Goal: Task Accomplishment & Management: Contribute content

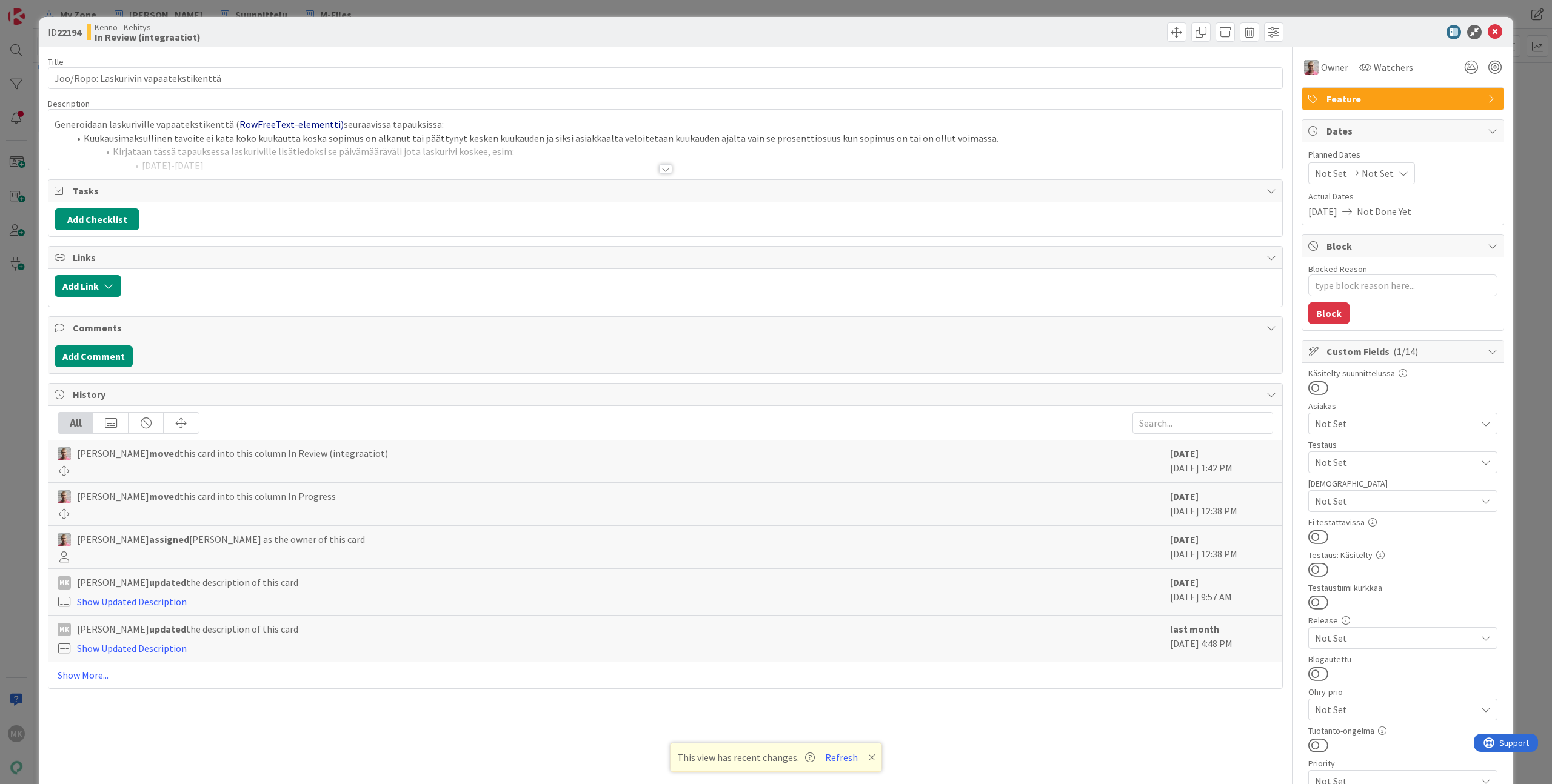
type textarea "x"
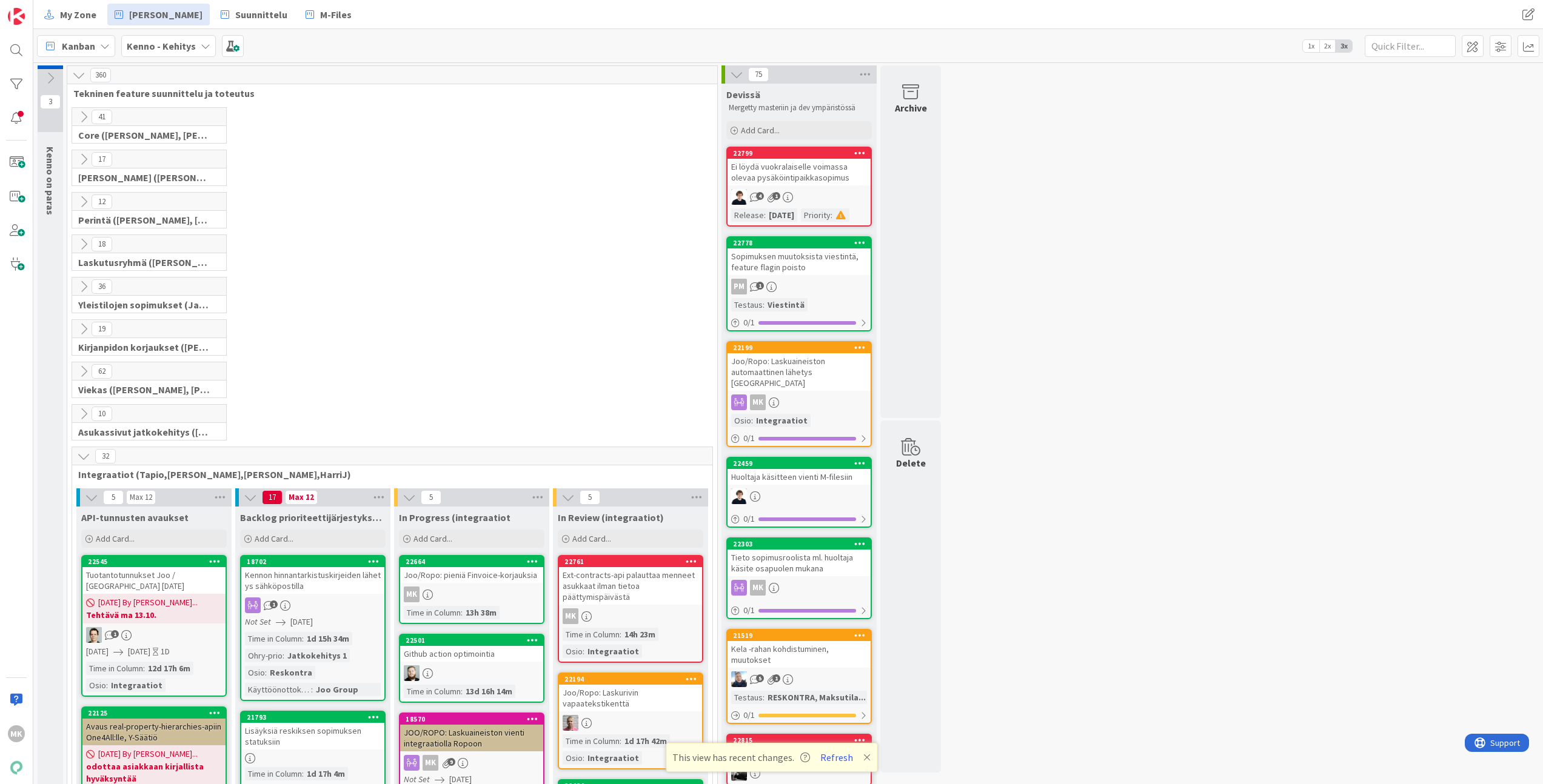
click at [463, 580] on div "Joo/Ropo: pieniä Finvoice-korjauksia" at bounding box center [472, 575] width 143 height 15
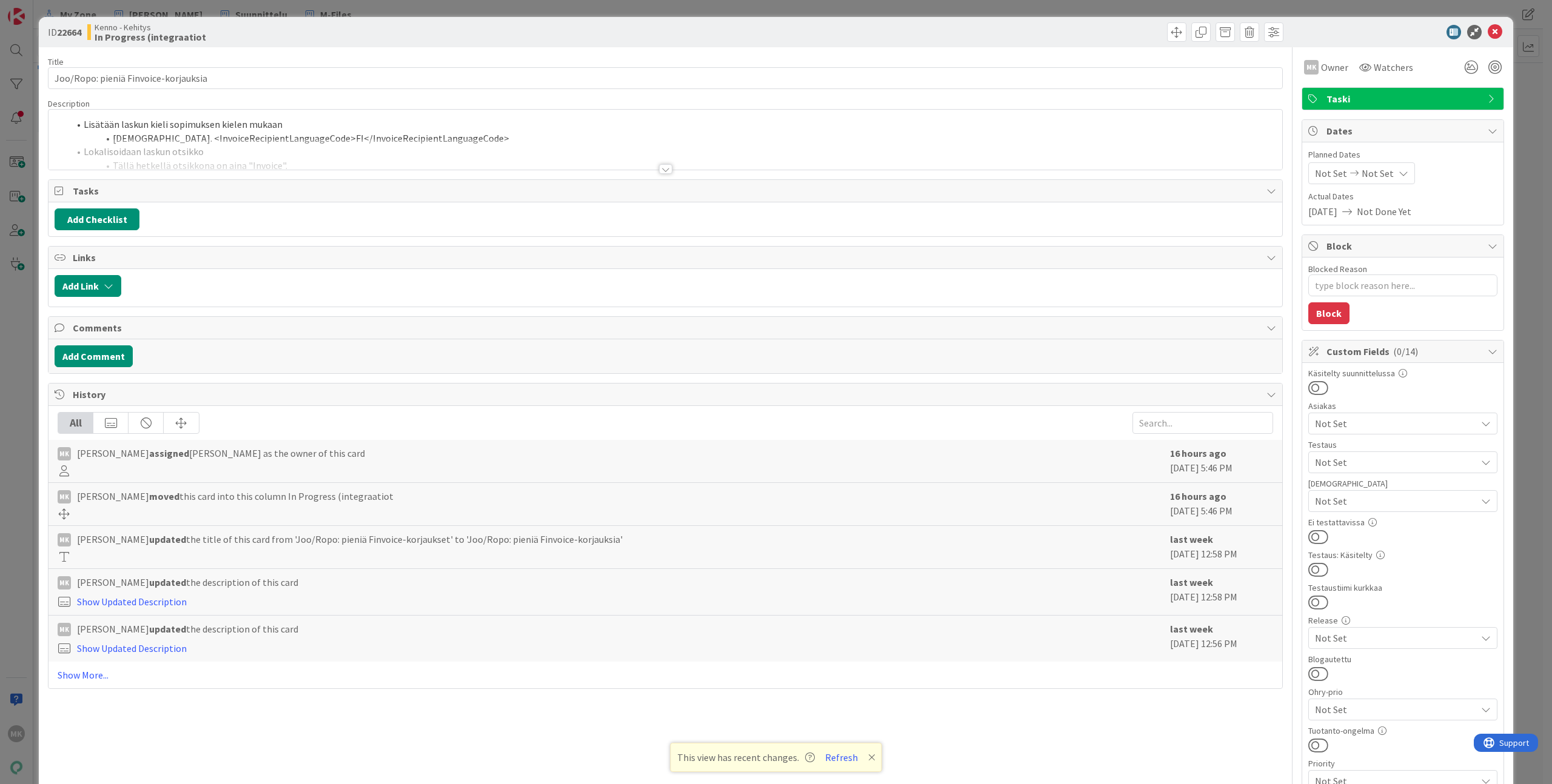
click at [378, 173] on div "Title 36 / 128 Joo/Ropo: pieniä Finvoice-korjauksia Description Lisätään laskun…" at bounding box center [665, 577] width 1235 height 1061
click at [379, 154] on div at bounding box center [665, 154] width 1233 height 31
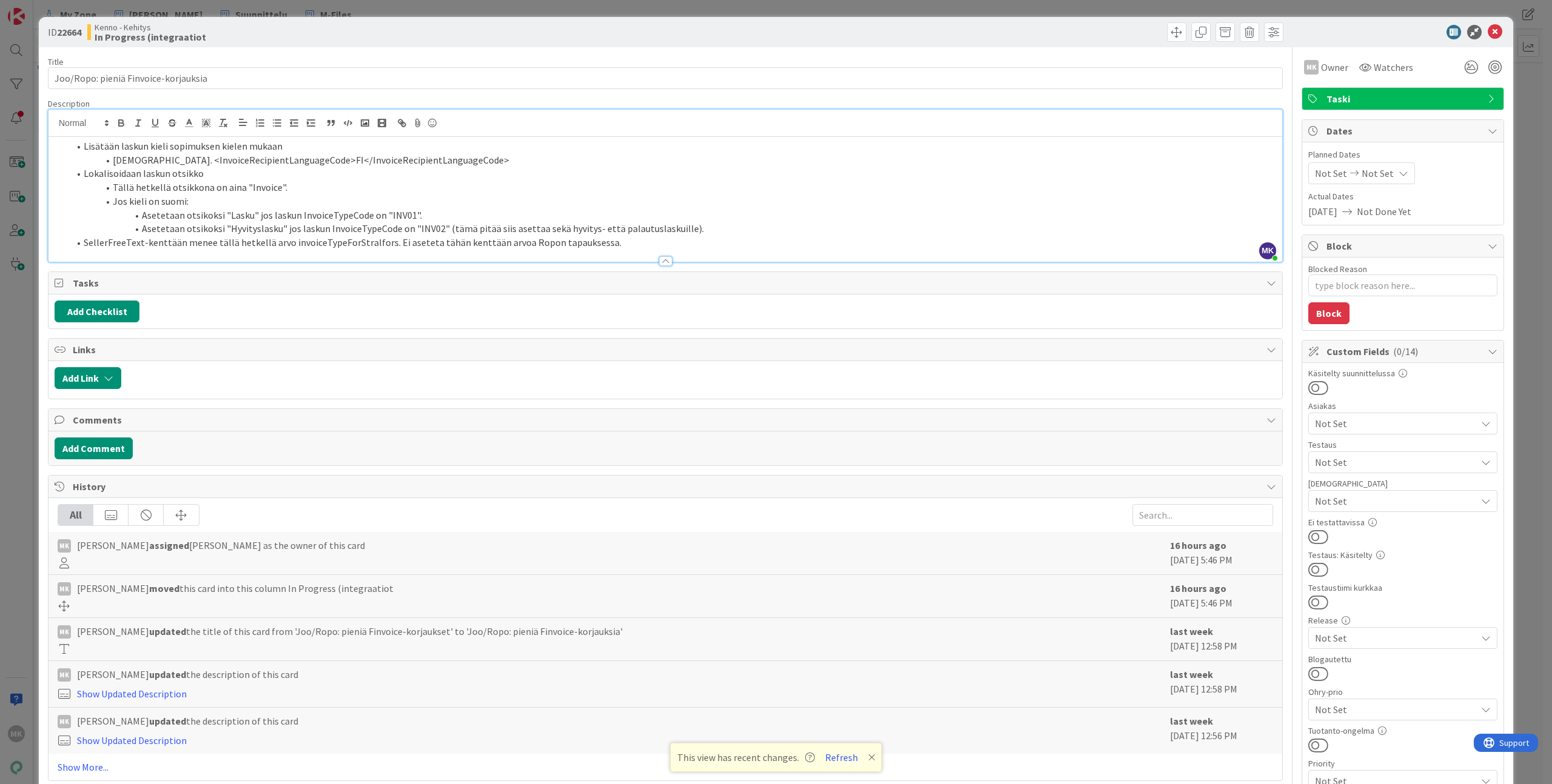
type textarea "x"
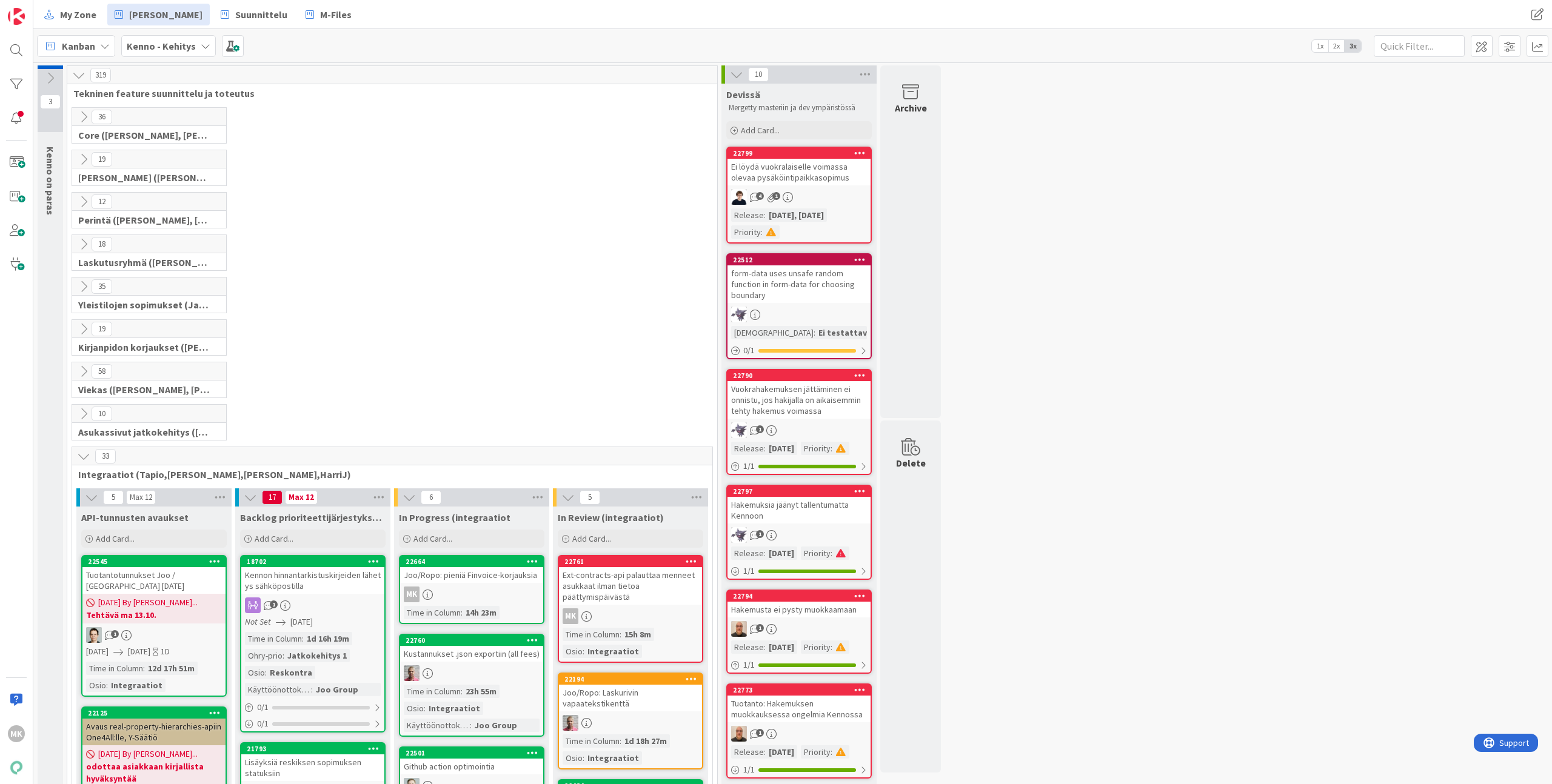
scroll to position [418, 0]
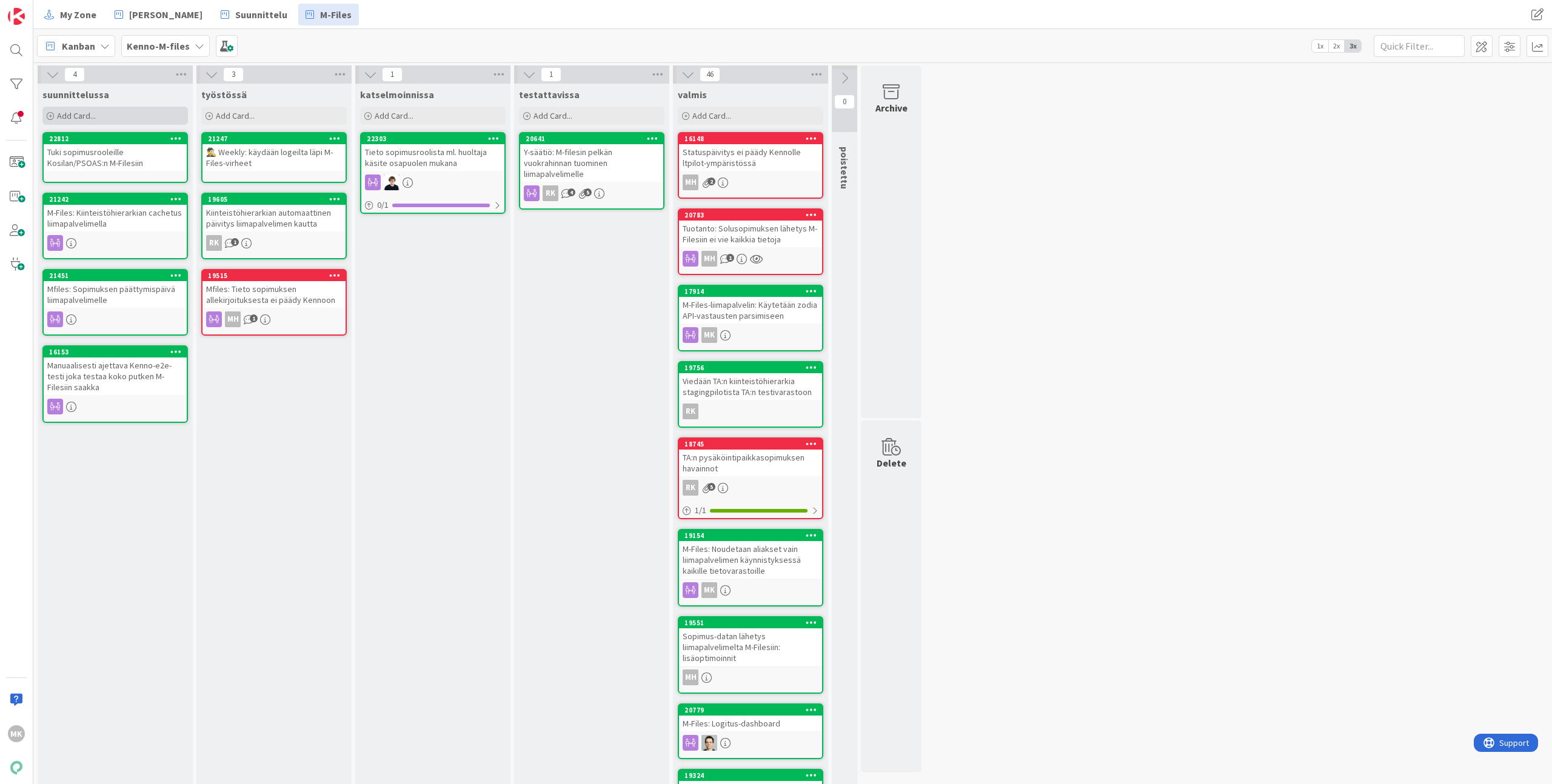
click at [149, 115] on div "Add Card..." at bounding box center [114, 116] width 145 height 18
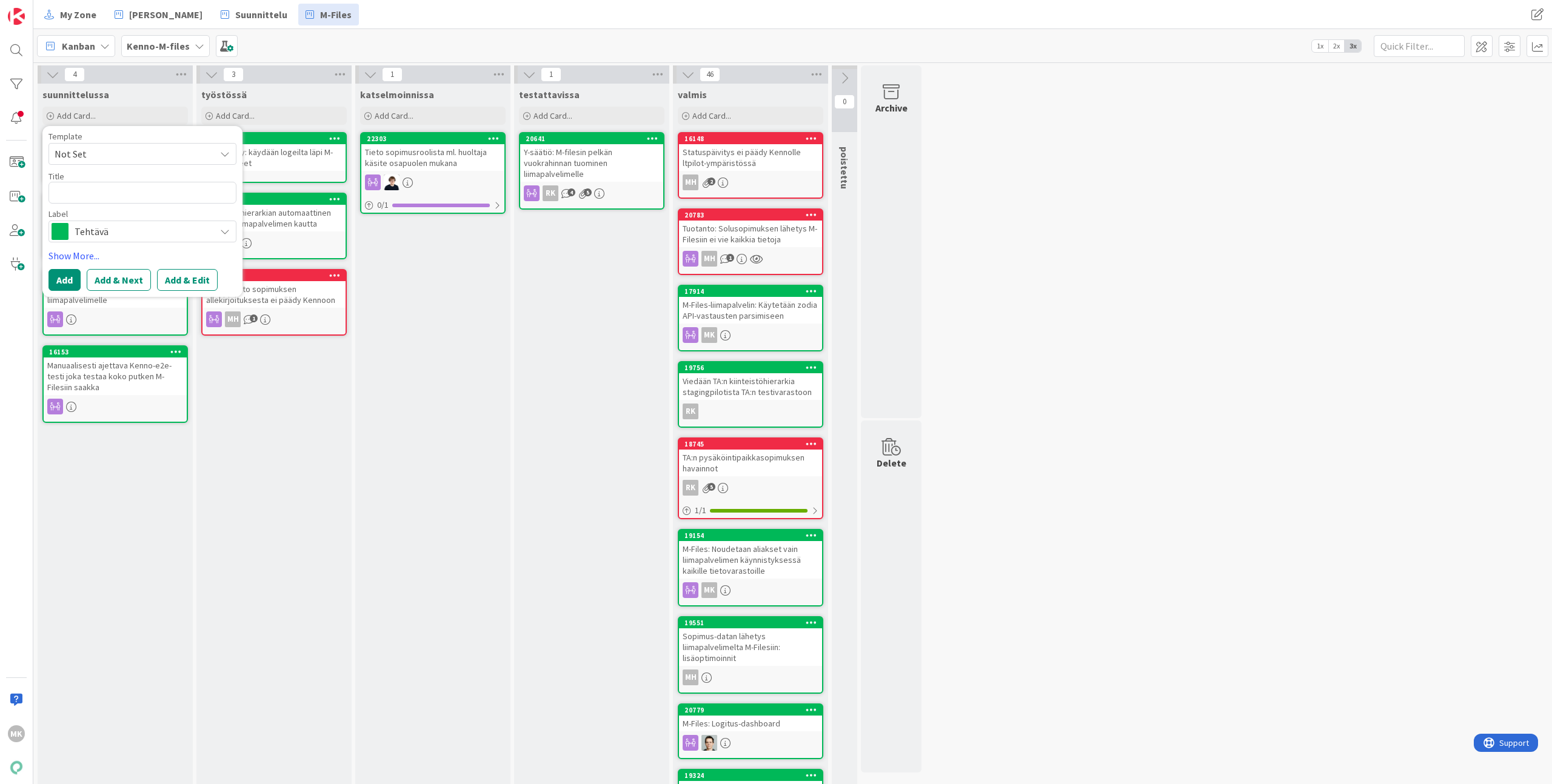
type textarea "x"
type textarea "V"
type textarea "x"
type textarea "Vu"
type textarea "x"
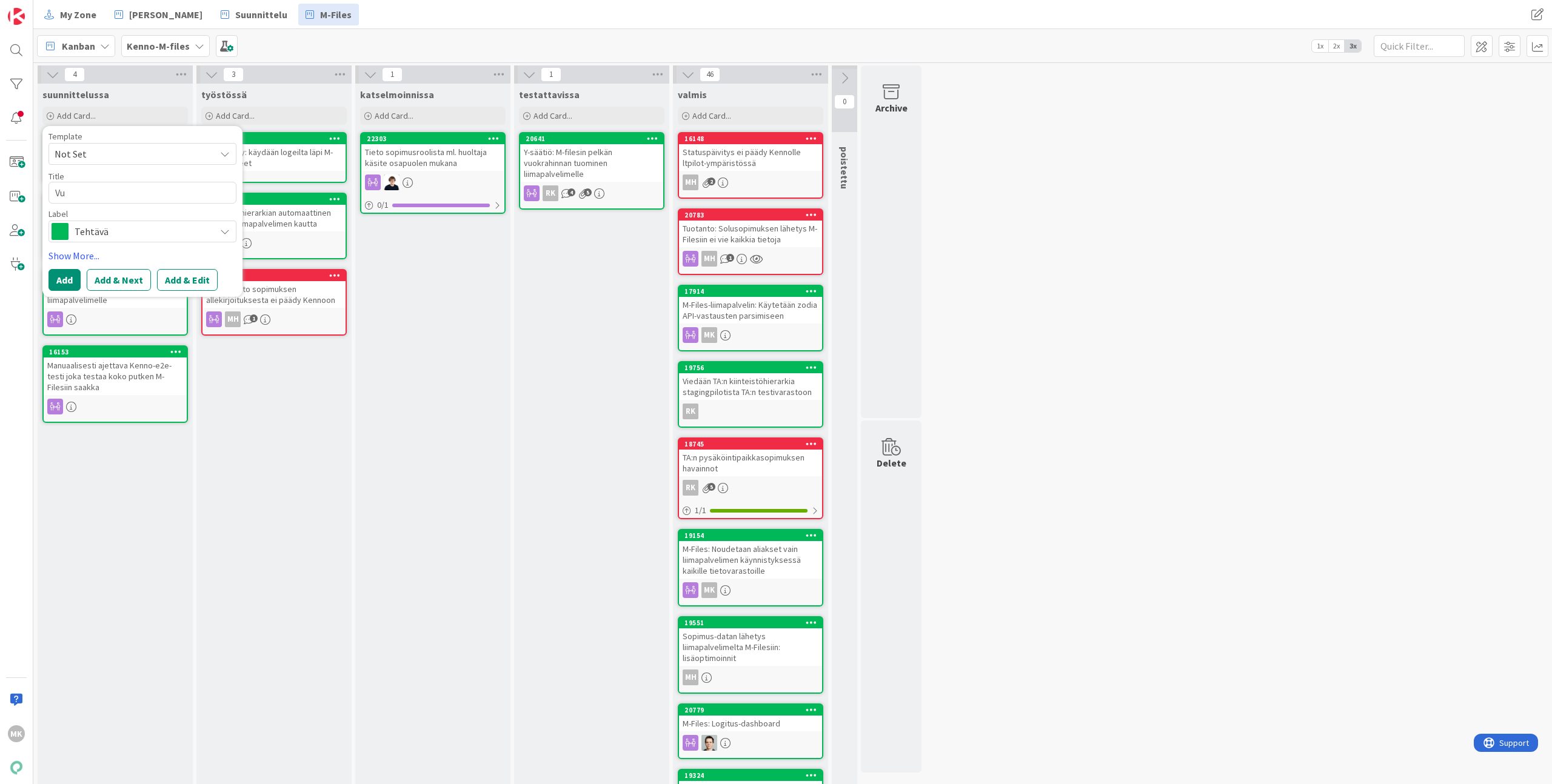
type textarea "Vuo"
type textarea "x"
type textarea "Vuok"
type textarea "x"
type textarea "Vuokr"
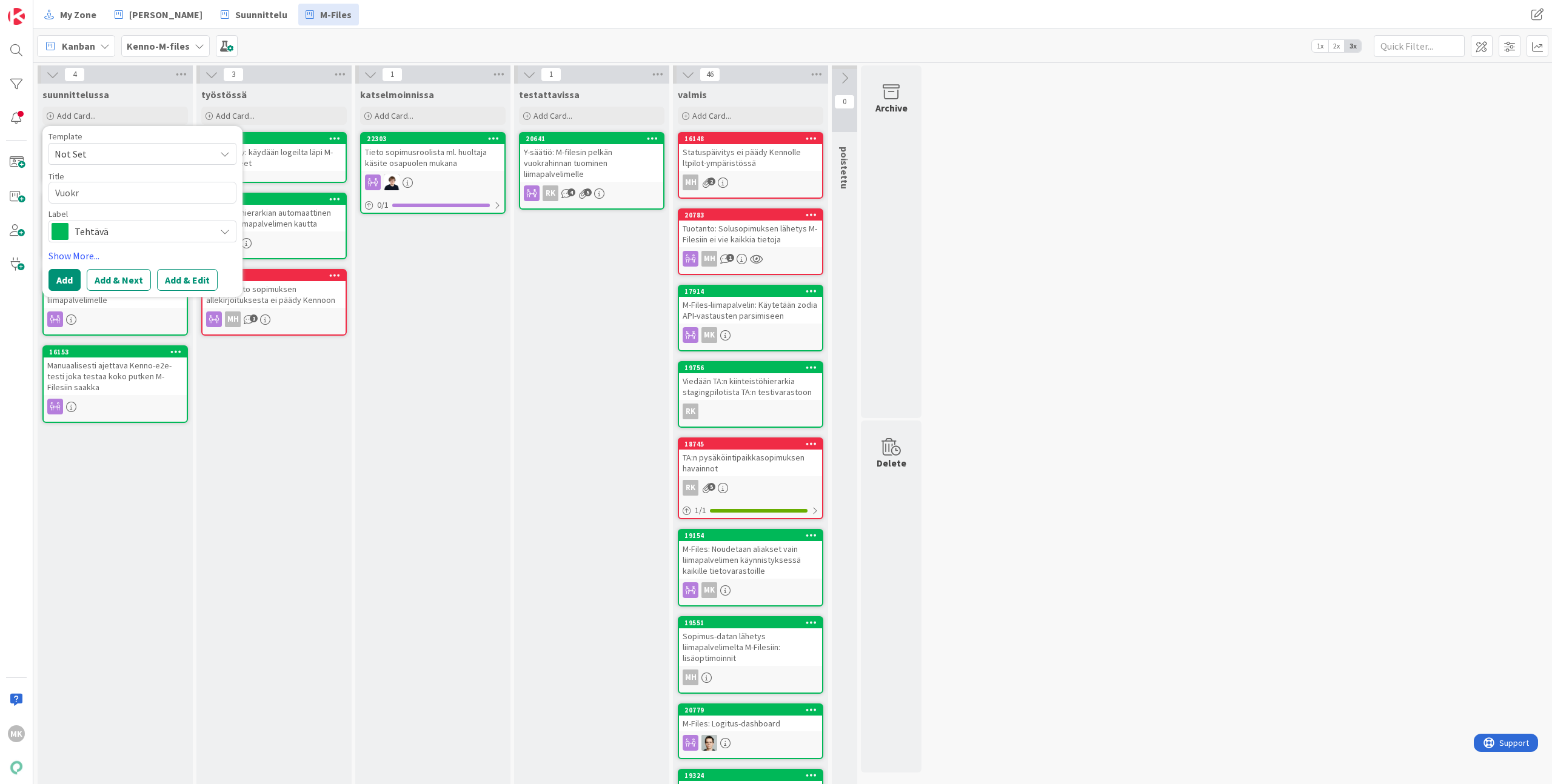
type textarea "x"
type textarea "Vuokra"
type textarea "x"
type textarea "Vuokran"
type textarea "x"
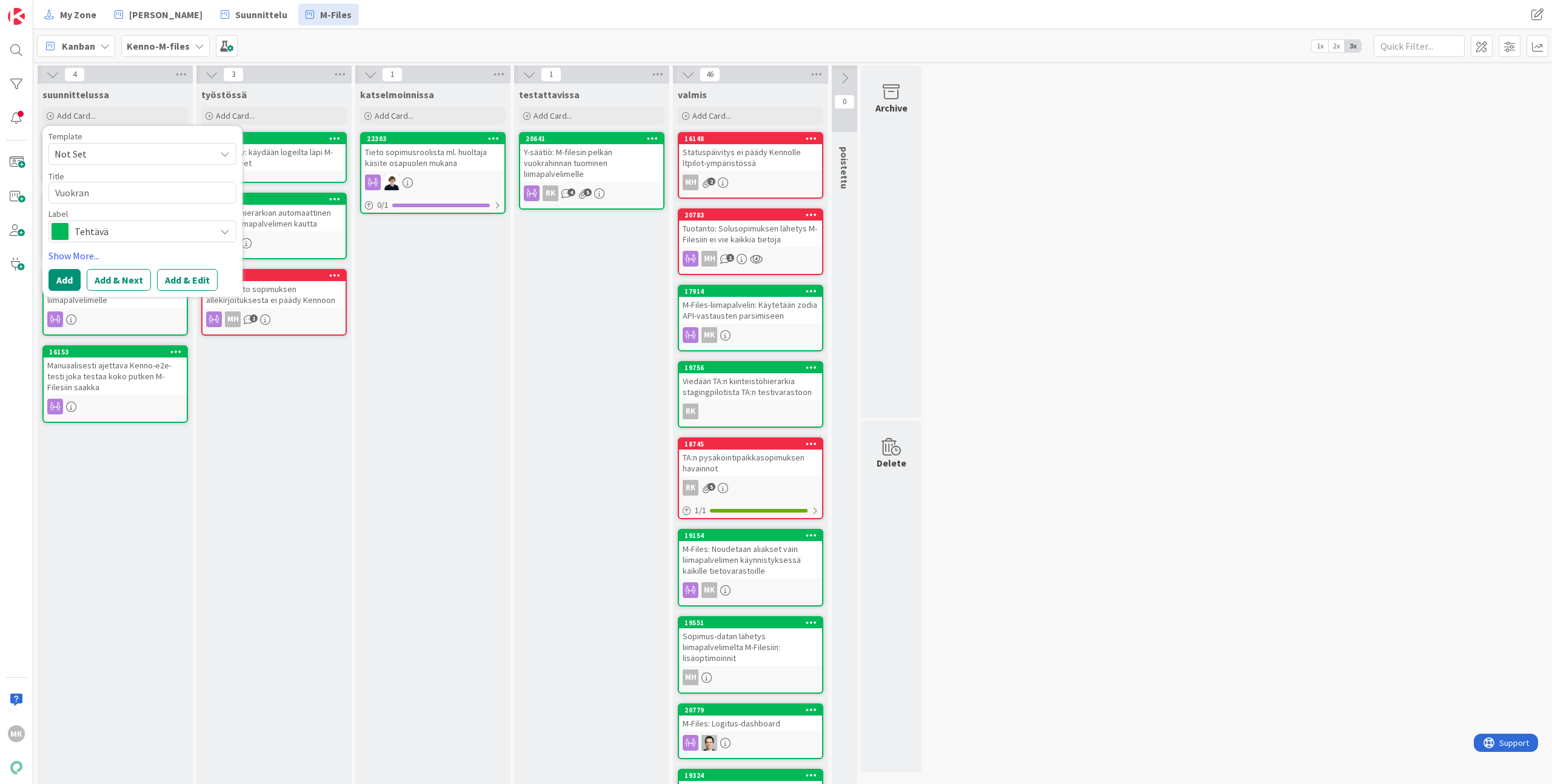
type textarea "Vuokran"
type textarea "x"
type textarea "Vuokran m"
type textarea "x"
type textarea "Vuokran mä"
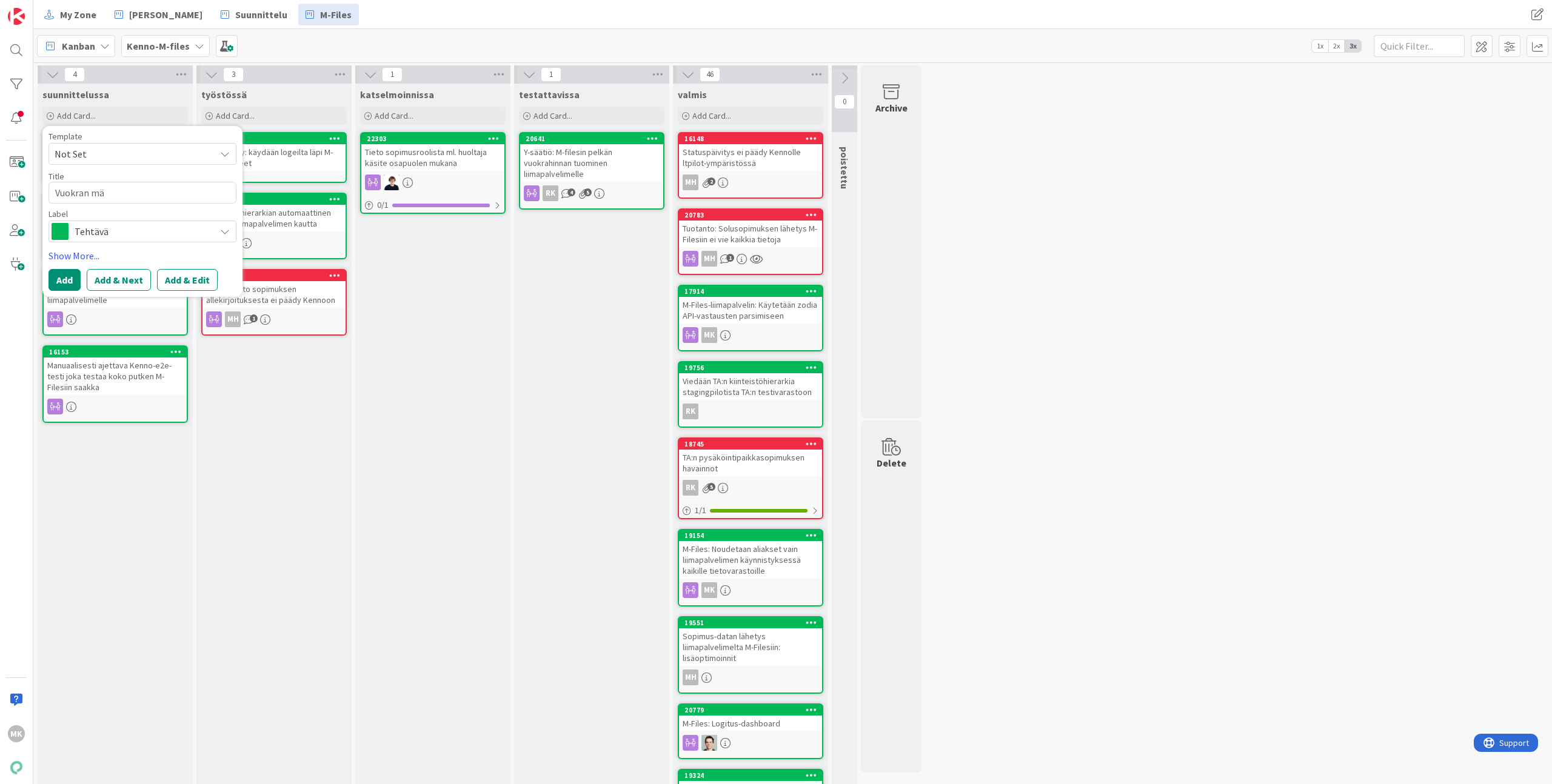
type textarea "x"
type textarea "Vuokran mää"
type textarea "x"
type textarea "Vuokran määr"
type textarea "x"
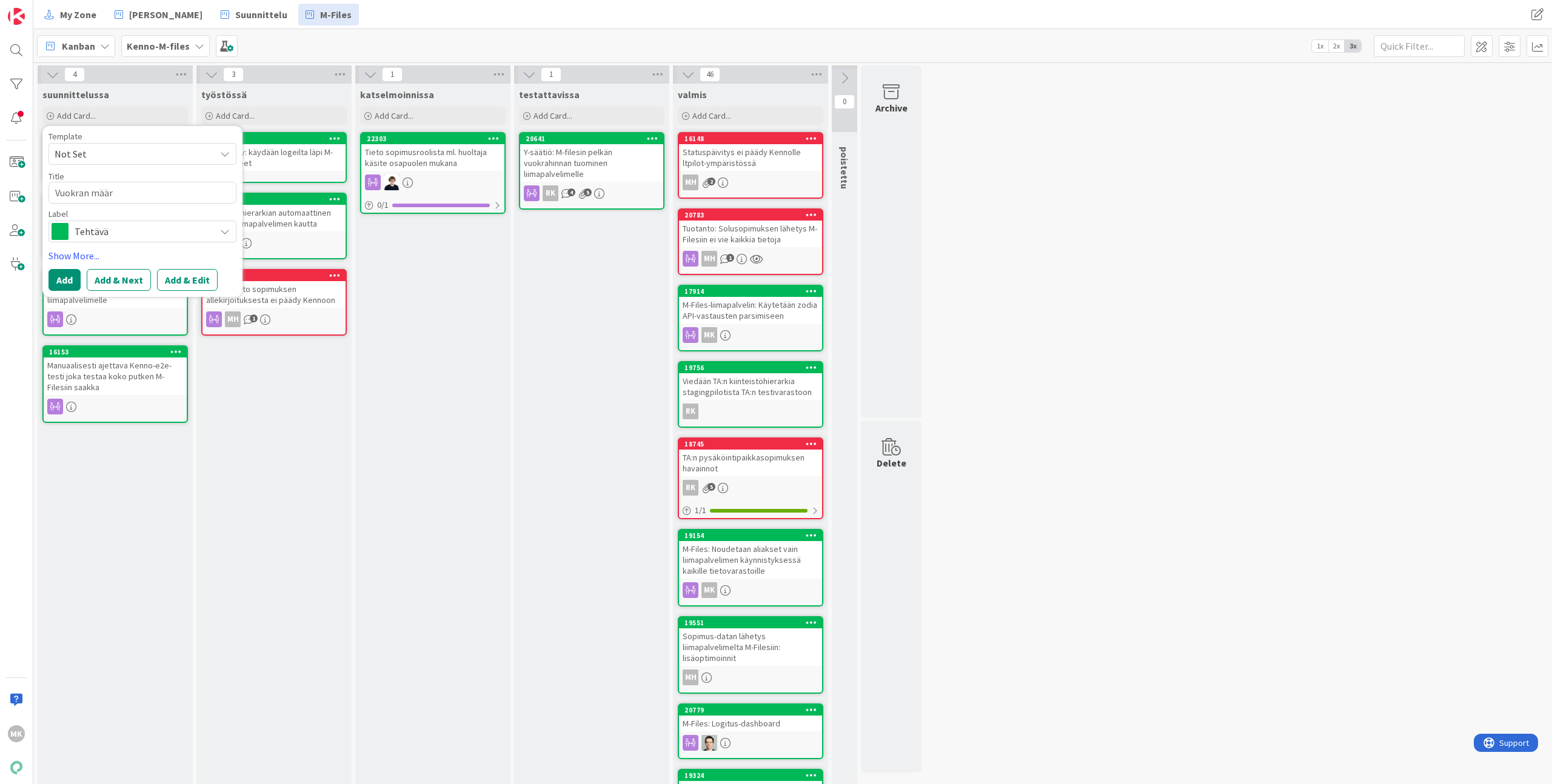
type textarea "Vuokran määrä"
type textarea "x"
type textarea "Vuokran määrä"
type textarea "x"
type textarea "Vuokran määrä o"
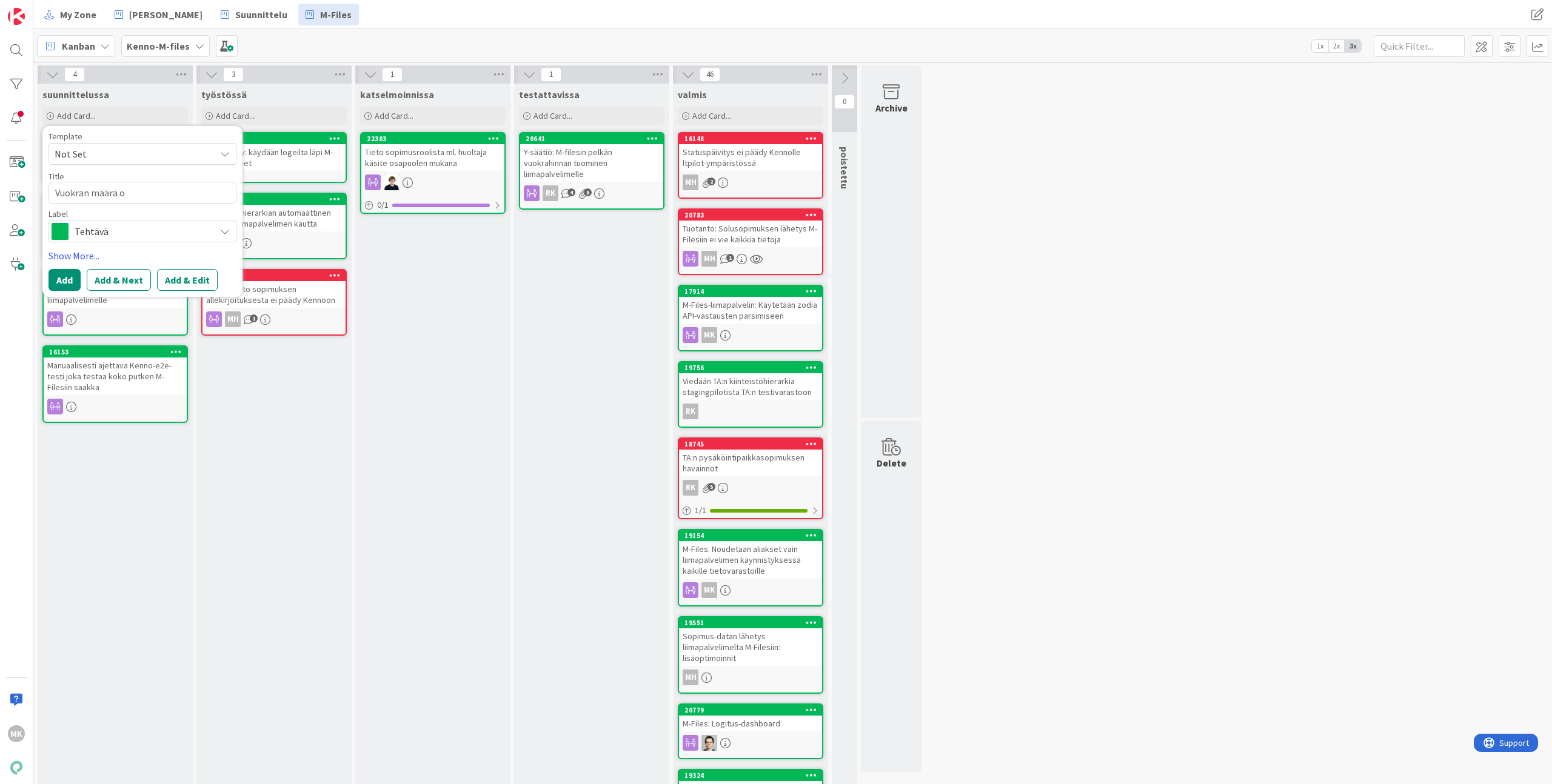
type textarea "x"
type textarea "Vuokran määrä oi"
type textarea "x"
type textarea "Vuokran määrä oik"
type textarea "x"
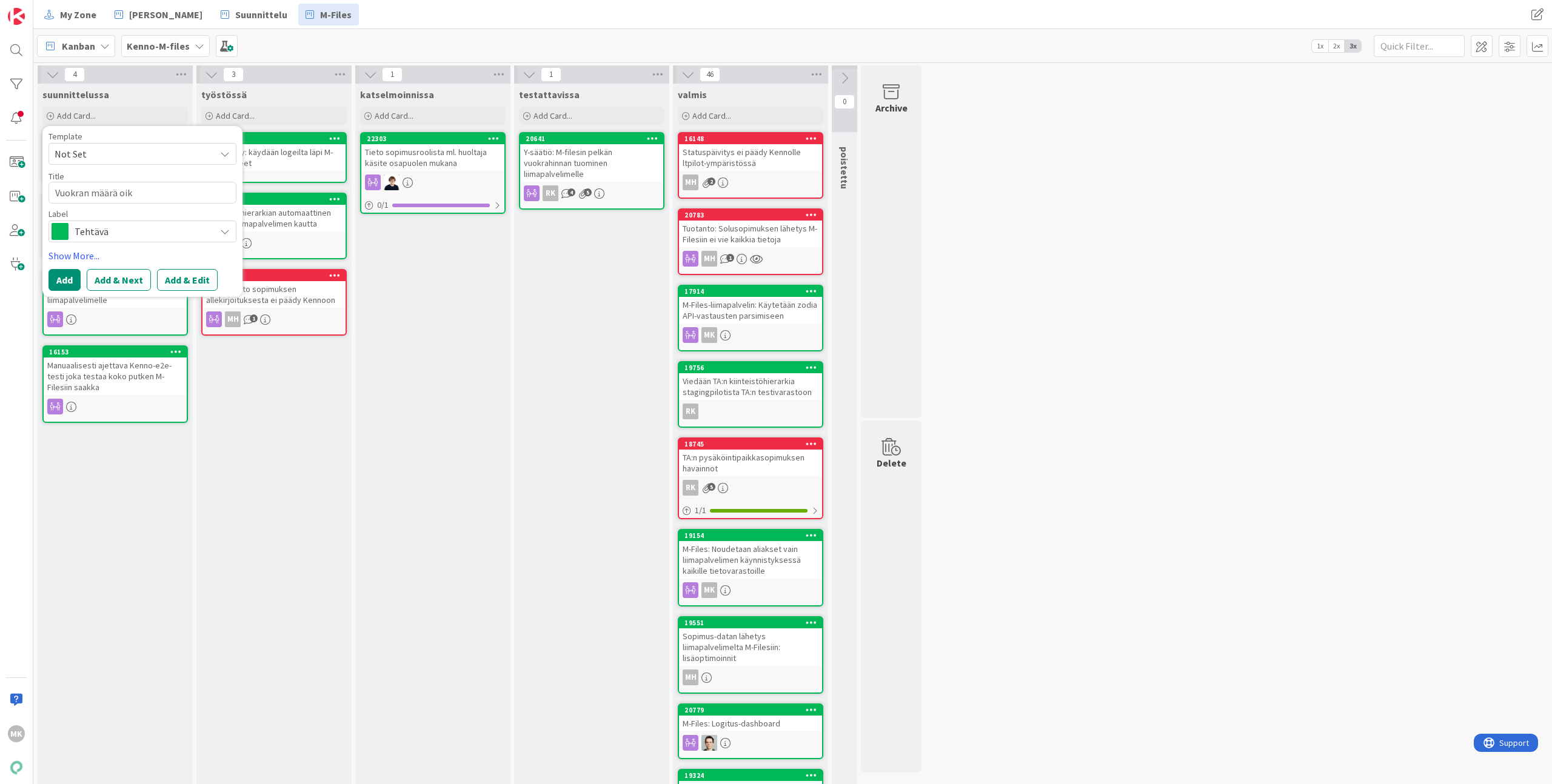
type textarea "Vuokran määrä oike"
type textarea "x"
type textarea "Vuokran määrä oikei"
type textarea "x"
type textarea "Vuokran määrä oikein"
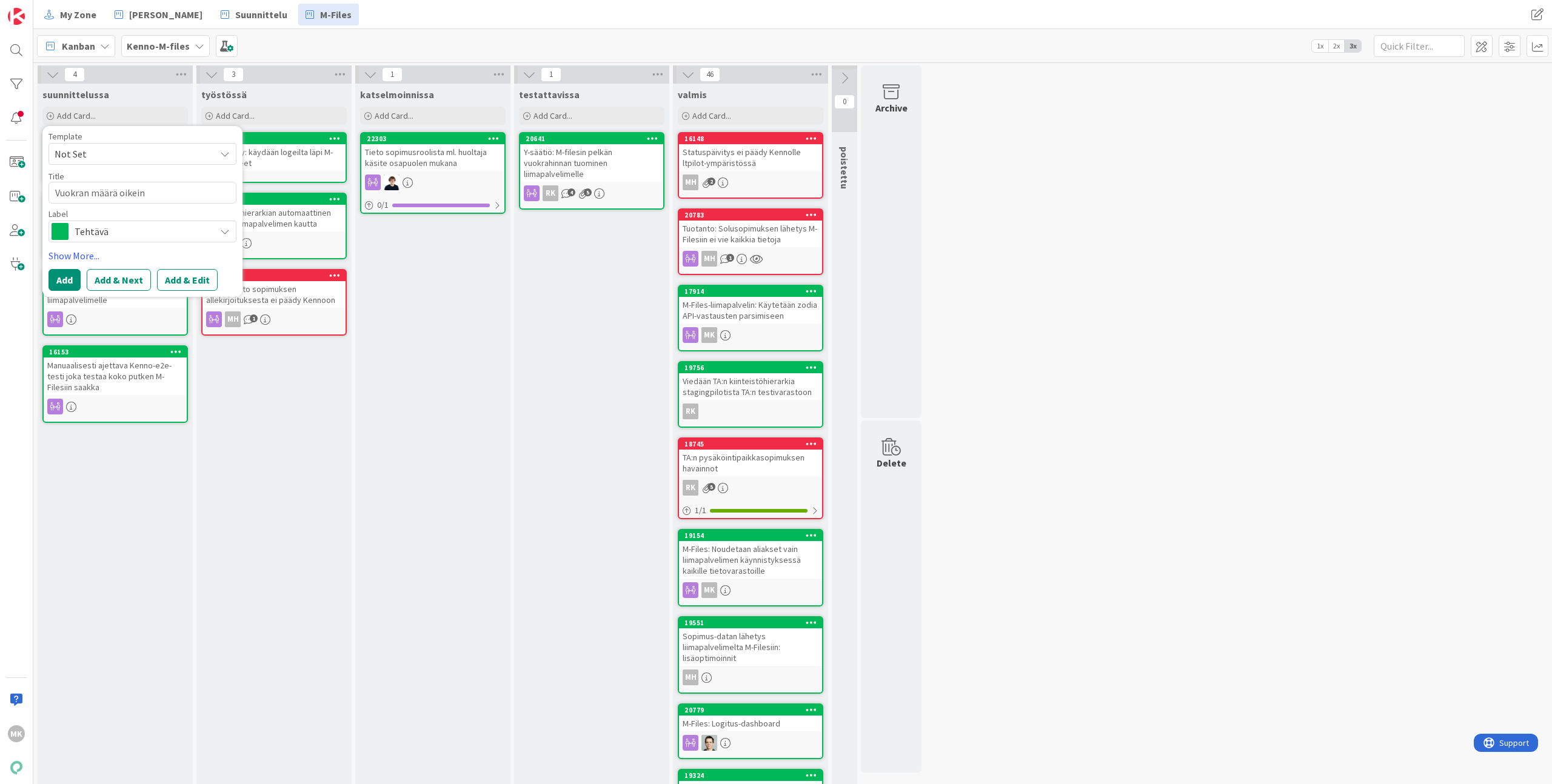
type textarea "x"
type textarea "Vuokran määrä oikein"
type textarea "x"
type textarea "Vuokran määrä oikein P"
type textarea "x"
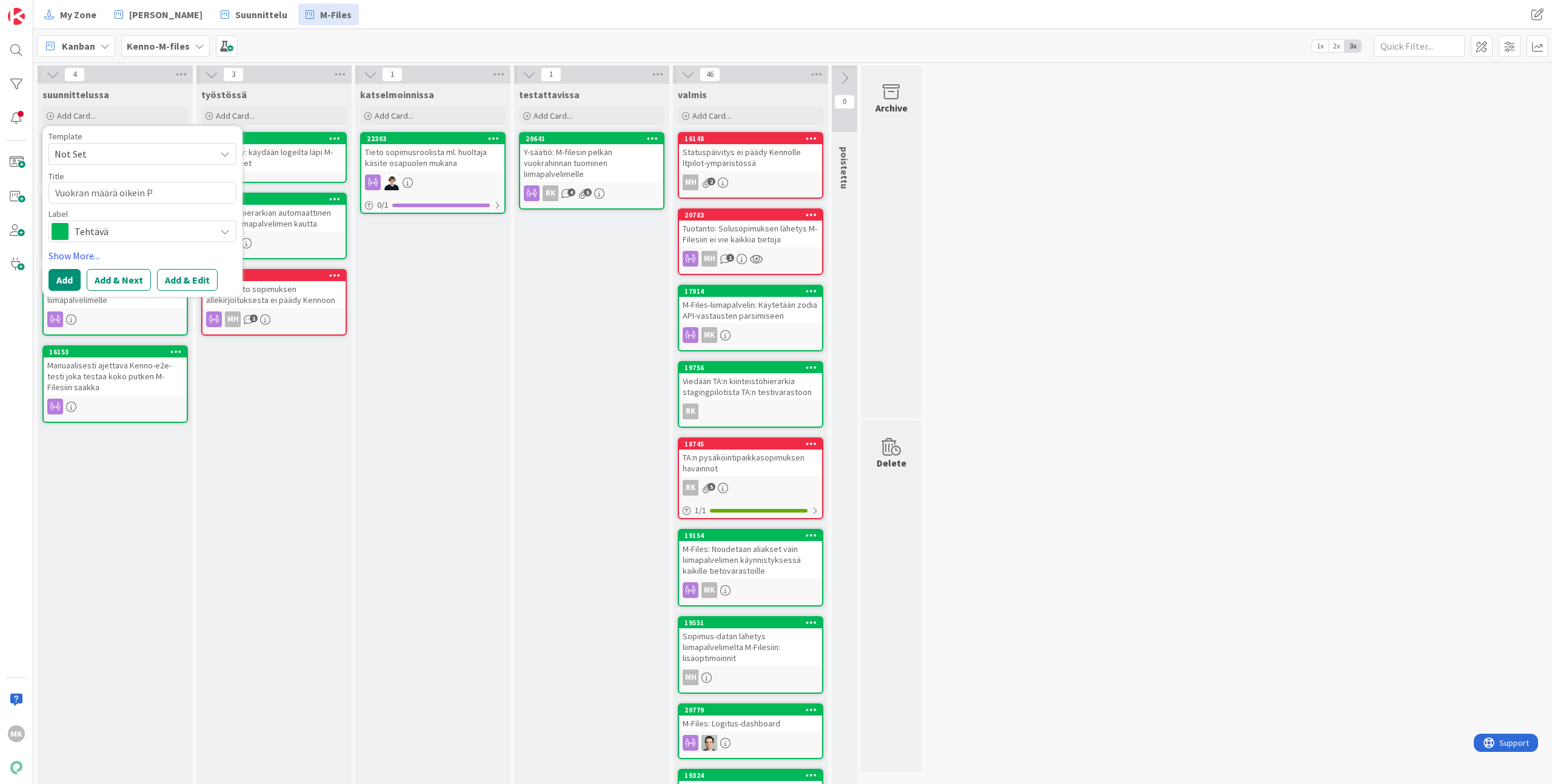
type textarea "Vuokran määrä oikein PS"
type textarea "x"
type textarea "Vuokran määrä oikein PSO"
type textarea "x"
type textarea "Vuokran määrä oikein PSOA"
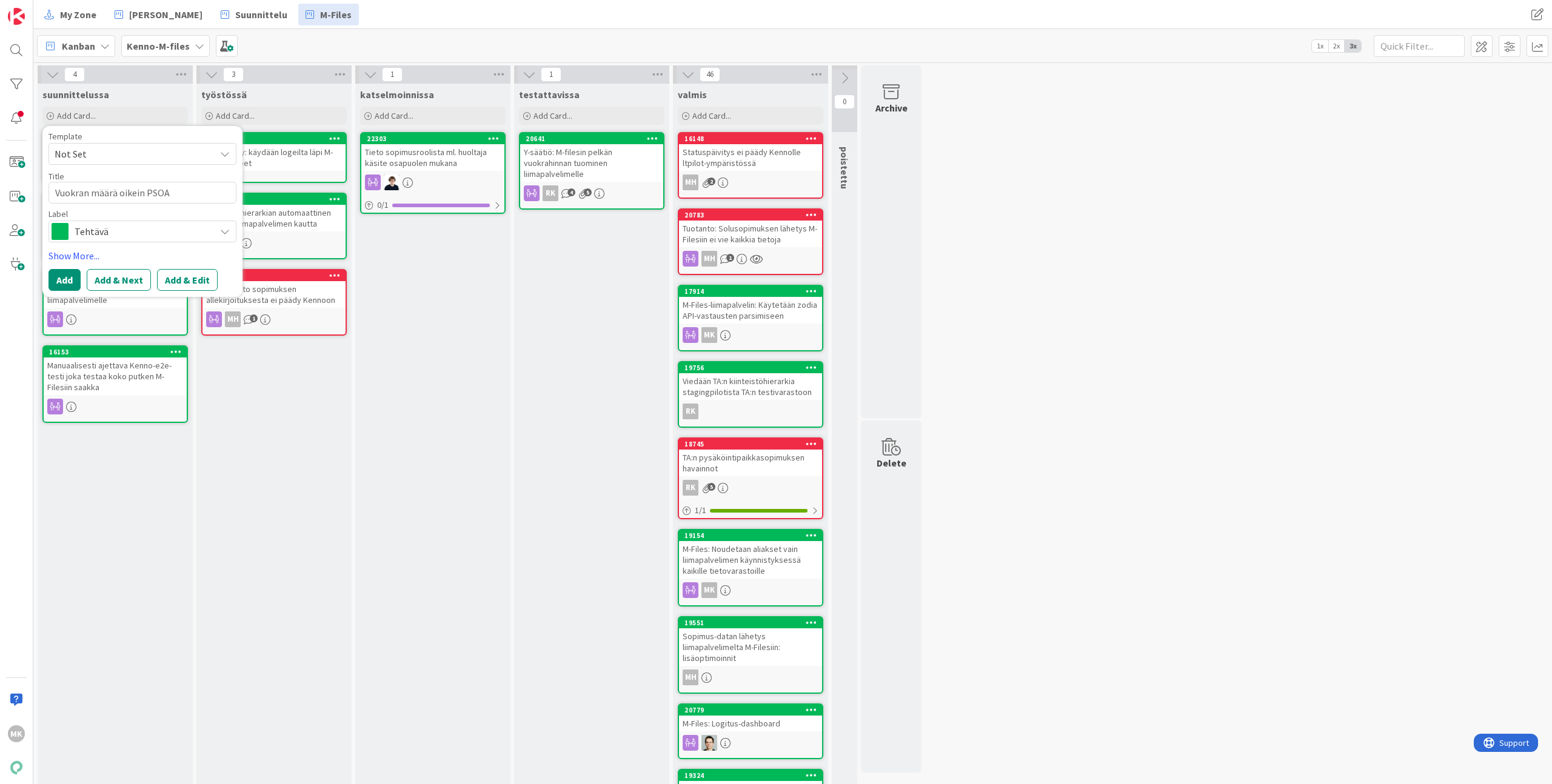
type textarea "x"
type textarea "Vuokran määrä oikein PSOAS"
type textarea "x"
type textarea "Vuokran määrä oikein PSOAS:"
type textarea "x"
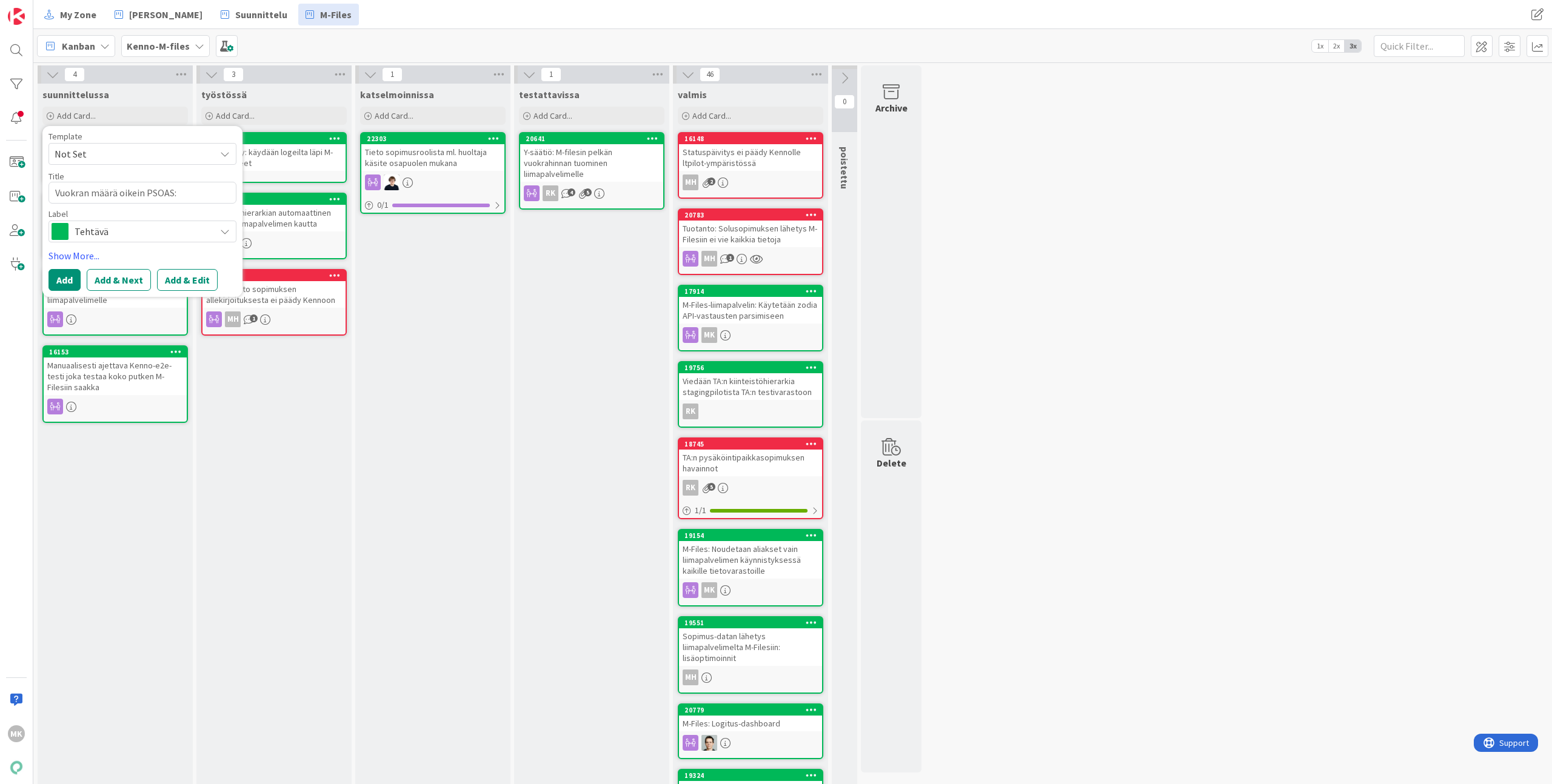
type textarea "Vuokran määrä oikein PSOAS:n"
type textarea "x"
type textarea "Vuokran määrä oikein PSOAS:n"
type textarea "x"
type textarea "Vuokran määrä oikein PSOAS:n s"
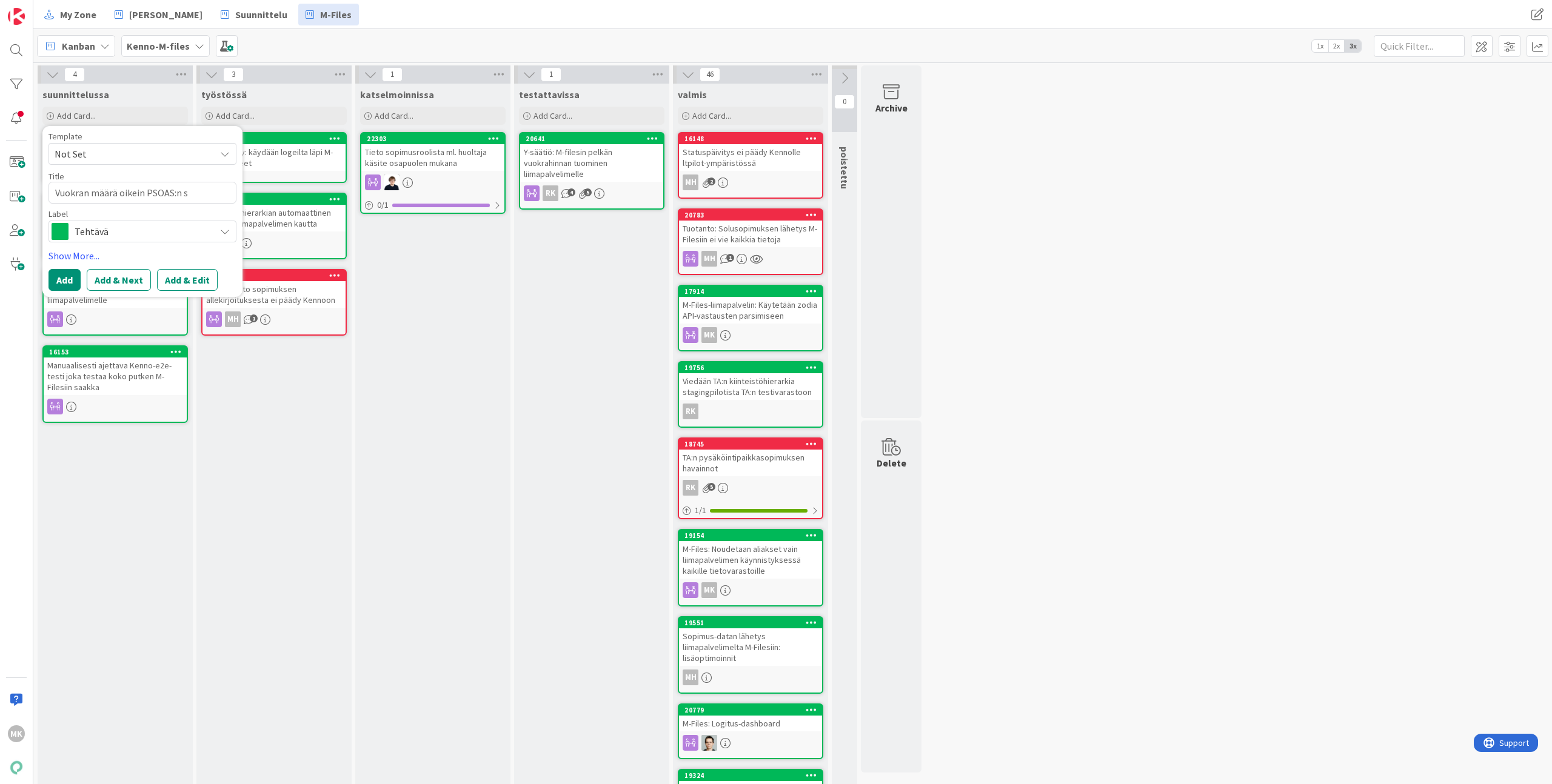
type textarea "x"
type textarea "Vuokran määrä oikein PSOAS:n so"
type textarea "x"
type textarea "Vuokran määrä oikein PSOAS:n sop"
type textarea "x"
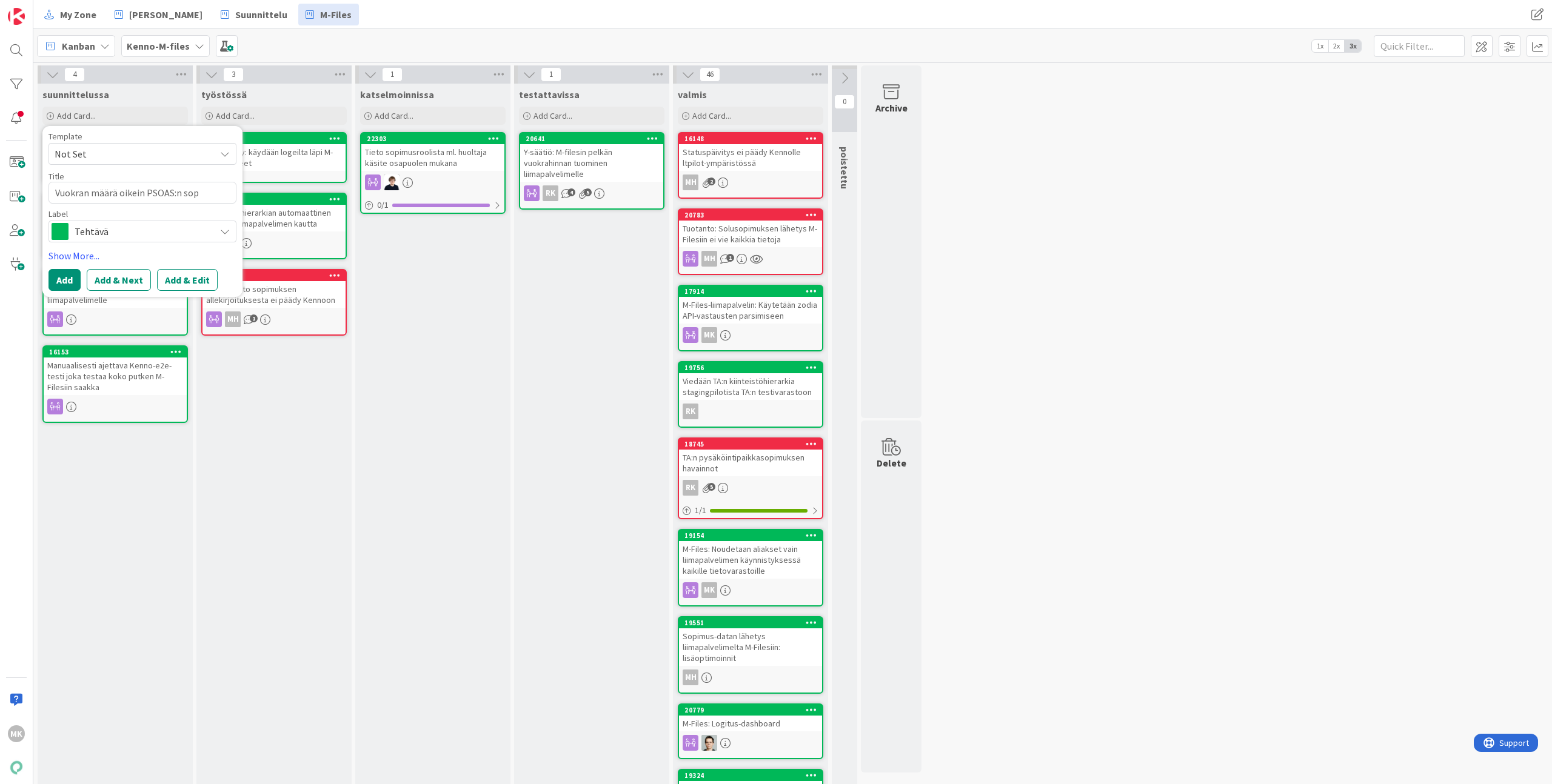
type textarea "Vuokran määrä oikein PSOAS:n sopi"
type textarea "x"
type textarea "Vuokran määrä oikein PSOAS:n sopim"
type textarea "x"
type textarea "Vuokran määrä oikein PSOAS:n sopimu"
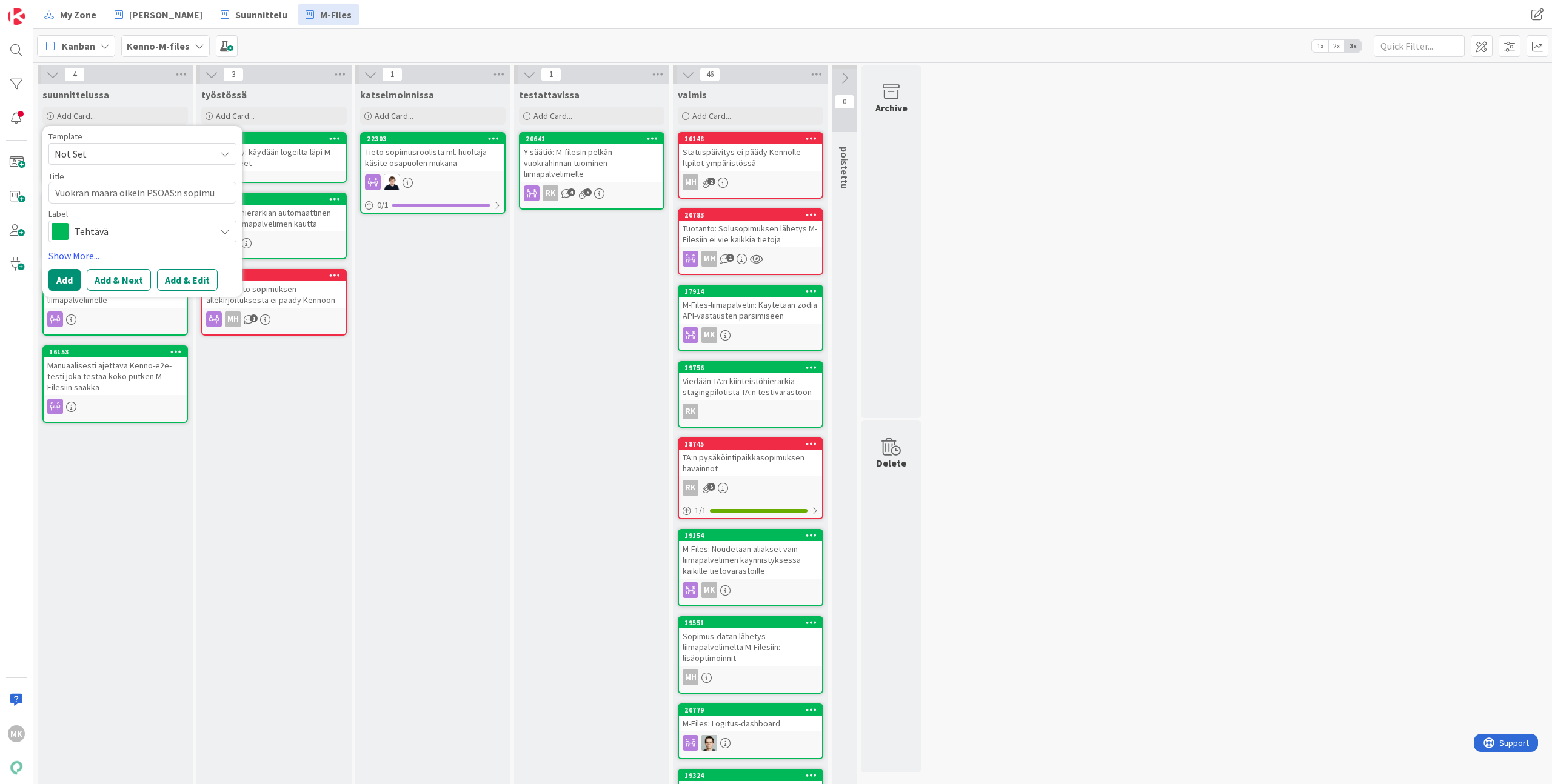
type textarea "x"
type textarea "Vuokran määrä oikein PSOAS:n sopimuk"
type textarea "x"
type textarea "Vuokran määrä oikein PSOAS:n sopimuks"
type textarea "x"
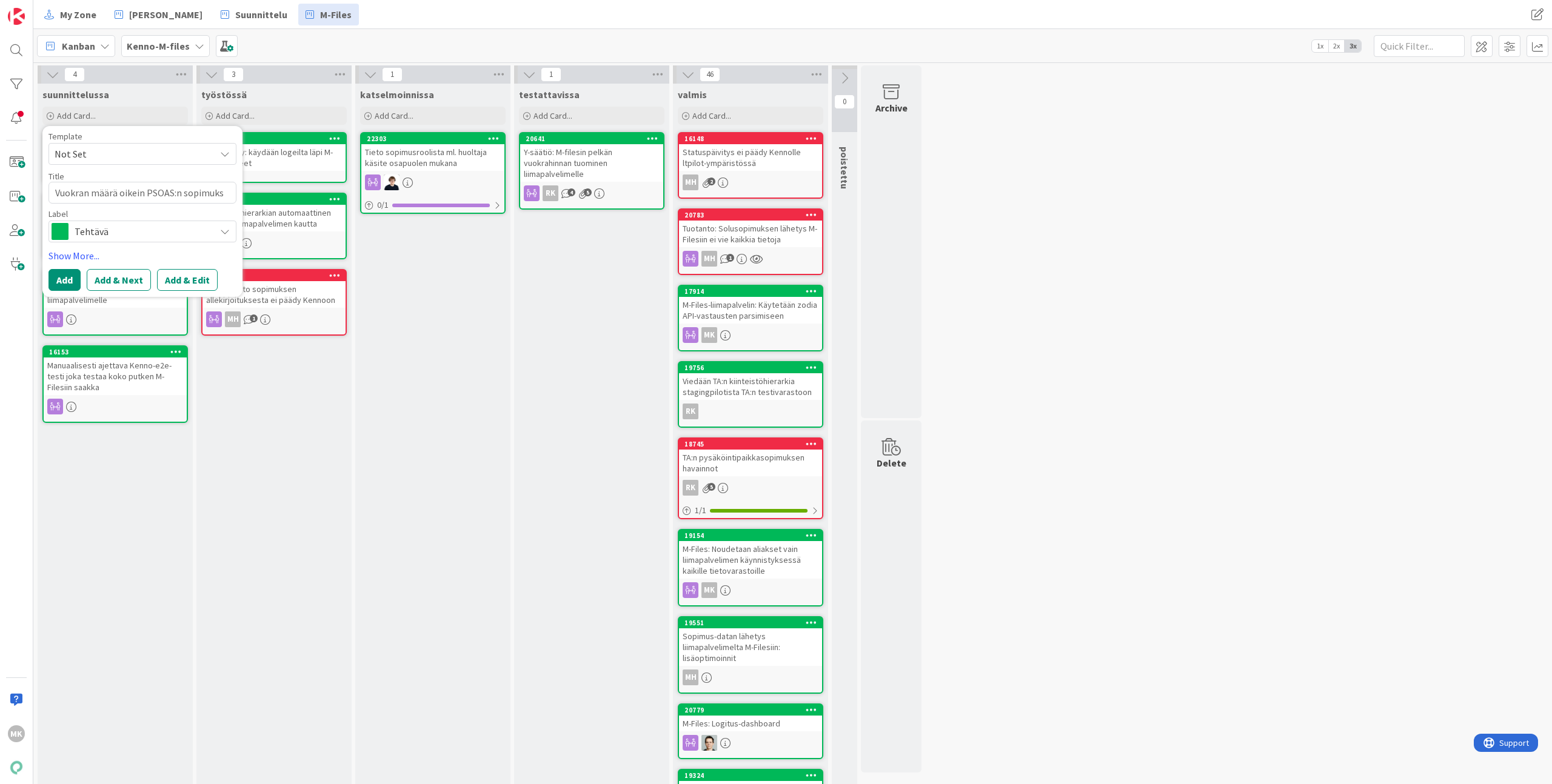
type textarea "Vuokran määrä oikein PSOAS:n sopimuksi"
type textarea "x"
type textarea "Vuokran määrä oikein PSOAS:n sopimuksii"
type textarea "x"
type textarea "Vuokran määrä oikein PSOAS:n sopimuksiin"
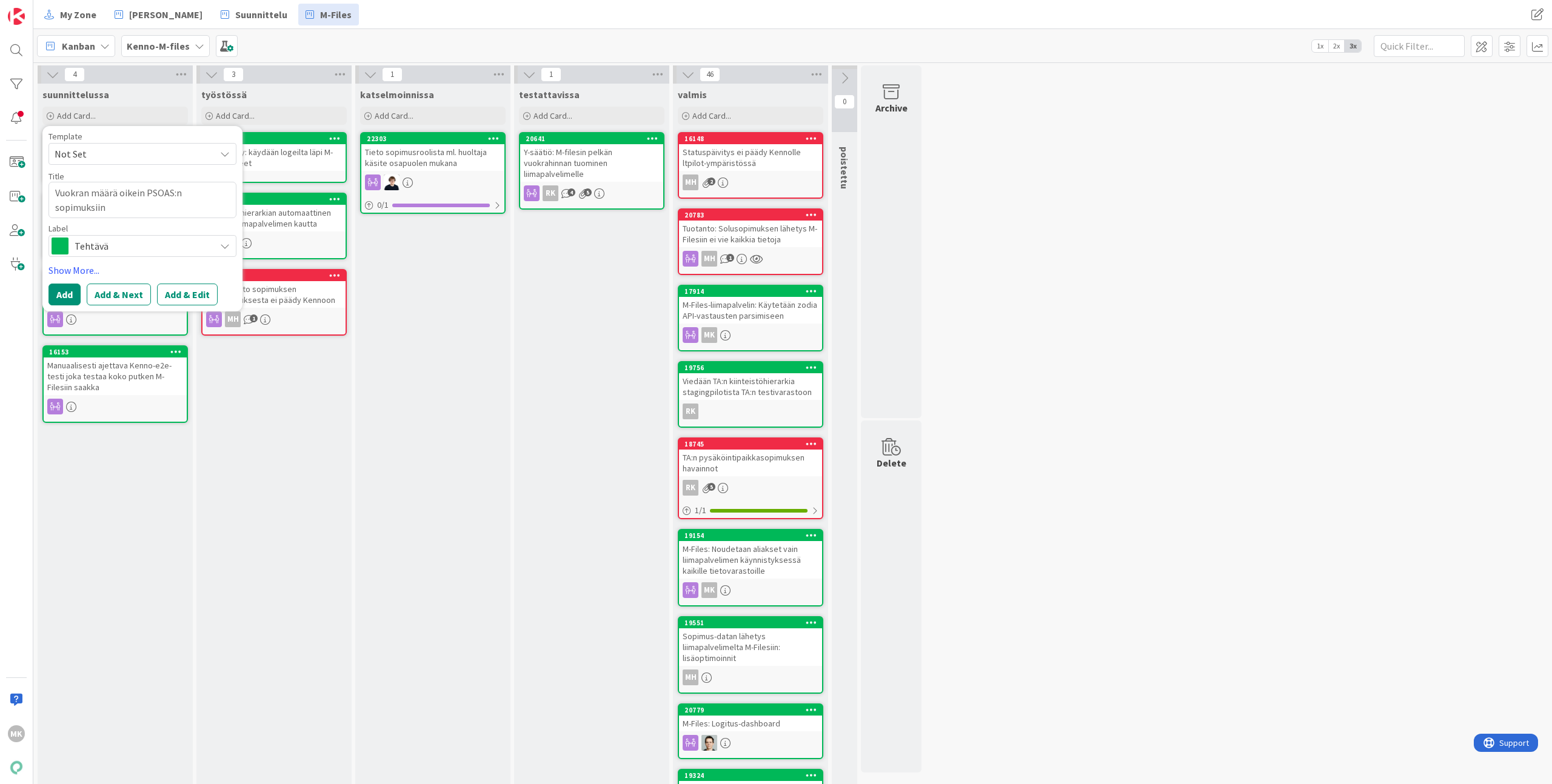
click at [118, 256] on div "Tehtävä" at bounding box center [142, 245] width 188 height 22
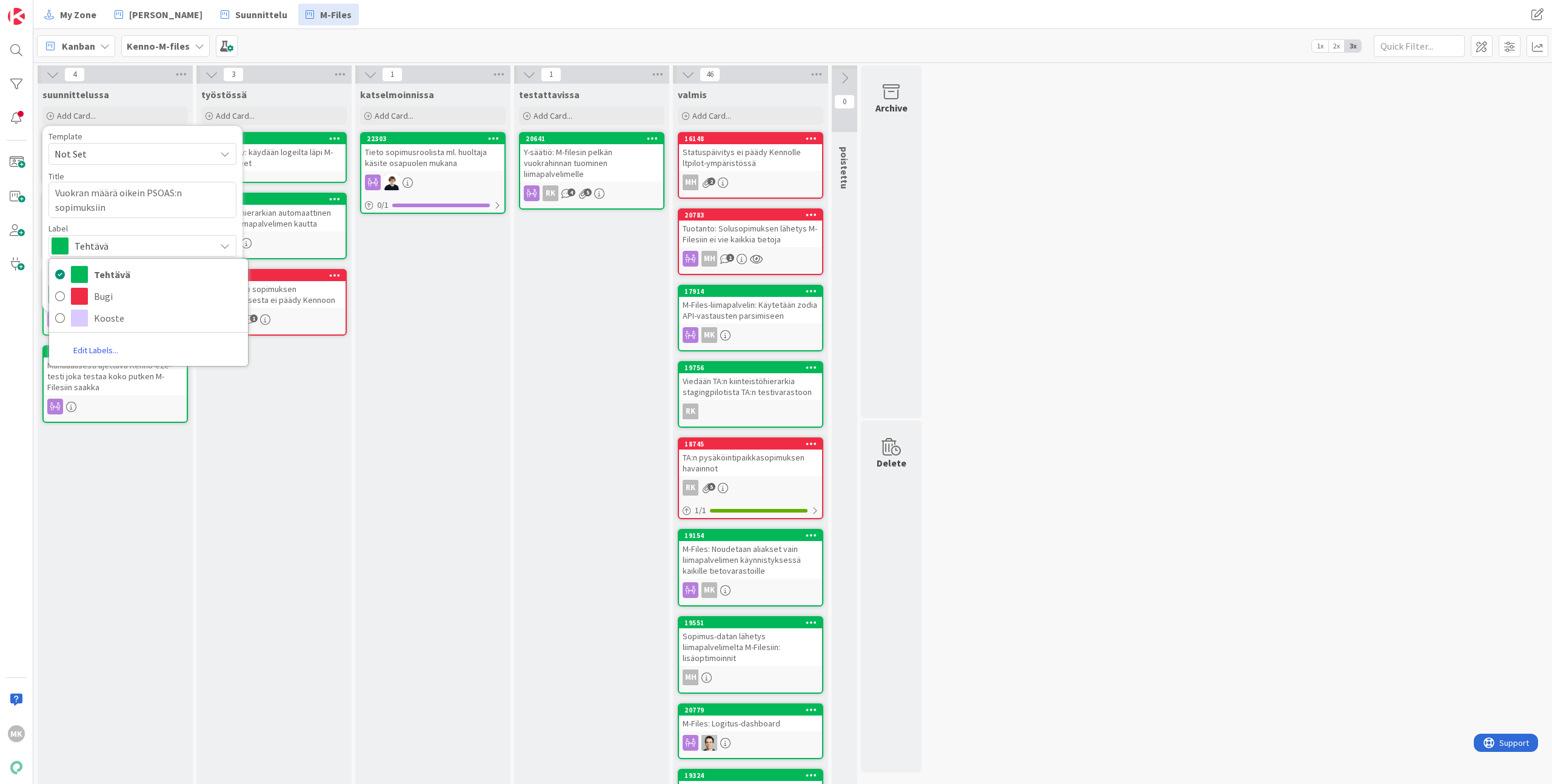
click at [130, 229] on div "Label" at bounding box center [142, 229] width 188 height 8
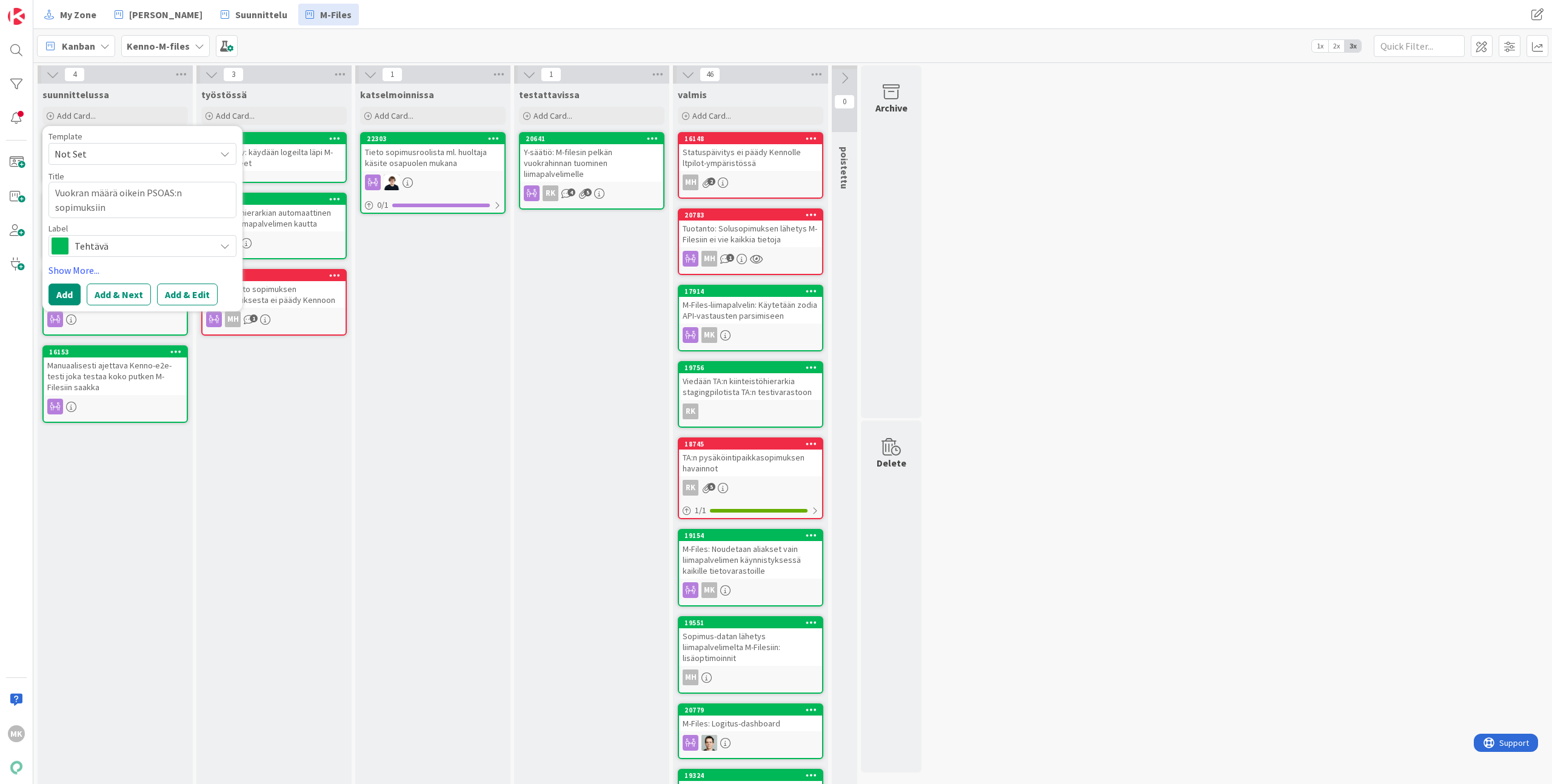
click at [128, 242] on span "Tehtävä" at bounding box center [142, 246] width 135 height 17
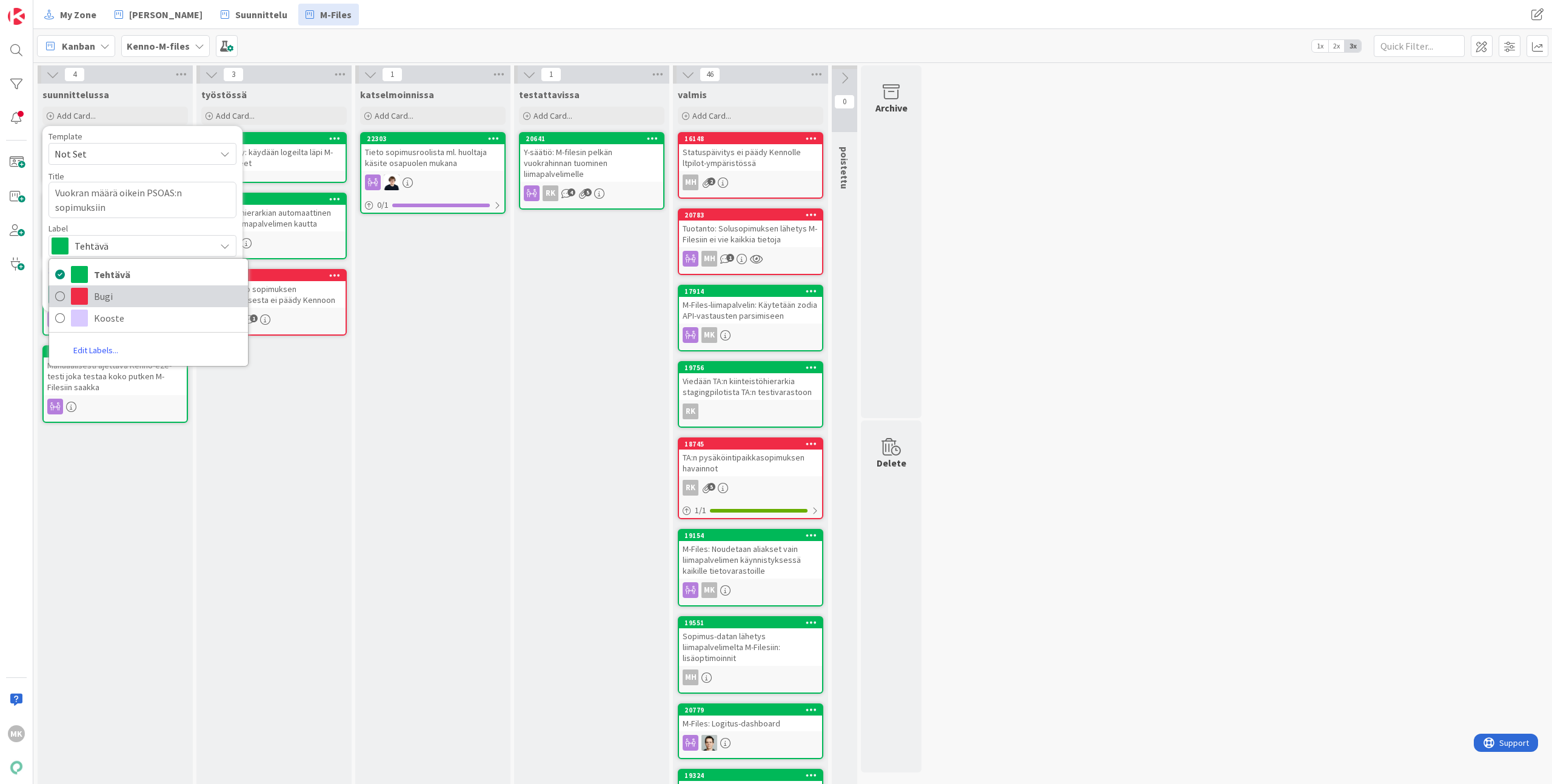
click at [123, 301] on span "Bugi" at bounding box center [168, 297] width 148 height 18
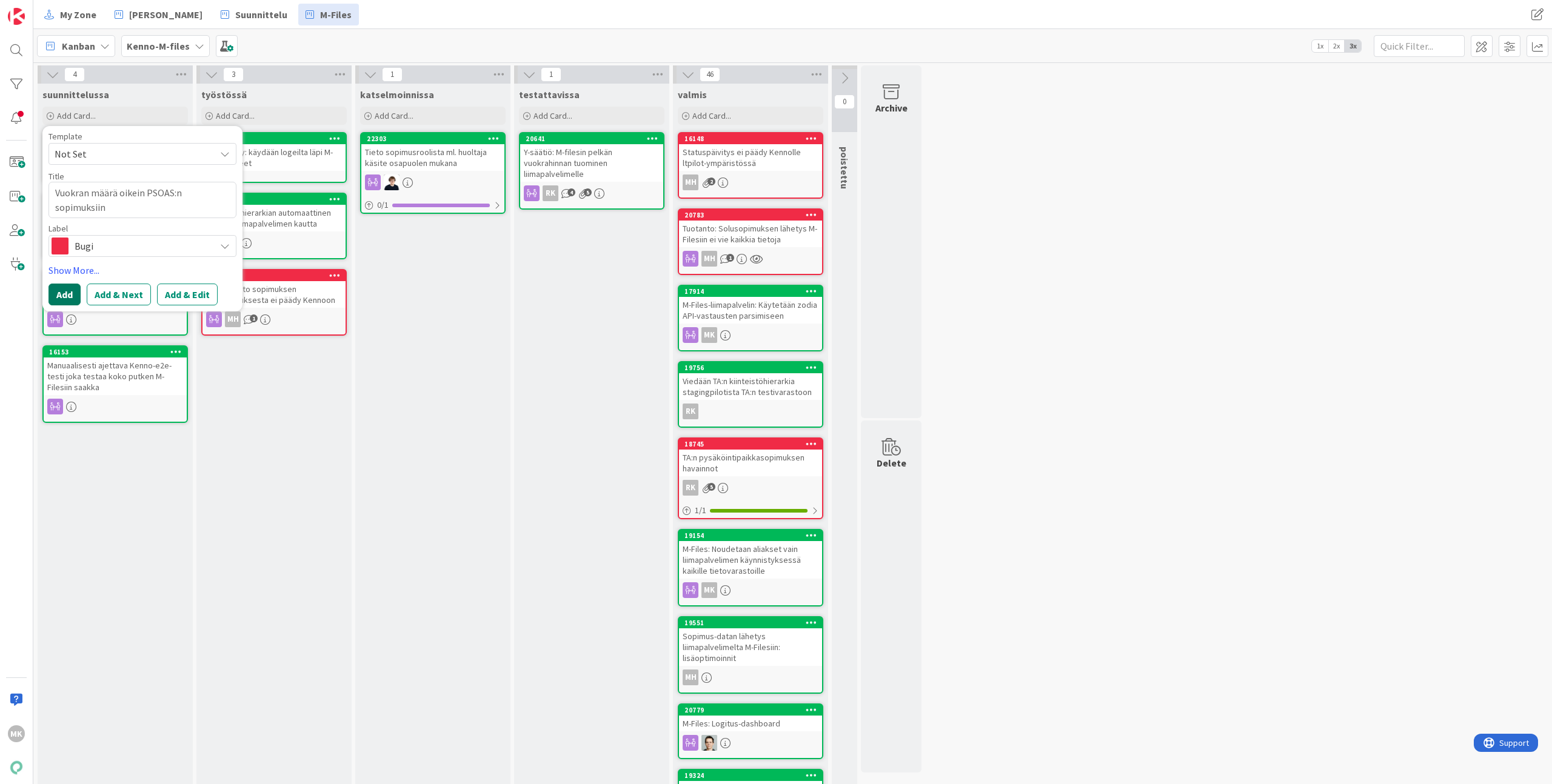
click at [65, 289] on button "Add" at bounding box center [65, 294] width 32 height 22
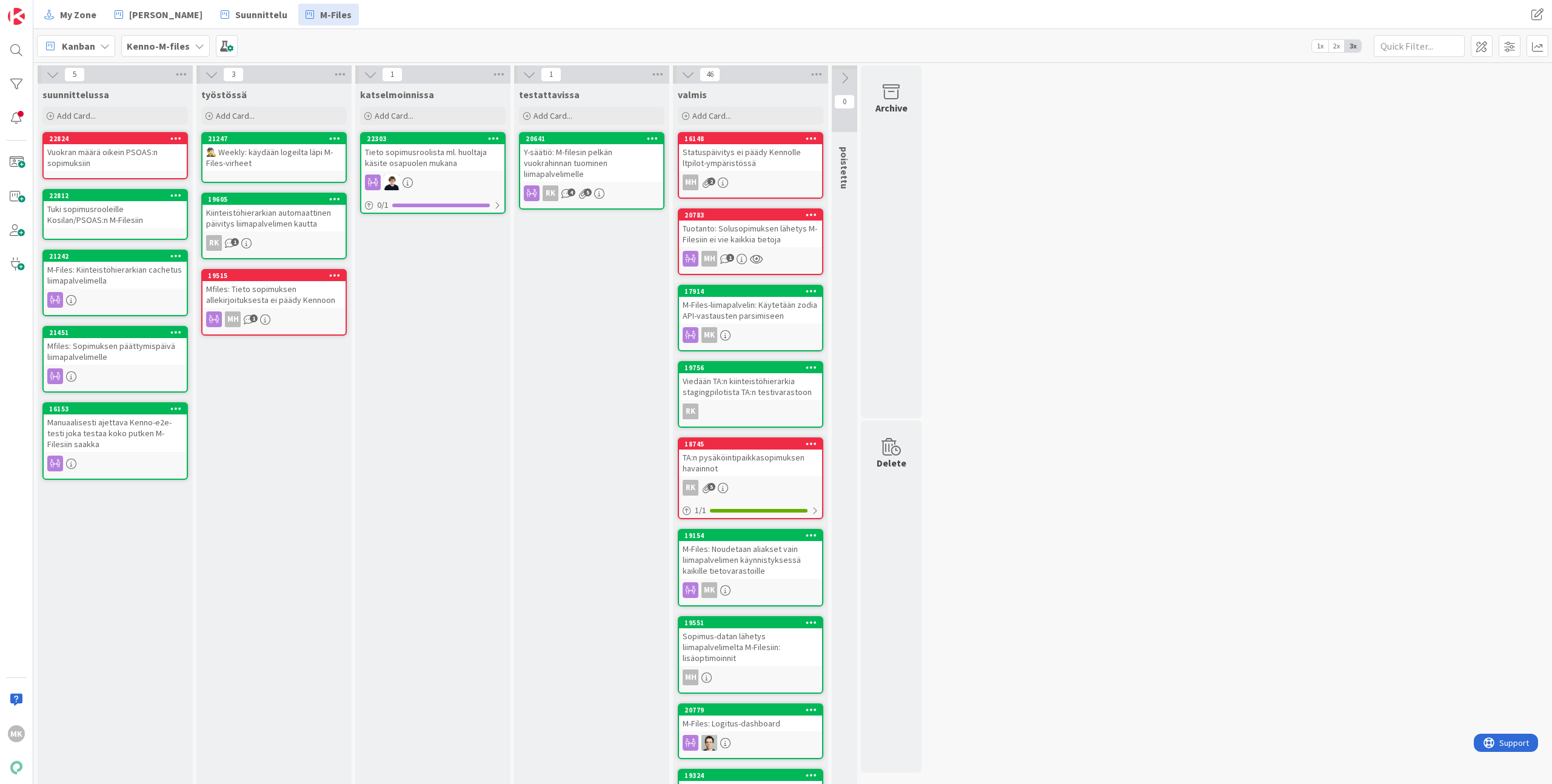
click at [391, 11] on div "My Zone [PERSON_NAME] Suunnittelu M-Files" at bounding box center [487, 14] width 899 height 22
click at [90, 220] on div "Tuki sopimusrooleille Kosilan/PSOAS:n M-Filesiin" at bounding box center [115, 215] width 143 height 27
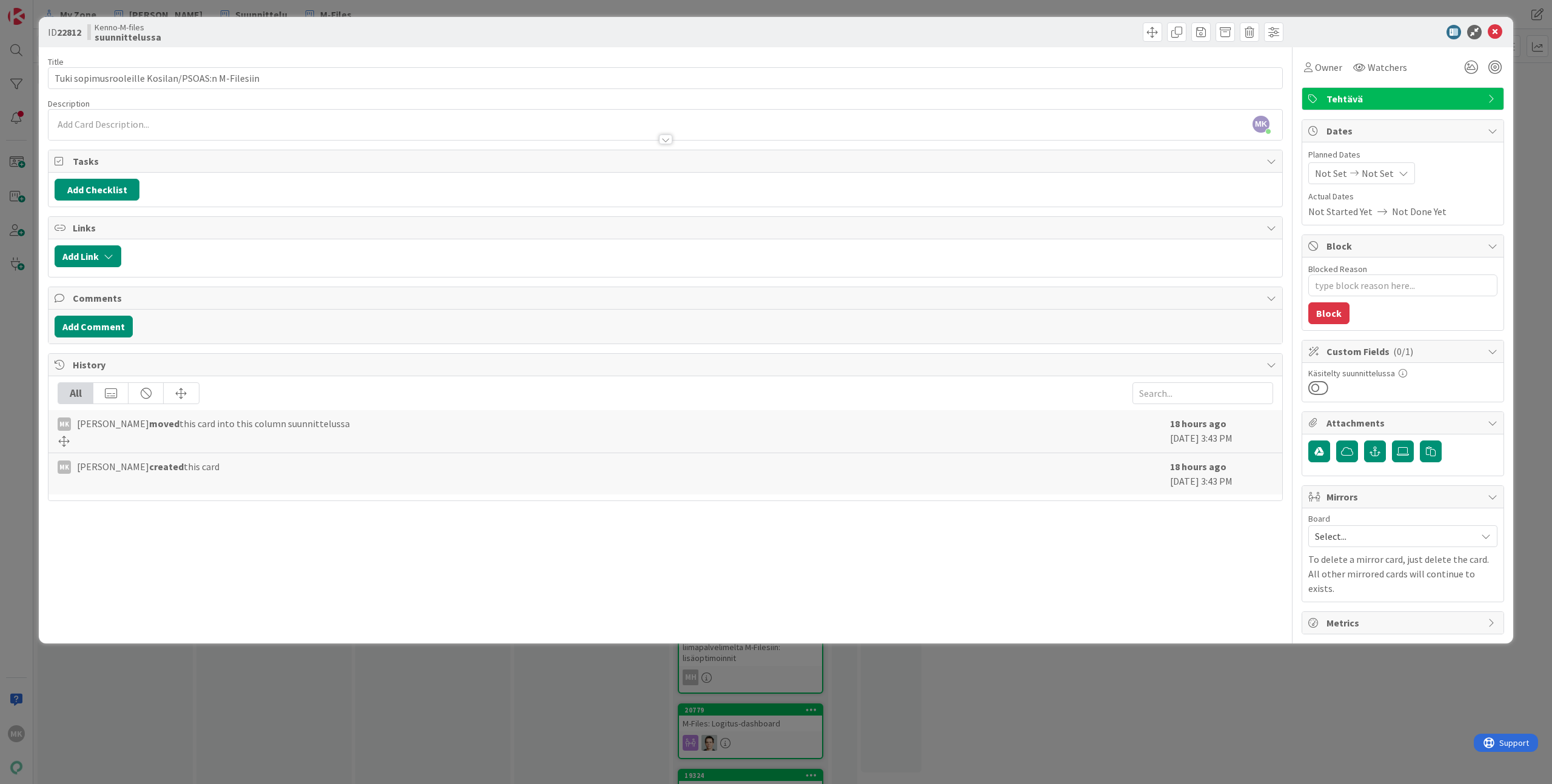
click at [368, 15] on div "ID 22812 Kenno-M-files suunnittelussa Title 48 / 128 Tuki sopimusrooleille Kosi…" at bounding box center [776, 392] width 1552 height 784
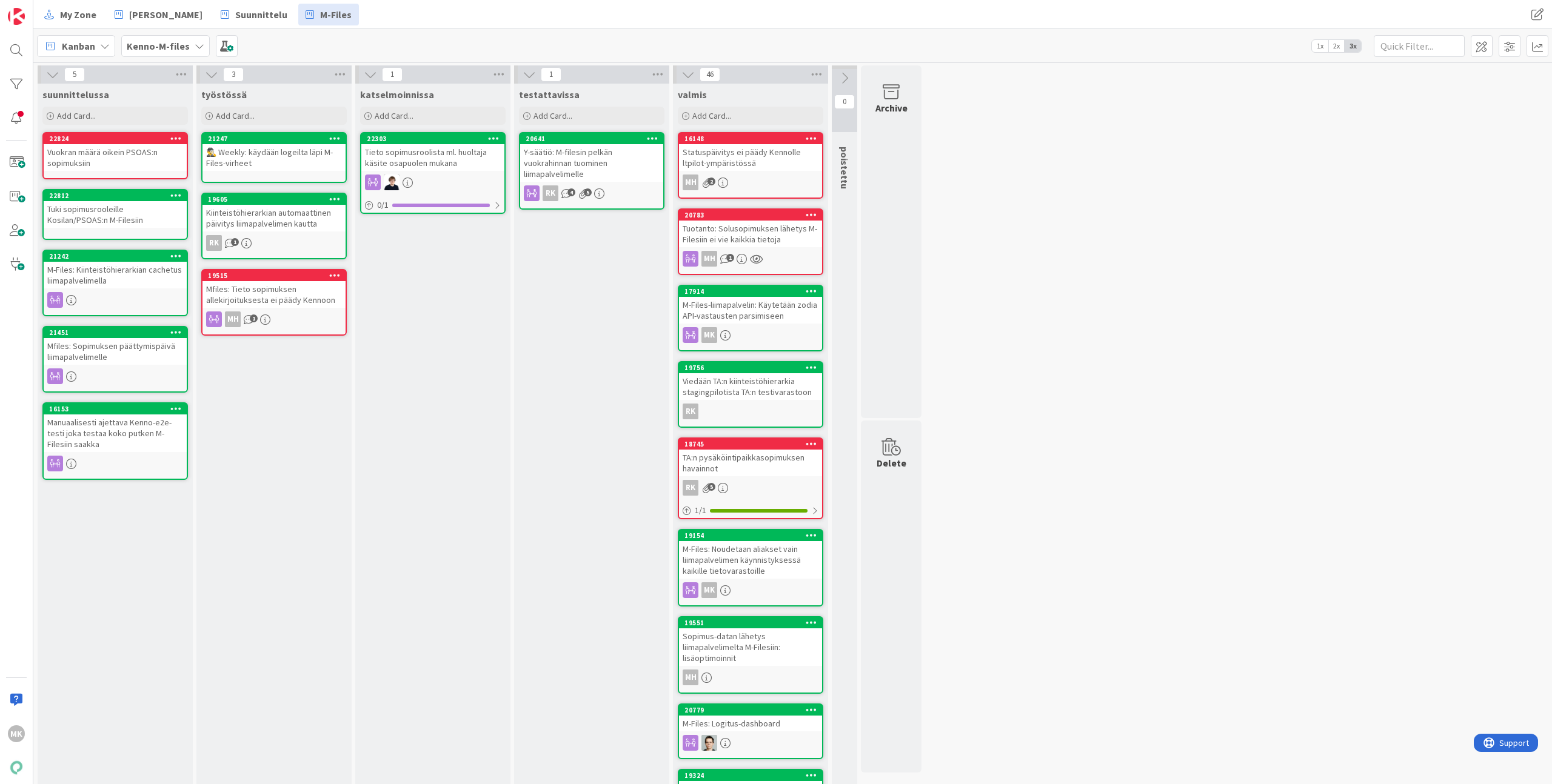
click at [143, 219] on div "Tuki sopimusrooleille Kosilan/PSOAS:n M-Filesiin" at bounding box center [115, 215] width 143 height 27
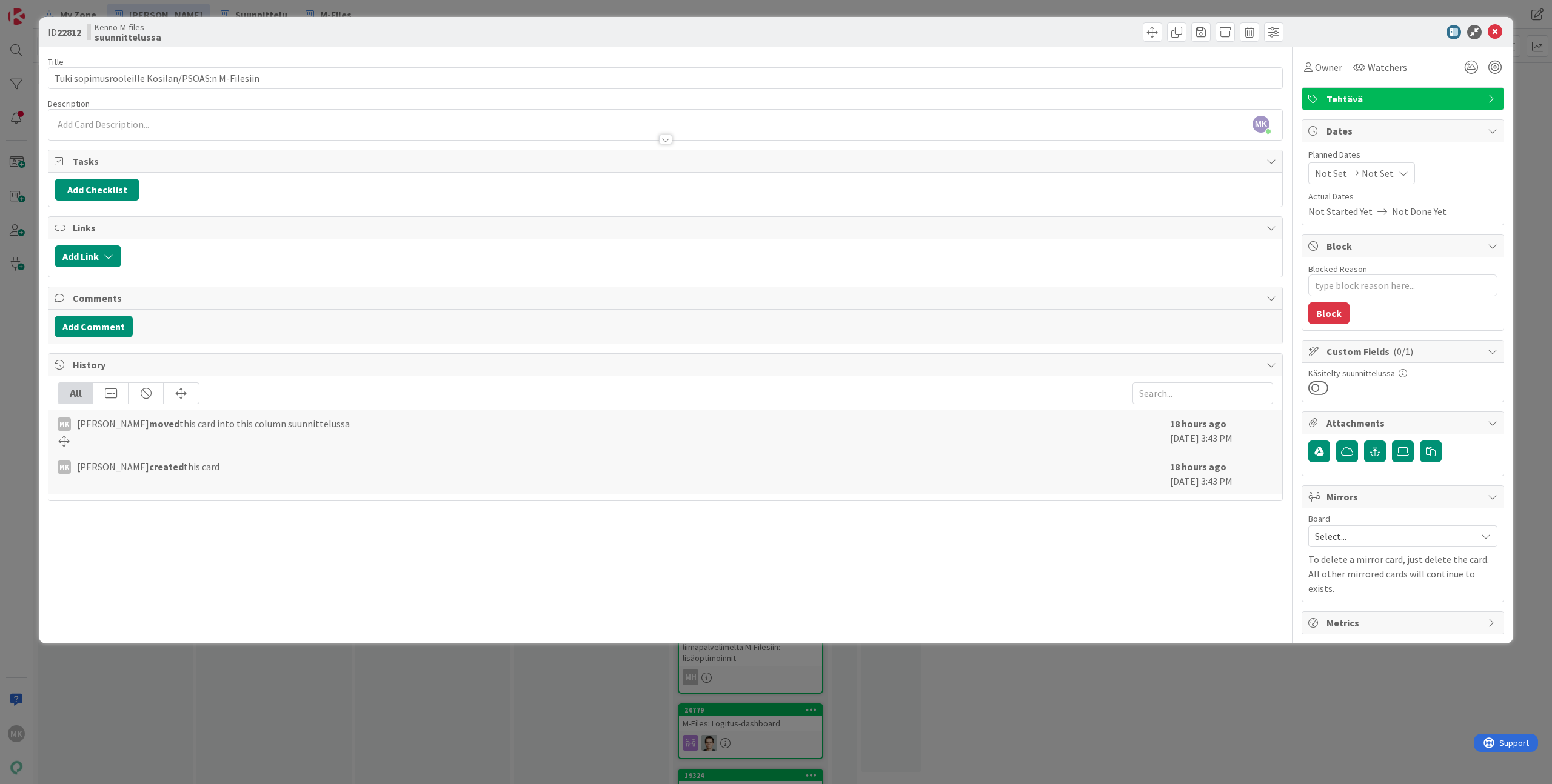
click at [175, 10] on div "ID 22812 Kenno-M-files suunnittelussa Title 48 / 128 Tuki sopimusrooleille Kosi…" at bounding box center [776, 392] width 1552 height 784
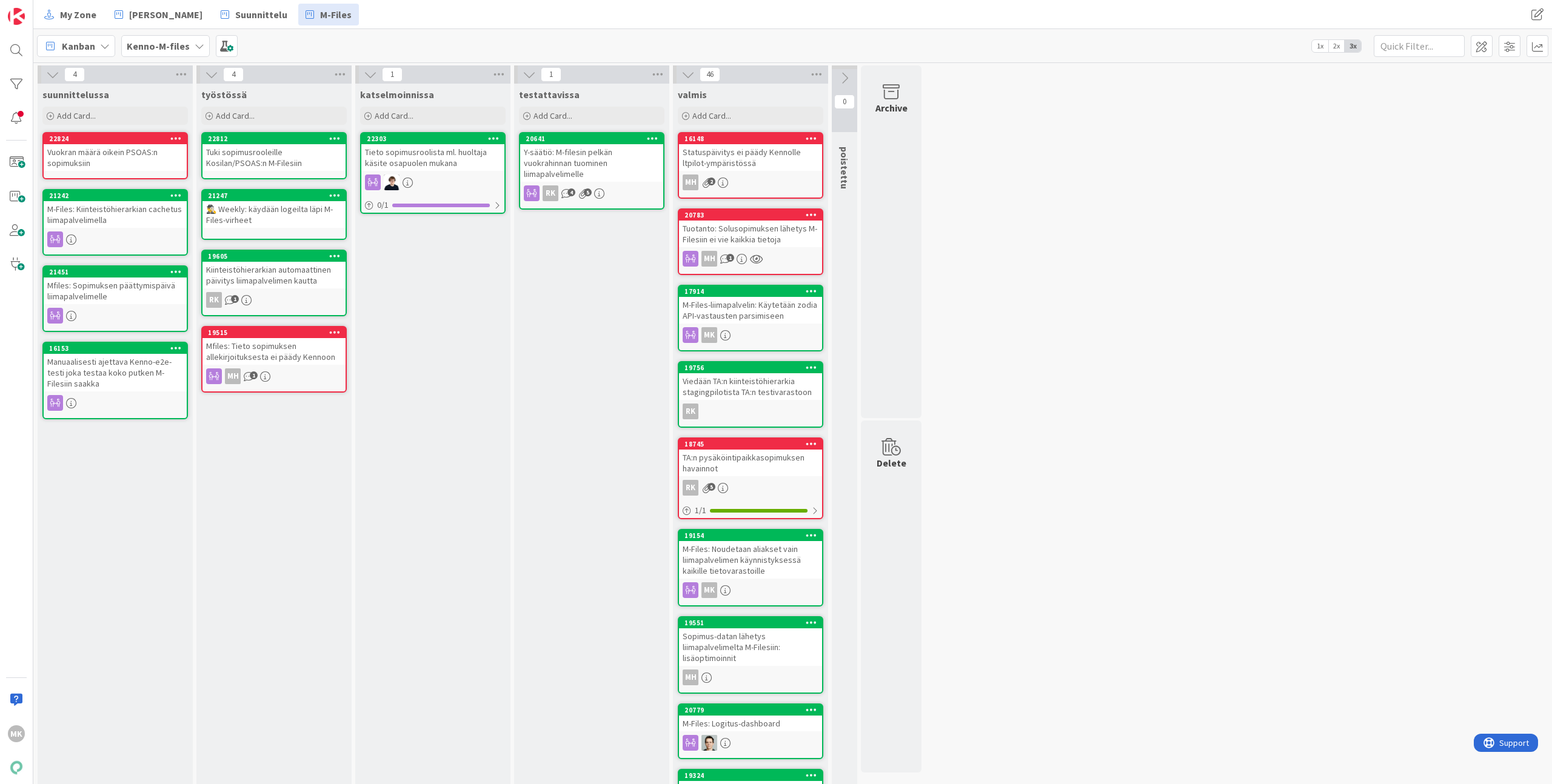
click at [296, 156] on div "Tuki sopimusrooleille Kosilan/PSOAS:n M-Filesiin" at bounding box center [274, 158] width 143 height 27
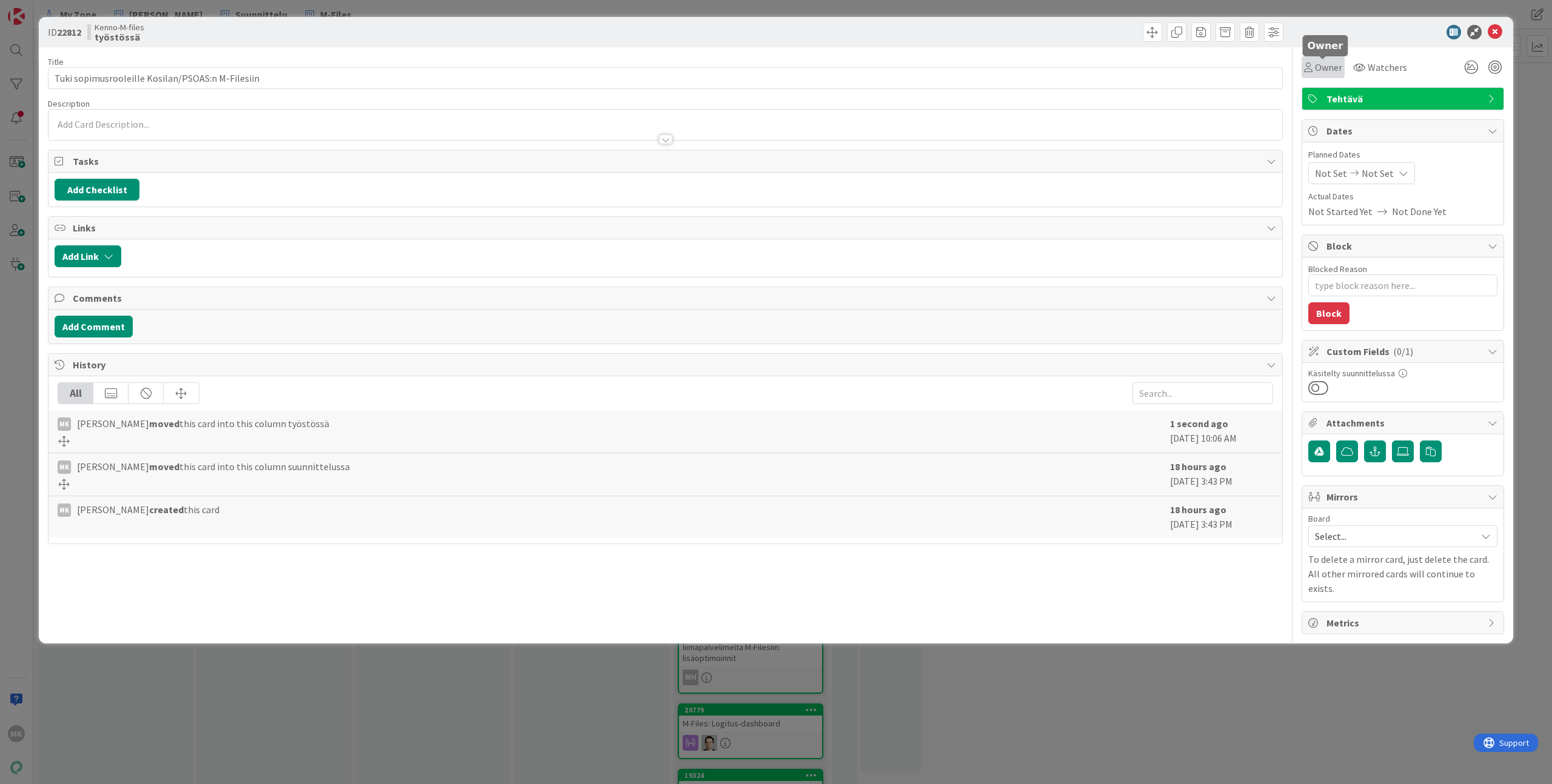
click at [1324, 65] on span "Owner" at bounding box center [1328, 67] width 27 height 15
type textarea "x"
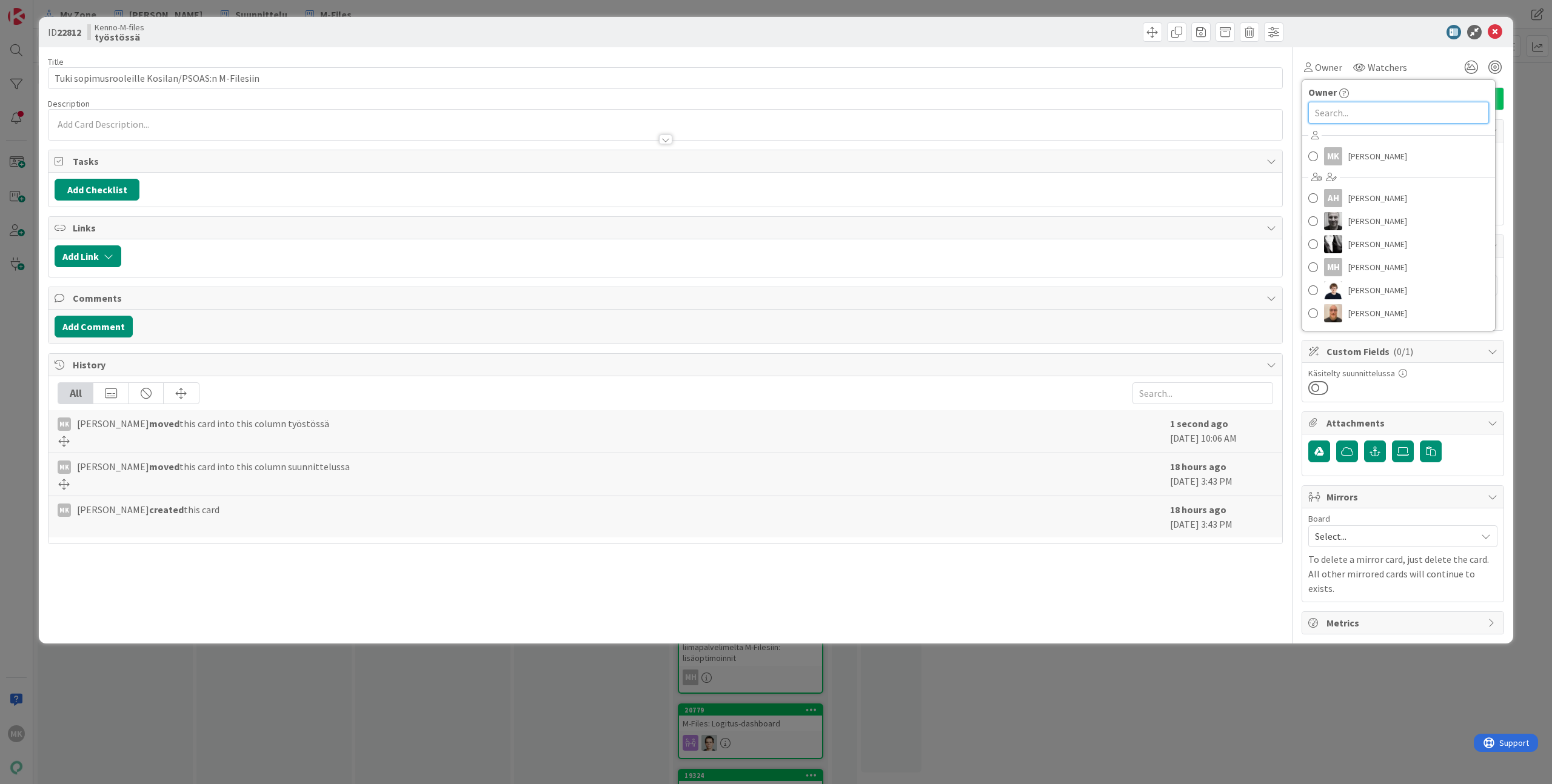
click at [1359, 111] on input "text" at bounding box center [1398, 112] width 180 height 22
type input "vesa"
click at [1372, 158] on span "[PERSON_NAME]" at bounding box center [1377, 166] width 59 height 18
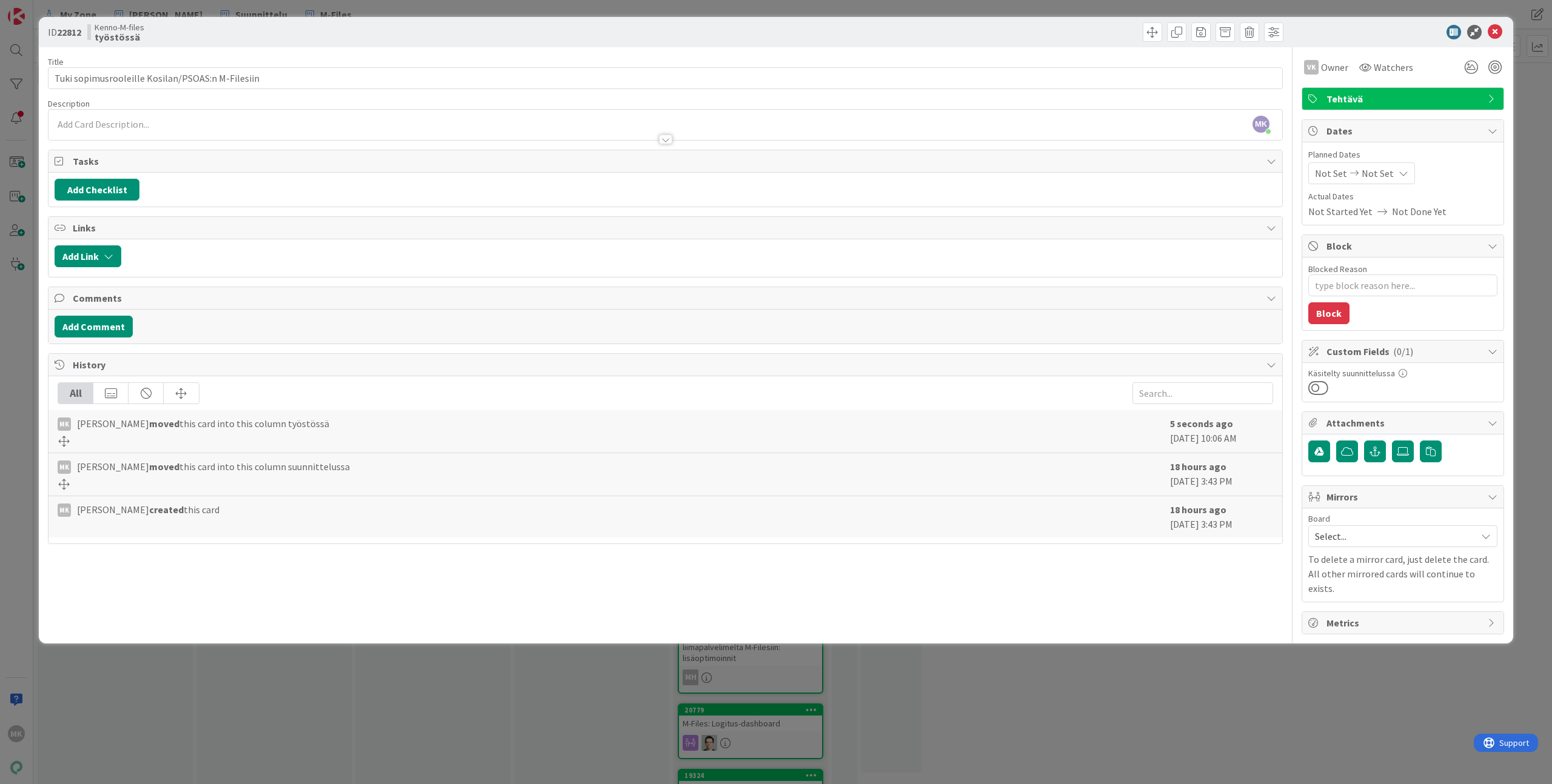
click at [253, 675] on div "ID 22812 Kenno-M-files työstössä Title 48 / 128 Tuki sopimusrooleille Kosilan/P…" at bounding box center [776, 392] width 1552 height 784
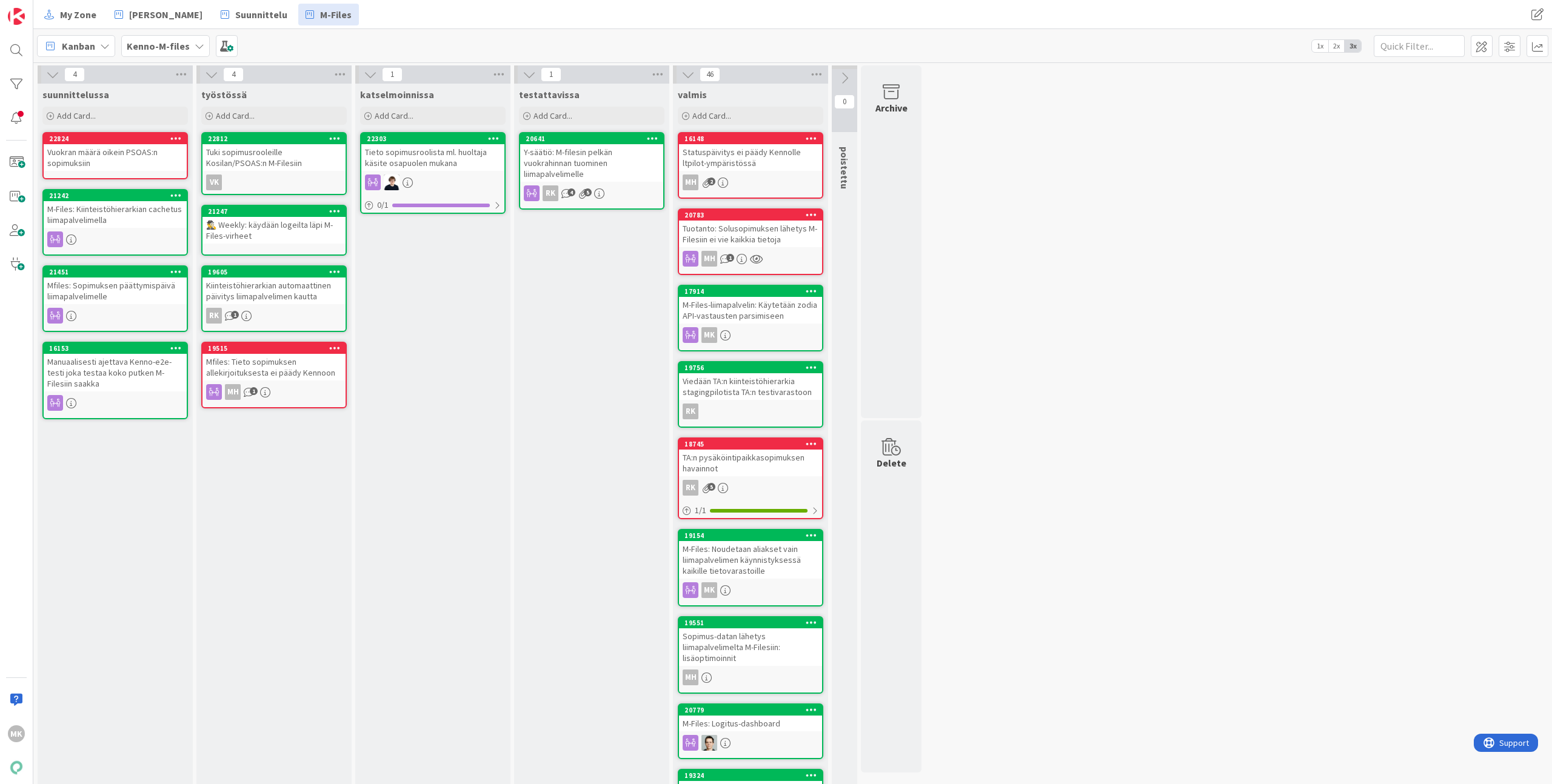
click at [152, 161] on div "Vuokran määrä oikein PSOAS:n sopimuksiin" at bounding box center [115, 158] width 143 height 27
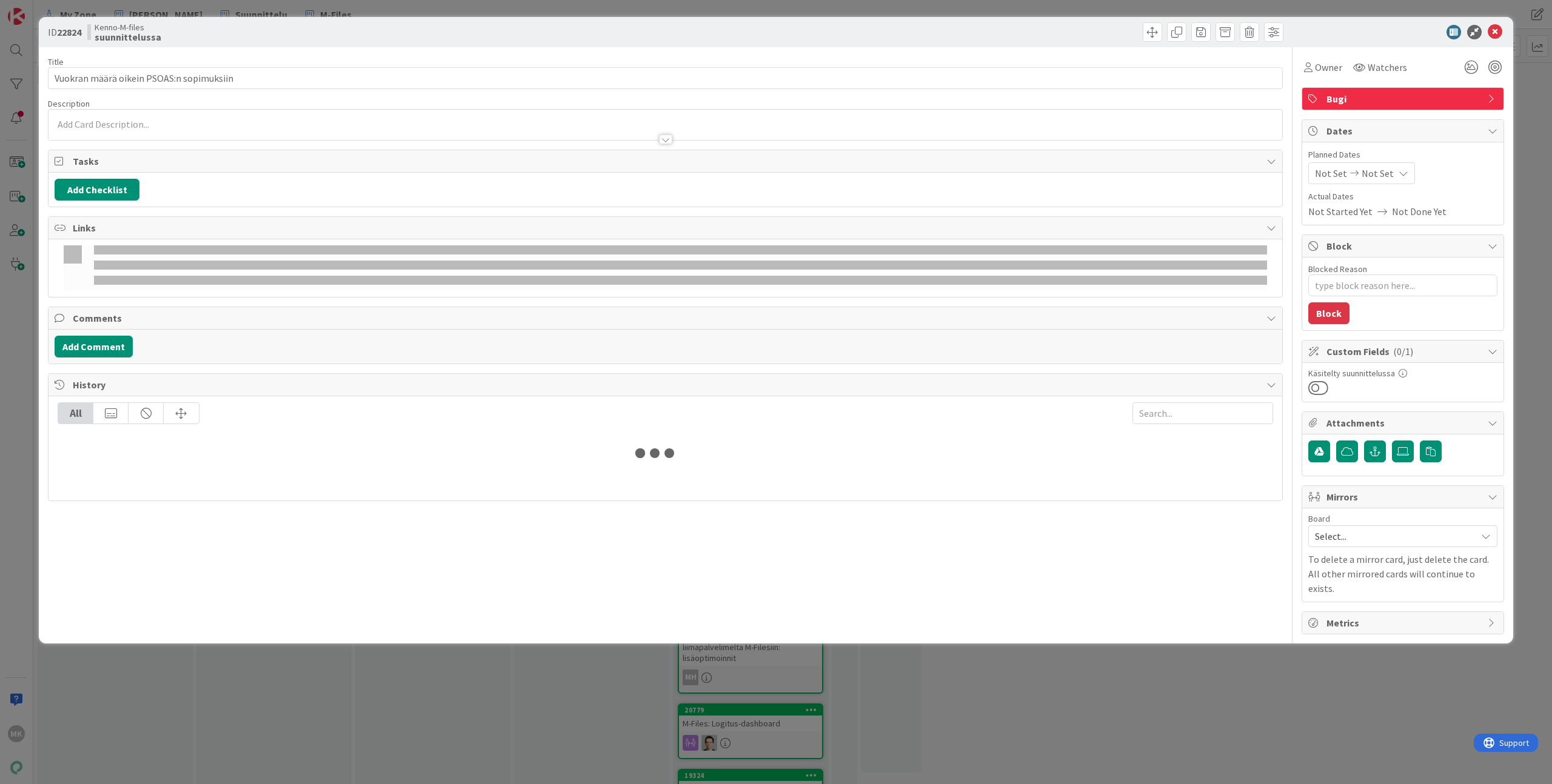
type textarea "x"
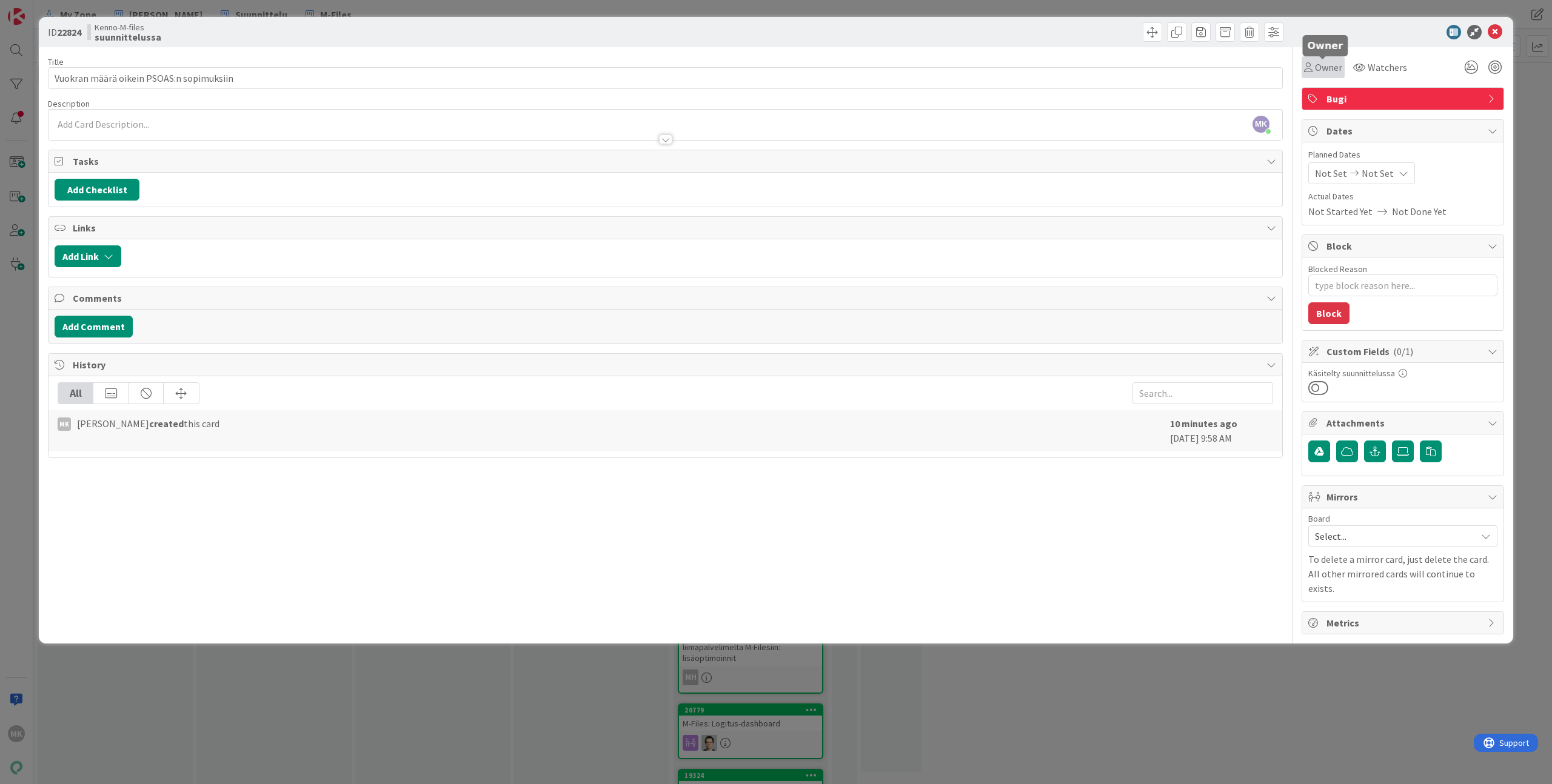
click at [1305, 72] on icon at bounding box center [1308, 67] width 8 height 10
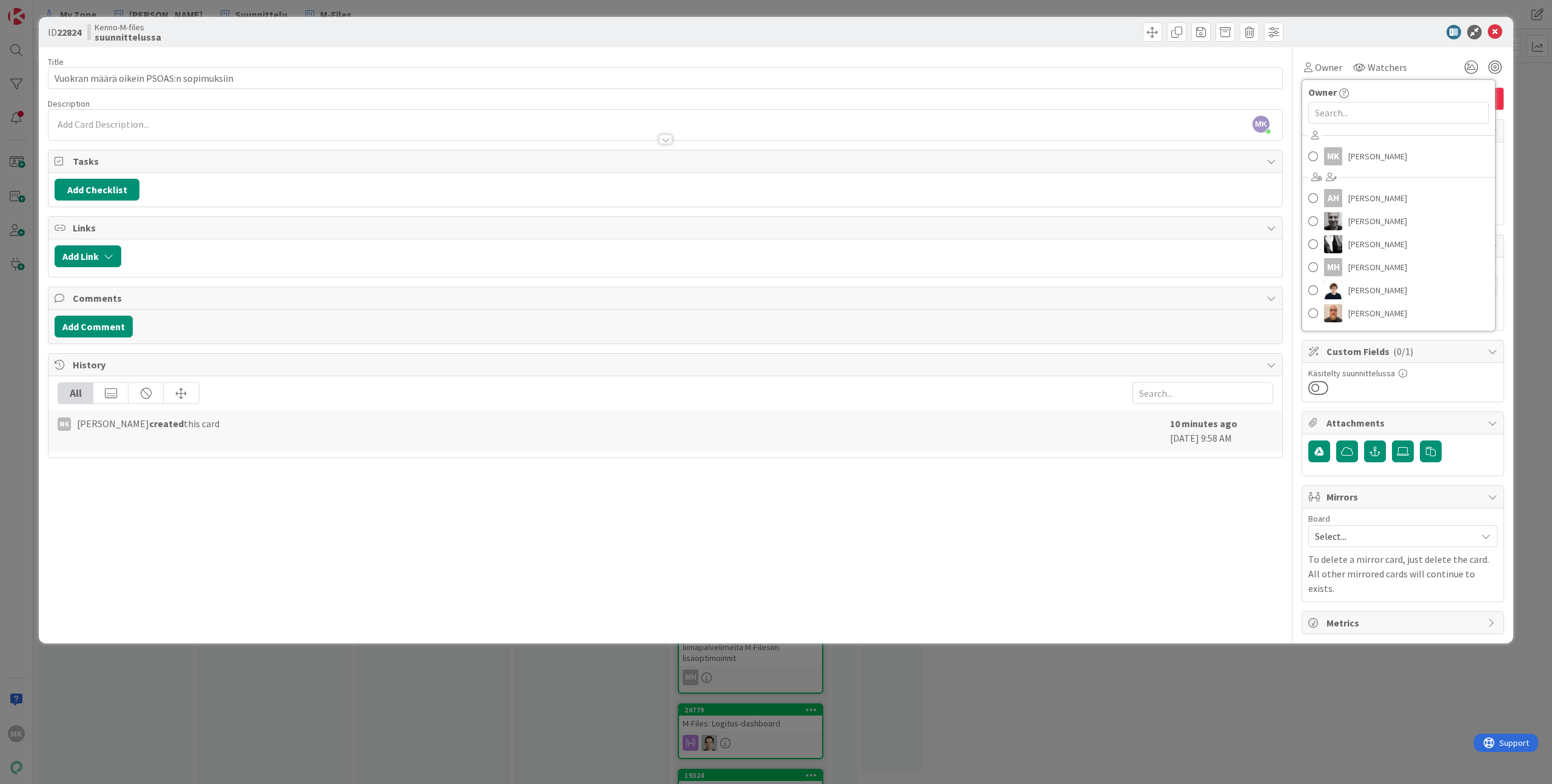
drag, startPoint x: 1344, startPoint y: 136, endPoint x: 1348, endPoint y: 126, distance: 10.8
click at [1345, 136] on div "MK [PERSON_NAME] [PERSON_NAME] [PERSON_NAME] [PERSON_NAME] MH [PERSON_NAME] [PE…" at bounding box center [1398, 226] width 193 height 200
click at [1348, 118] on input "text" at bounding box center [1398, 112] width 180 height 22
type input "vesa"
click at [1363, 159] on span "[PERSON_NAME]" at bounding box center [1377, 166] width 59 height 18
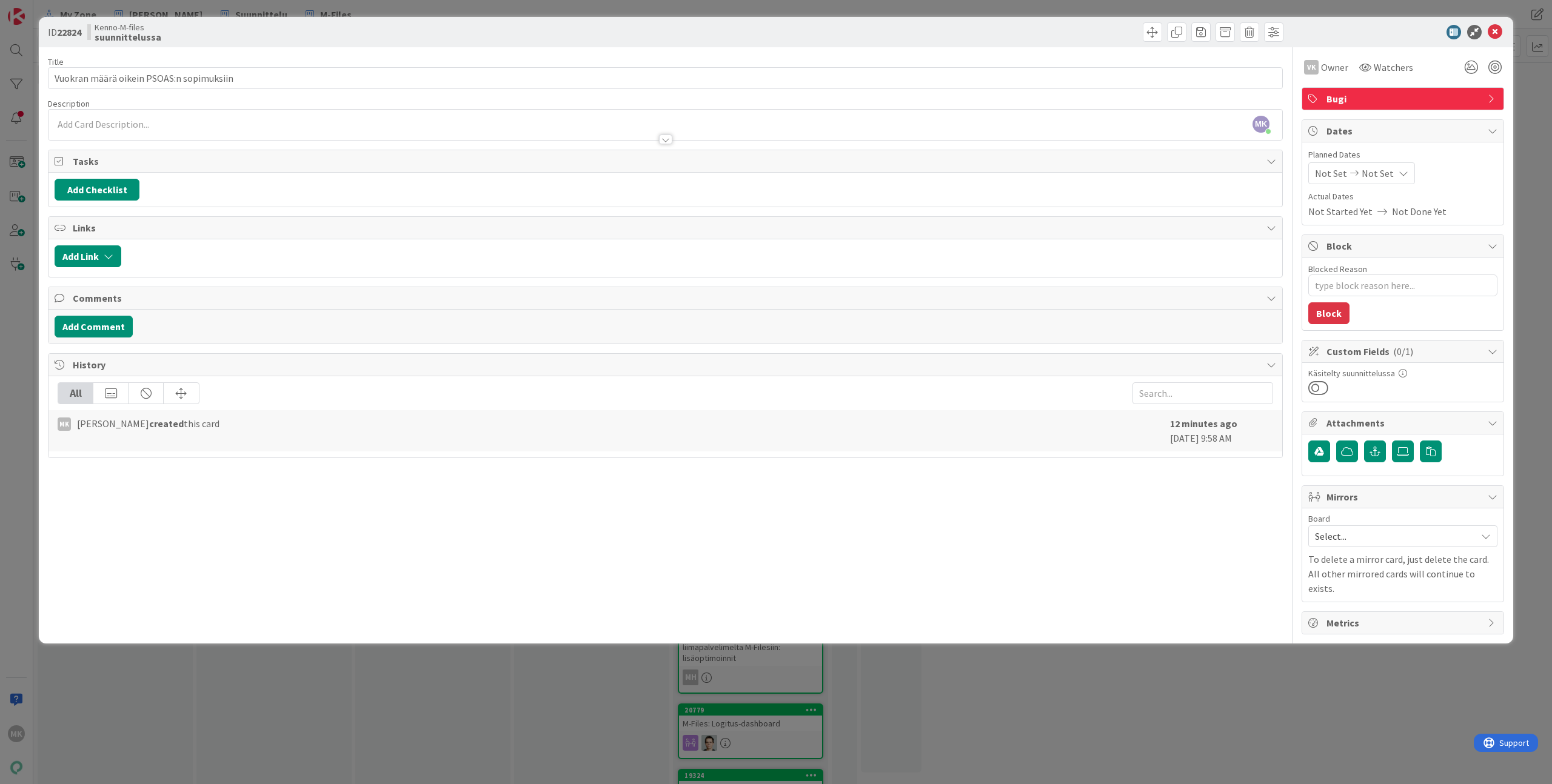
click at [963, 47] on div "Title 40 / 128 [PERSON_NAME] määrä oikein PSOAS:n sopimuksiin Description MK [P…" at bounding box center [665, 340] width 1235 height 587
click at [582, 12] on div "ID 22824 Kenno-M-files suunnittelussa Title 40 / 128 Vuokran määrä oikein PSOAS…" at bounding box center [776, 392] width 1552 height 784
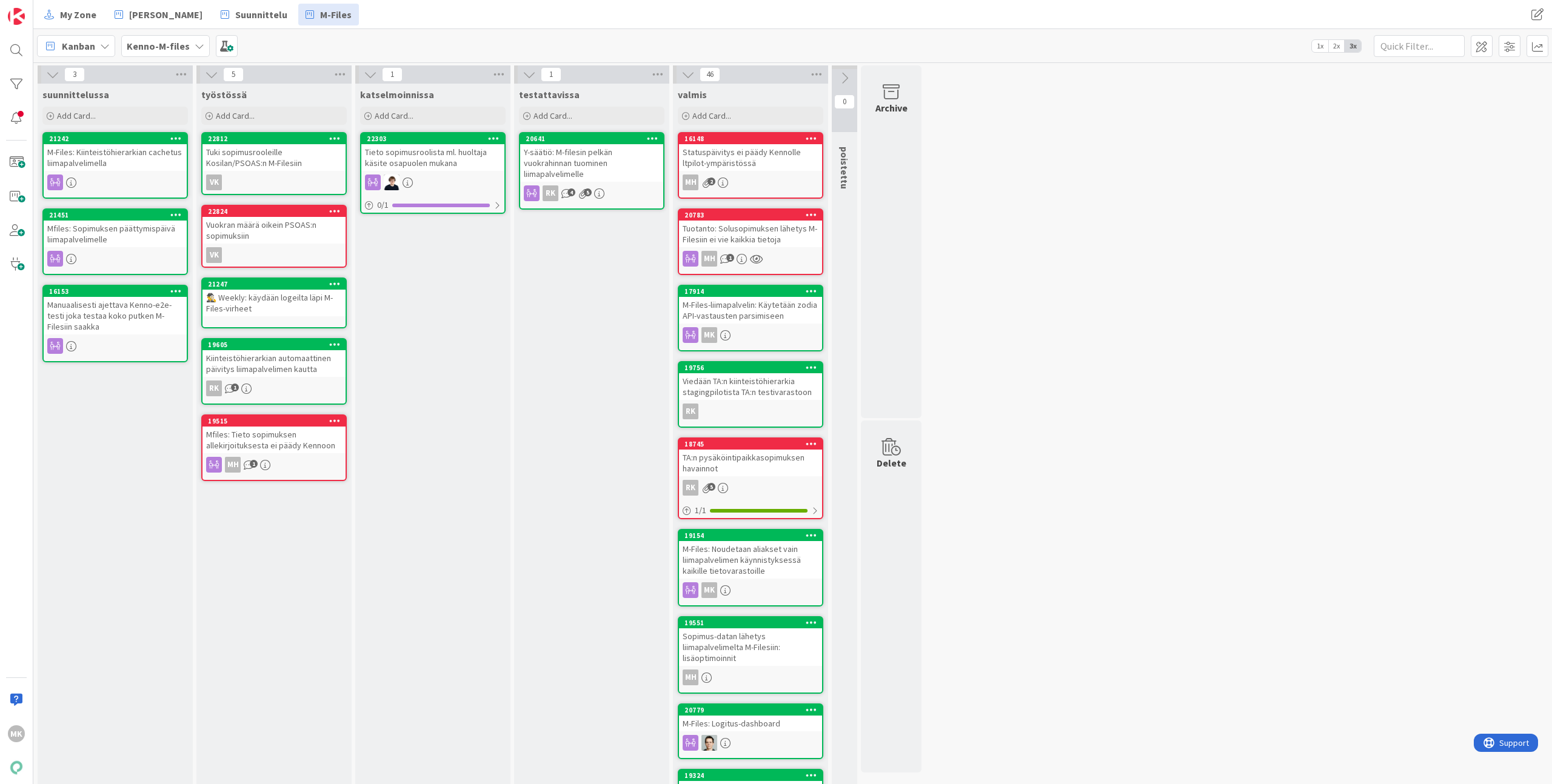
drag, startPoint x: 86, startPoint y: 149, endPoint x: 12, endPoint y: 356, distance: 219.8
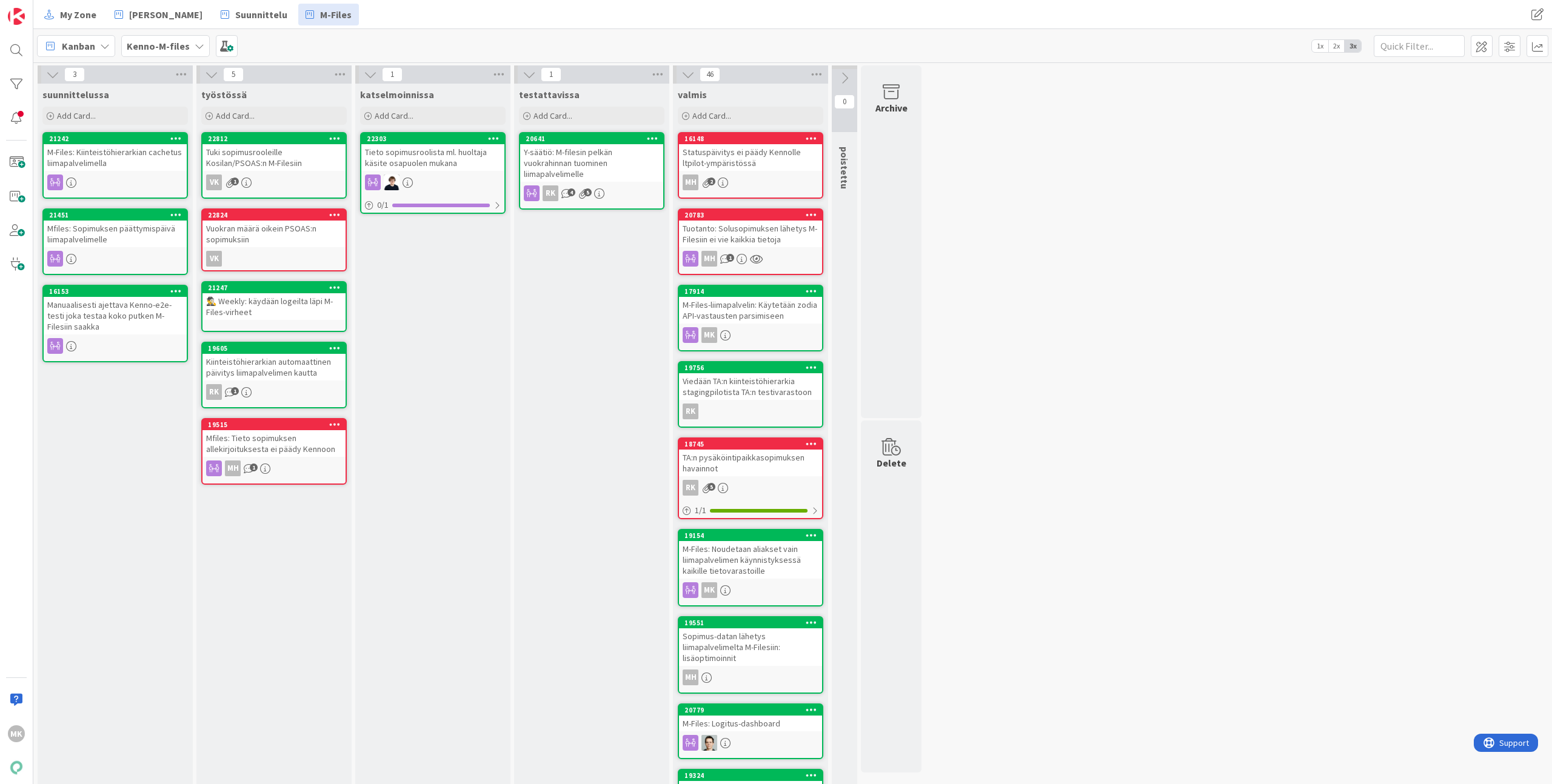
click at [265, 445] on div "Mfiles: Tieto sopimuksen allekirjoituksesta ei päädy Kennoon" at bounding box center [274, 443] width 143 height 27
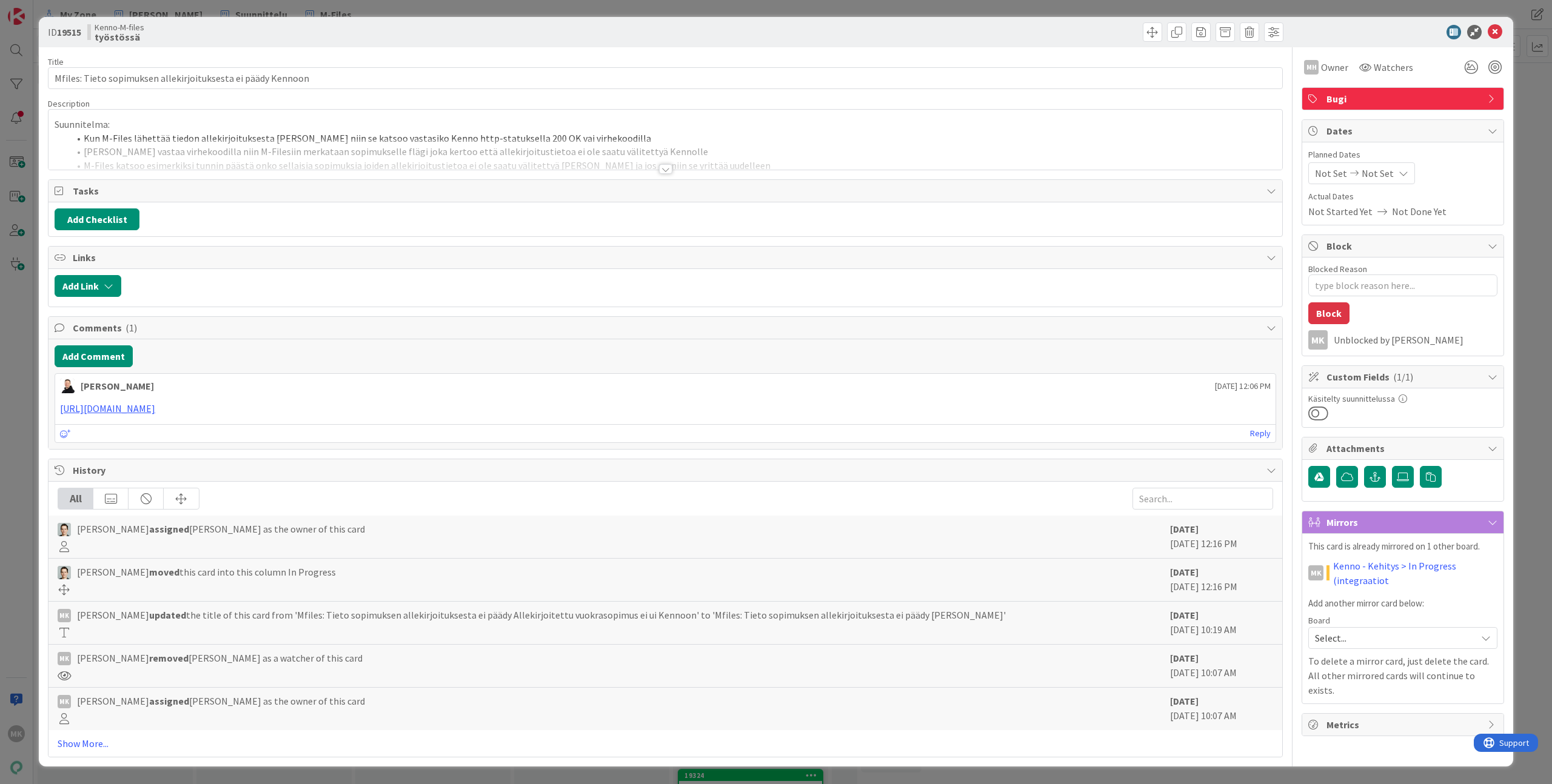
click at [394, 166] on div at bounding box center [665, 154] width 1233 height 31
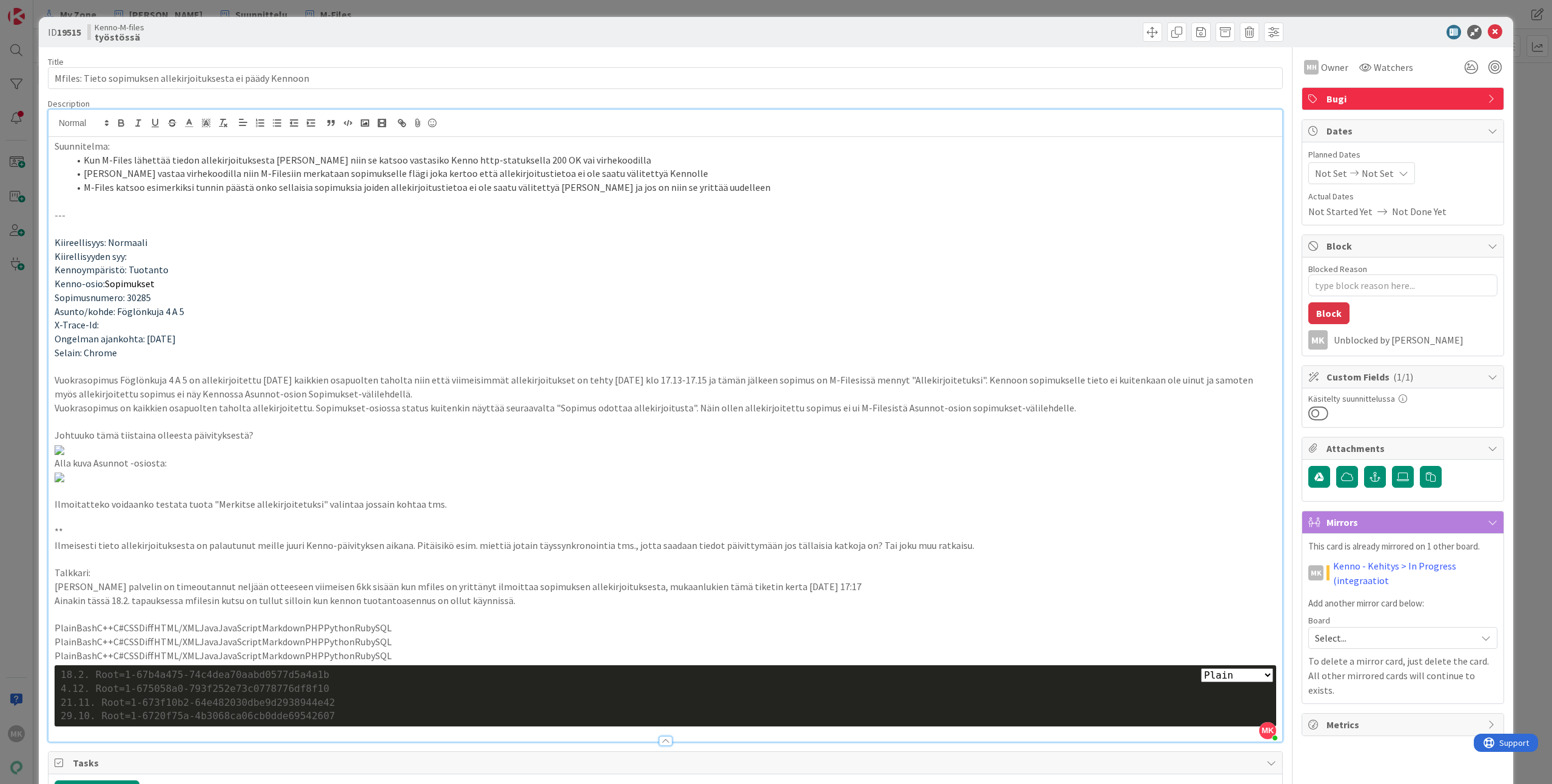
click at [178, 10] on div "ID 19515 Kenno-M-files työstössä Title 60 / 128 Mfiles: Tieto sopimuksen alleki…" at bounding box center [776, 392] width 1552 height 784
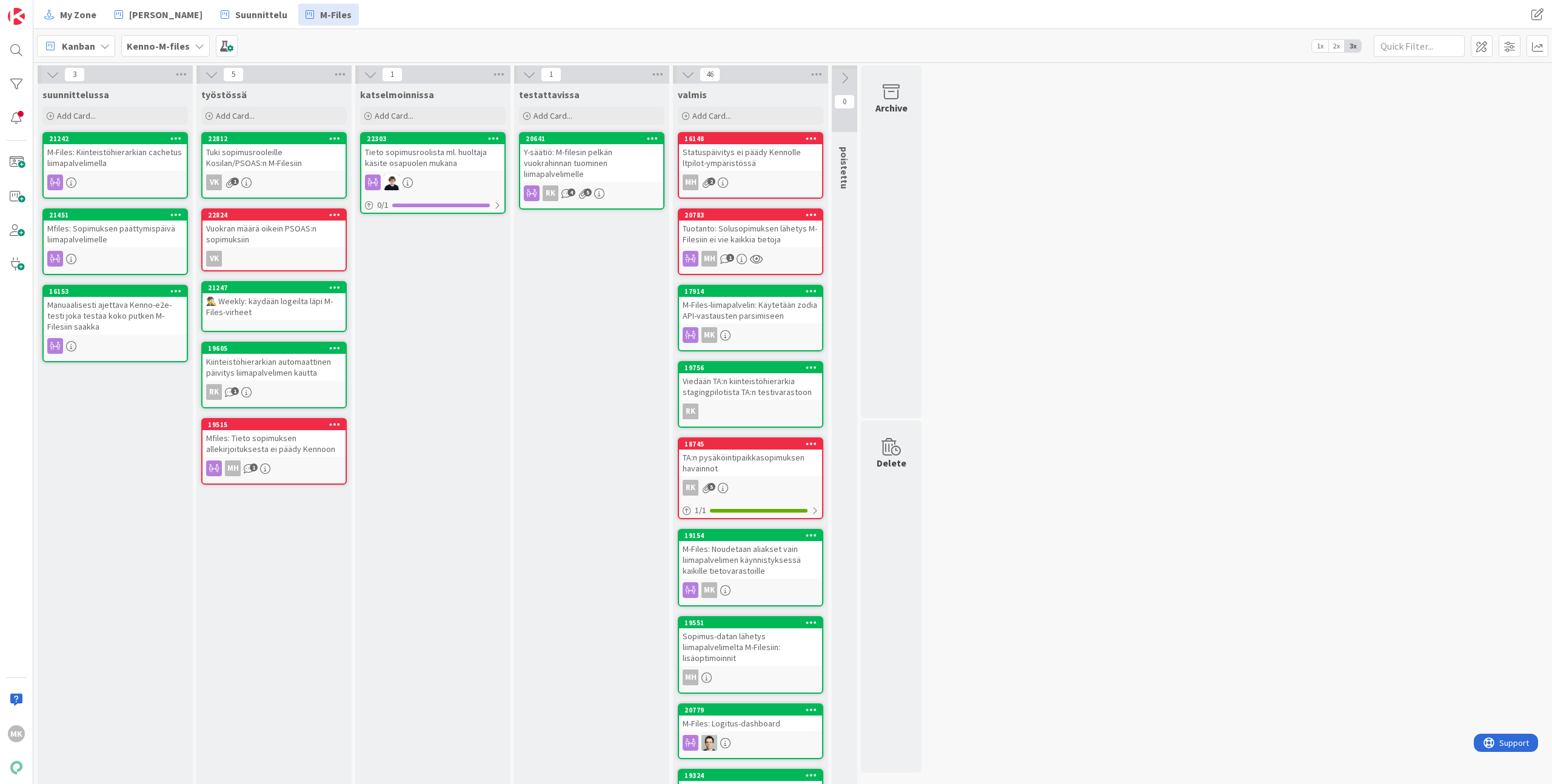
click at [309, 367] on div "Kiinteistöhierarkian automaattinen päivitys liimapalvelimen kautta" at bounding box center [274, 367] width 143 height 27
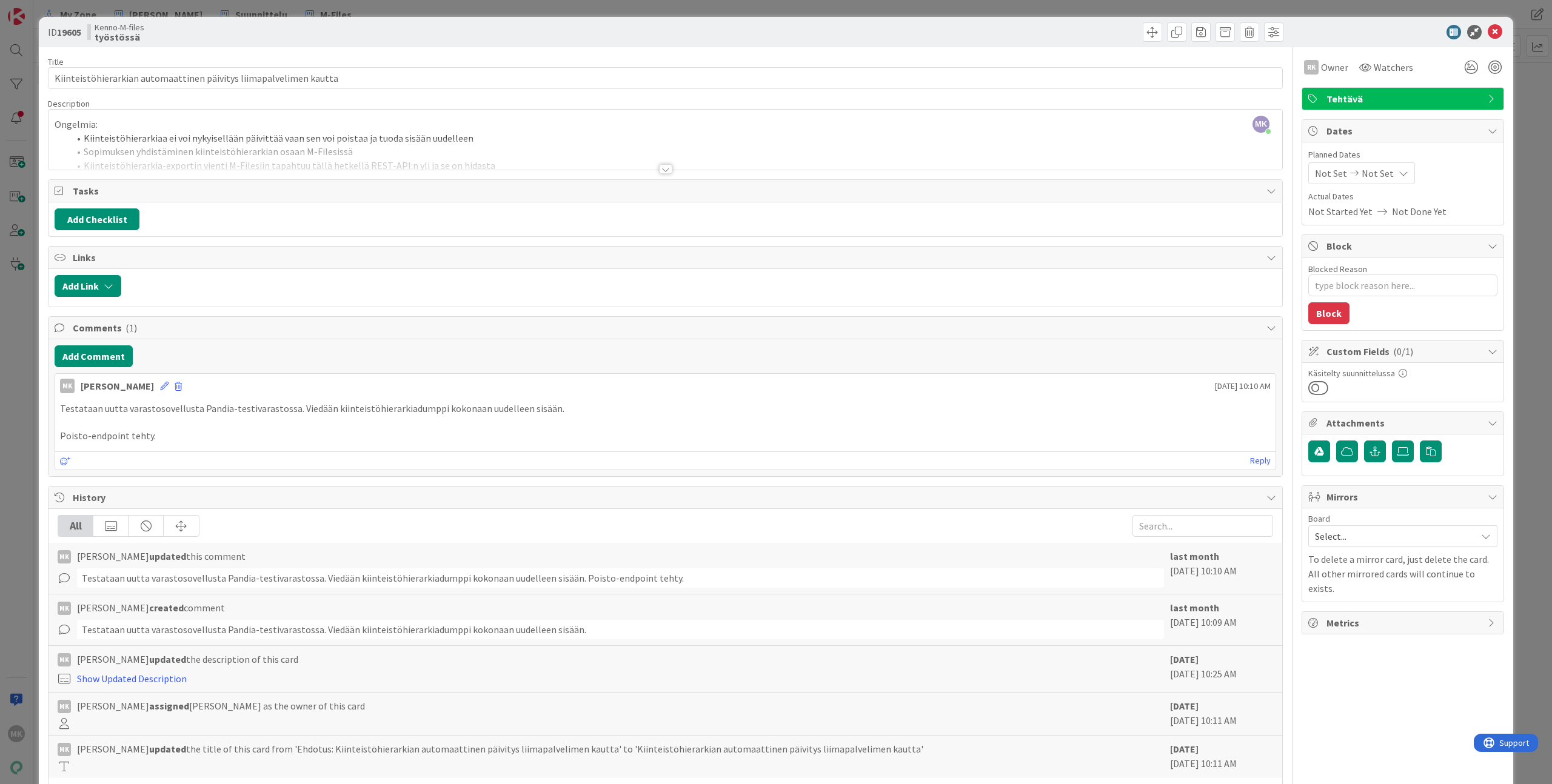
click at [434, 168] on div at bounding box center [665, 154] width 1233 height 31
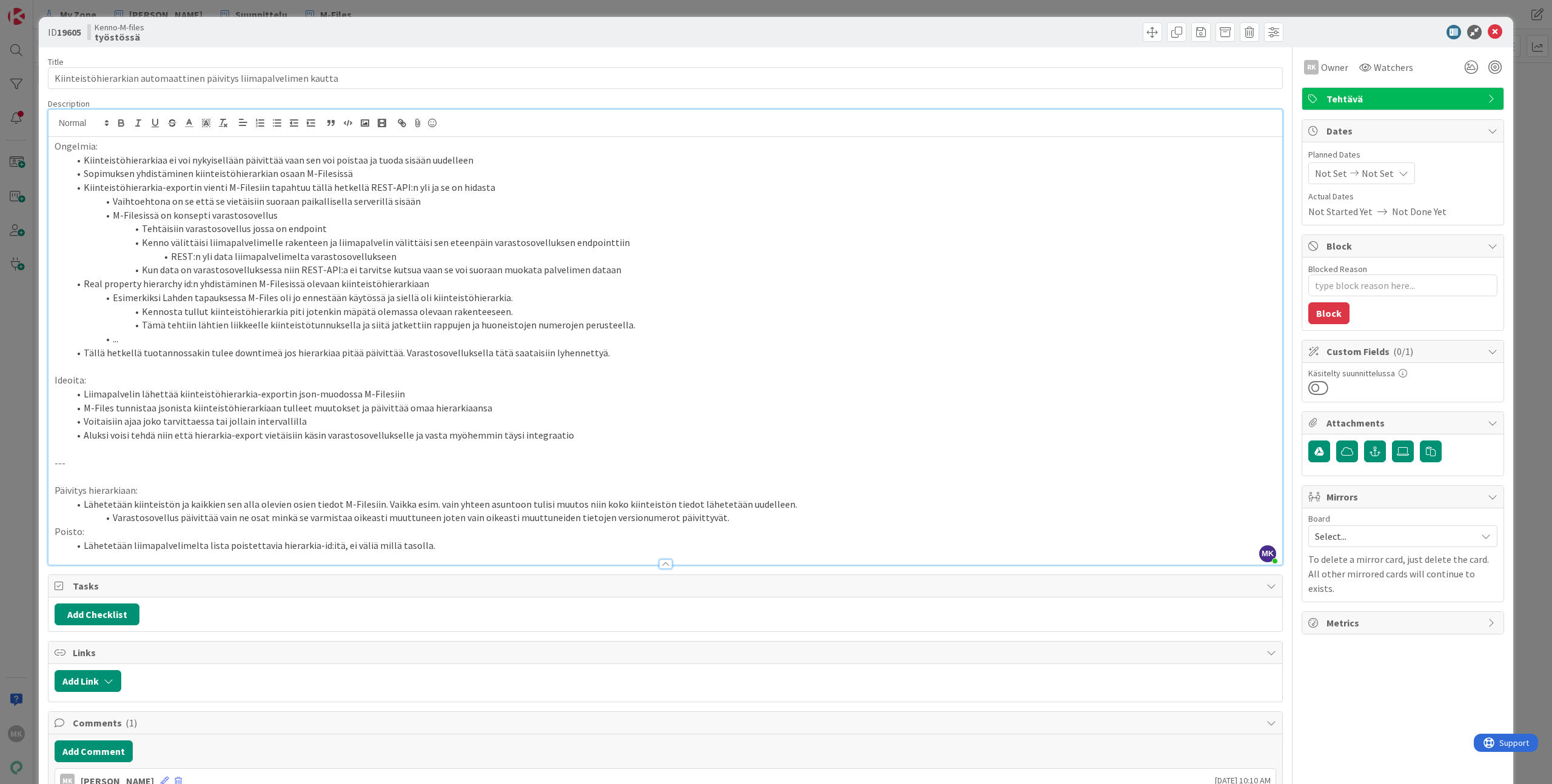
click at [340, 12] on div "ID 19605 Kenno-M-files työstössä Title 66 / 128 Kiinteistöhierarkian automaatti…" at bounding box center [776, 392] width 1552 height 784
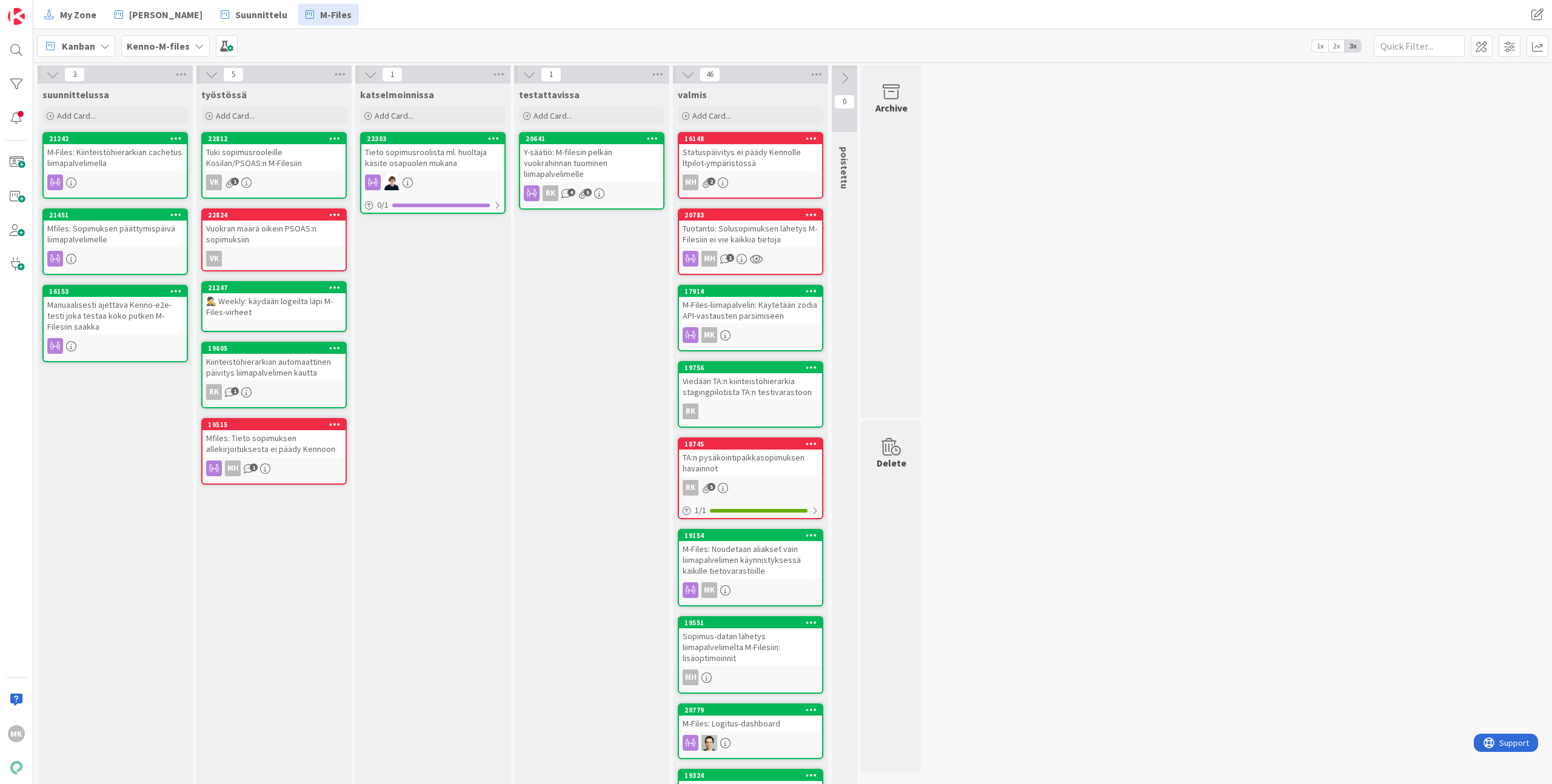
click at [145, 243] on div "Mfiles: Sopimuksen päättymispäivä liimapalvelimelle" at bounding box center [115, 234] width 143 height 27
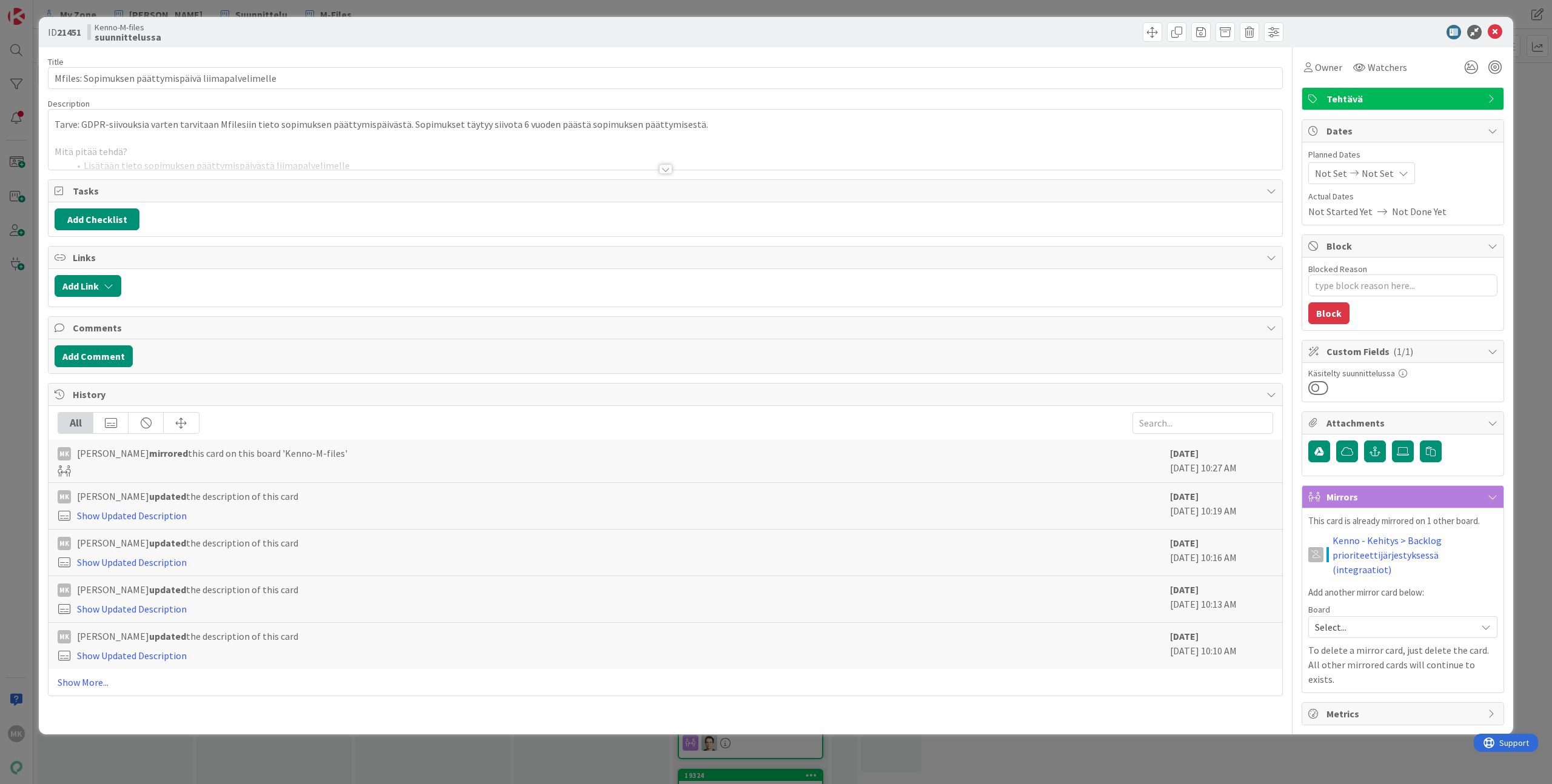
click at [229, 163] on div at bounding box center [665, 154] width 1233 height 31
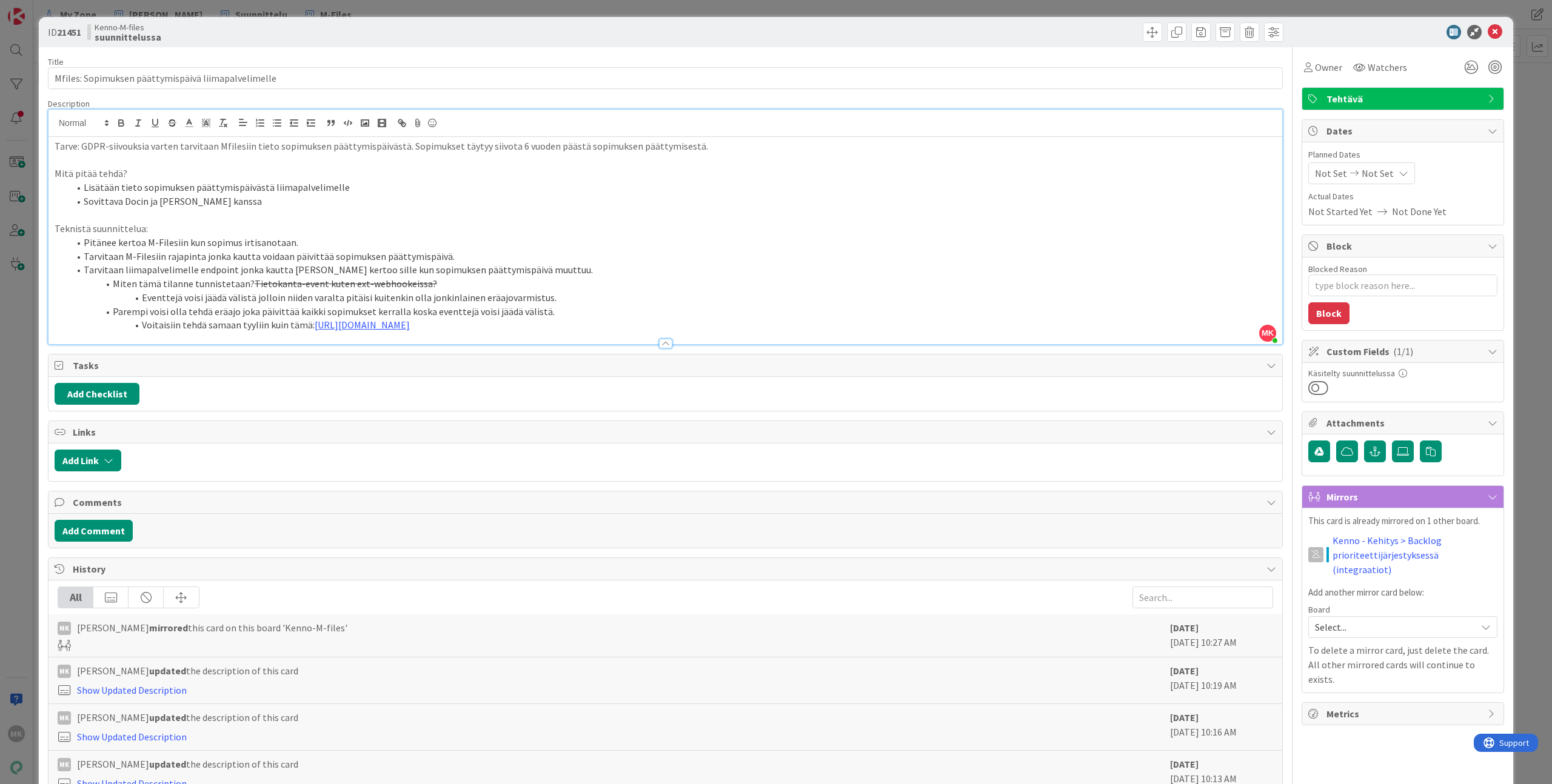
click at [203, 322] on li "Voitaisiin tehdä samaan tyyliin kuin tämä: [URL][DOMAIN_NAME]" at bounding box center [672, 325] width 1207 height 14
click at [178, 248] on li "Pitänee kertoa M-Filesiin kun sopimus irtisanotaan." at bounding box center [672, 243] width 1207 height 14
click at [140, 189] on li "Lisätään tieto sopimuksen päättymispäivästä liimapalvelimelle" at bounding box center [672, 187] width 1207 height 14
click at [154, 189] on li "Lisätään tieto sopimuksen päättymispäivästä liimapalvelimelle" at bounding box center [672, 187] width 1207 height 14
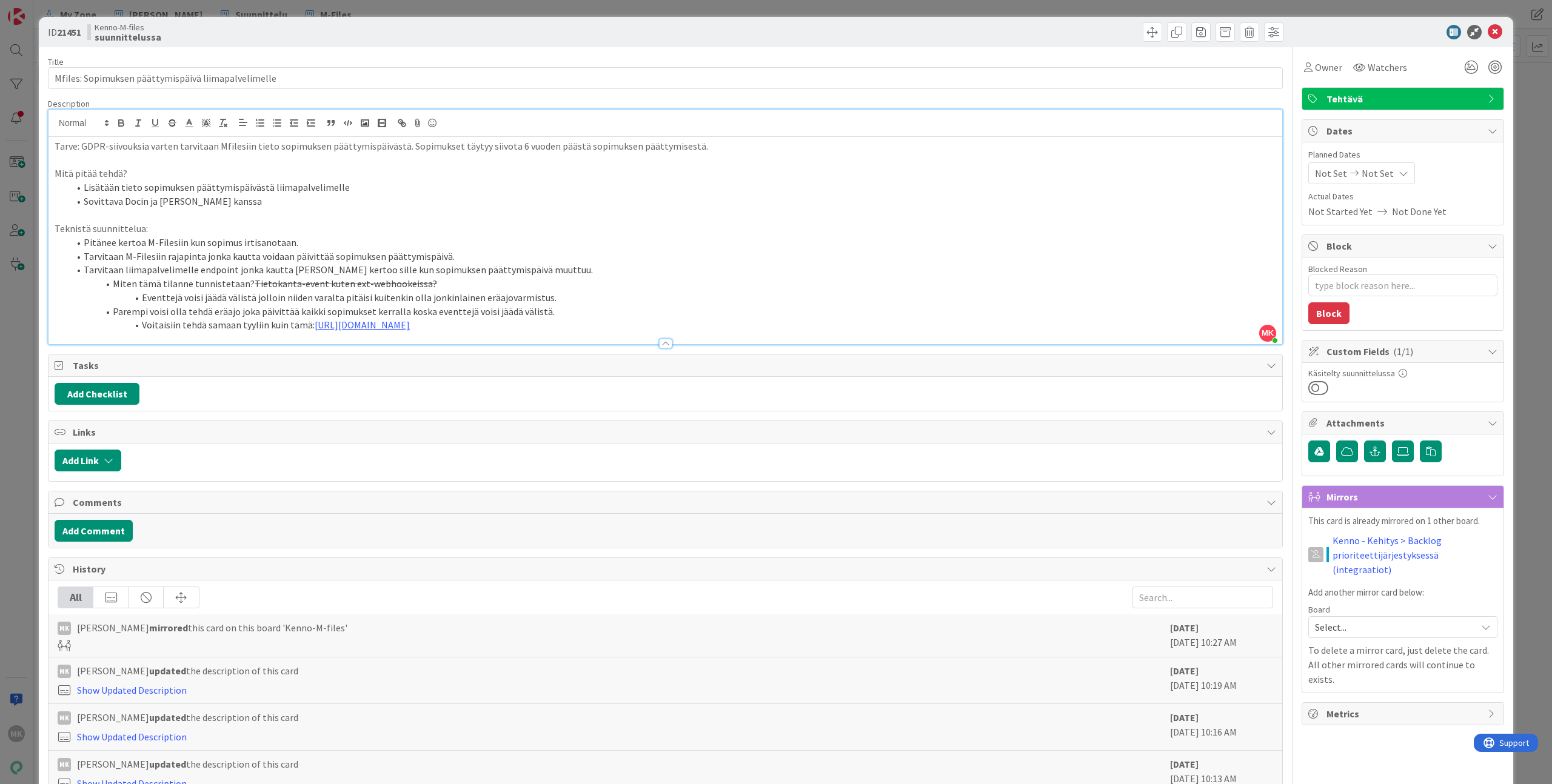
click at [229, 140] on p "Tarve: GDPR-siivouksia varten tarvitaan Mfilesiin tieto sopimuksen päättymispäi…" at bounding box center [665, 147] width 1222 height 14
click at [315, 138] on div "Tarve: GDPR-siivouksia varten tarvitaan Mfilesiin tieto sopimuksen päättymispäi…" at bounding box center [665, 240] width 1233 height 207
click at [315, 137] on div "Tarve: GDPR-siivouksia varten tarvitaan Mfilesiin tieto sopimuksen päättymispäi…" at bounding box center [665, 240] width 1233 height 207
click at [327, 142] on p "Tarve: GDPR-siivouksia varten tarvitaan Mfilesiin tieto sopimuksen päättymispäi…" at bounding box center [665, 147] width 1222 height 14
drag, startPoint x: 327, startPoint y: 142, endPoint x: 522, endPoint y: 158, distance: 195.7
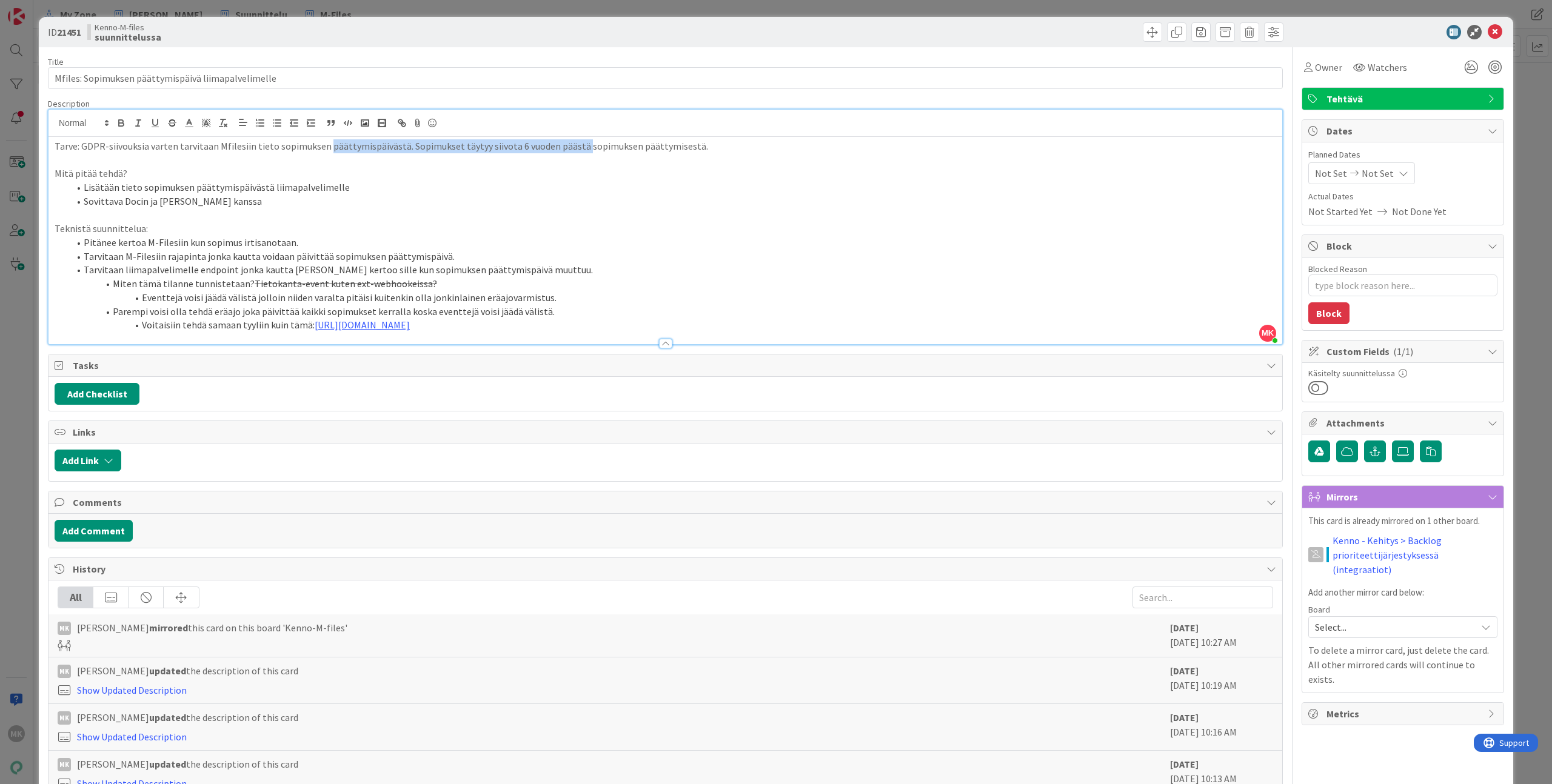
click at [572, 149] on p "Tarve: GDPR-siivouksia varten tarvitaan Mfilesiin tieto sopimuksen päättymispäi…" at bounding box center [665, 147] width 1222 height 14
click at [264, 170] on p "Mitä pitää tehdä?" at bounding box center [665, 174] width 1222 height 14
click at [145, 191] on li "Lisätään tieto sopimuksen päättymispäivästä liimapalvelimelle" at bounding box center [672, 187] width 1207 height 14
drag, startPoint x: 145, startPoint y: 191, endPoint x: 263, endPoint y: 187, distance: 118.1
click at [263, 187] on li "Lisätään tieto sopimuksen päättymispäivästä liimapalvelimelle" at bounding box center [672, 187] width 1207 height 14
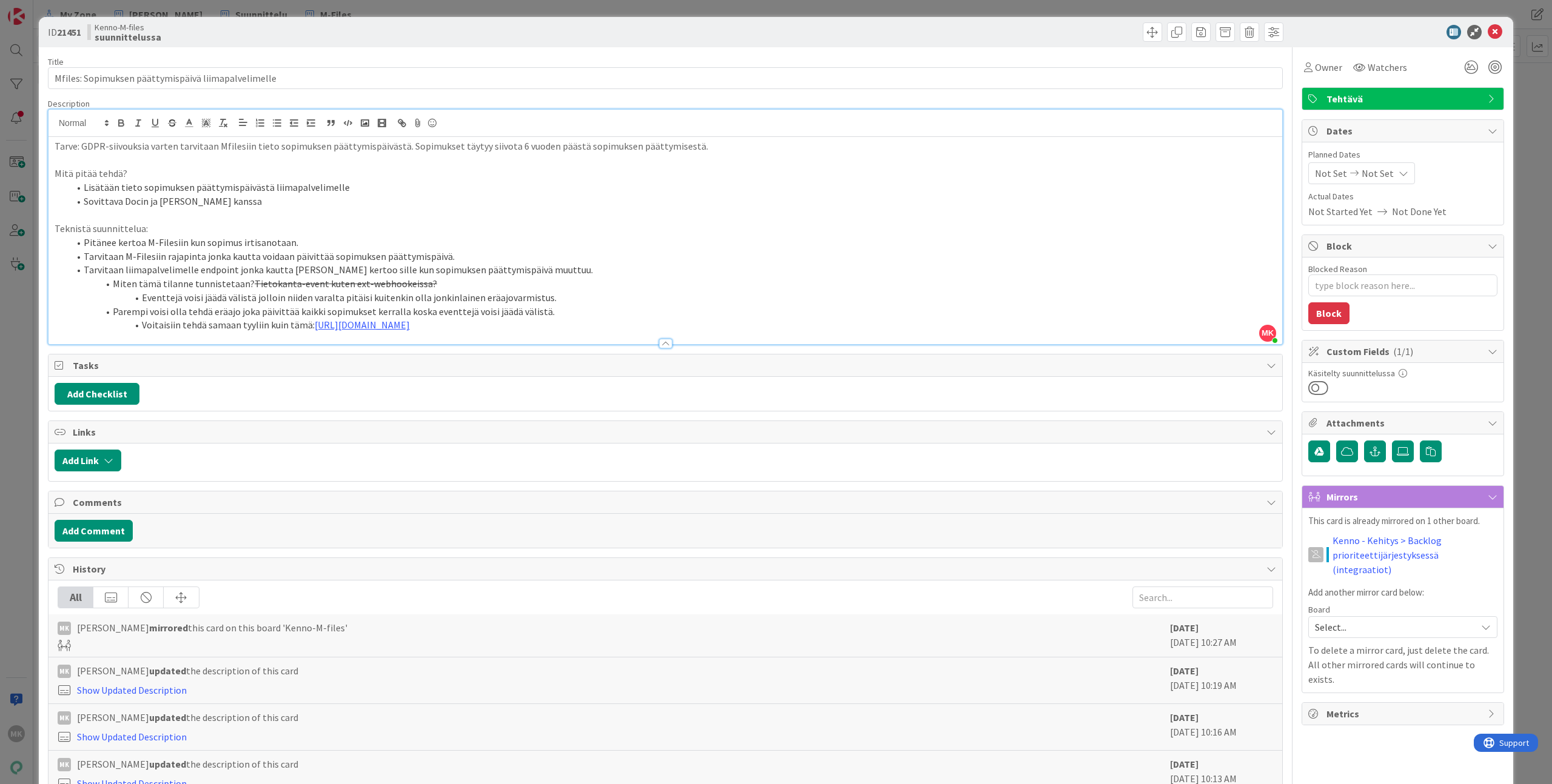
click at [215, 203] on li "Sovittava Docin ja [PERSON_NAME] kanssa" at bounding box center [672, 201] width 1207 height 14
click at [135, 243] on li "Pitänee kertoa M-Filesiin kun sopimus irtisanotaan." at bounding box center [672, 243] width 1207 height 14
click at [135, 243] on li "Pitänee kertoa M-Filesiin kun sopimus irtisanotaan." at bounding box center [672, 243] width 1207 height 14
click at [109, 244] on li "Pitänee kertoa M-Filesiin kun sopimus irtisanotaan." at bounding box center [672, 243] width 1207 height 14
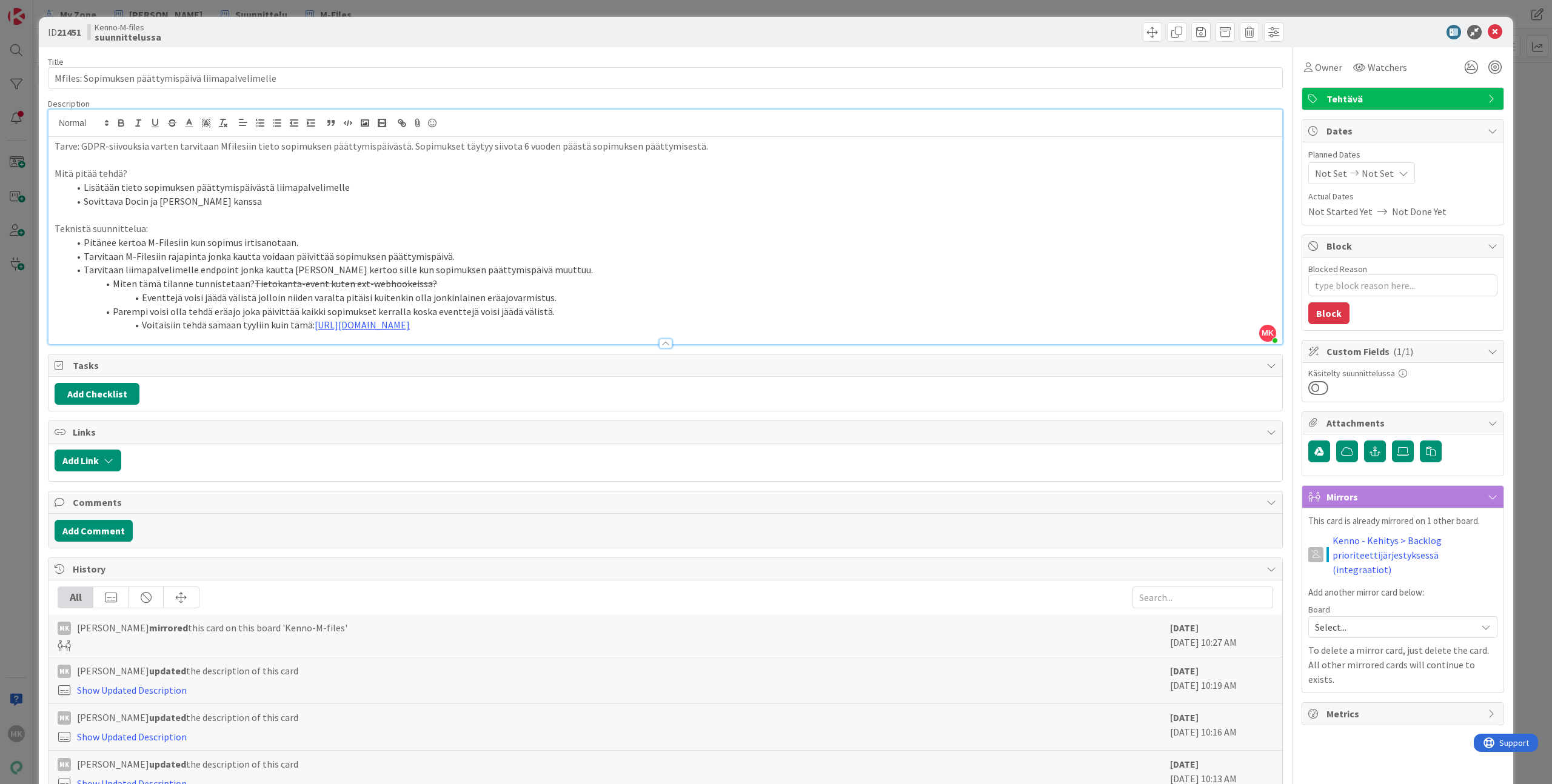
click at [180, 243] on li "Pitänee kertoa M-Filesiin kun sopimus irtisanotaan." at bounding box center [672, 243] width 1207 height 14
drag, startPoint x: 503, startPoint y: 149, endPoint x: 544, endPoint y: 146, distance: 41.1
click at [544, 146] on p "Tarve: GDPR-siivouksia varten tarvitaan Mfilesiin tieto sopimuksen päättymispäi…" at bounding box center [665, 147] width 1222 height 14
click at [543, 219] on p at bounding box center [665, 215] width 1222 height 14
click at [257, 35] on div "Kenno-M-files suunnittelussa" at bounding box center [375, 32] width 575 height 20
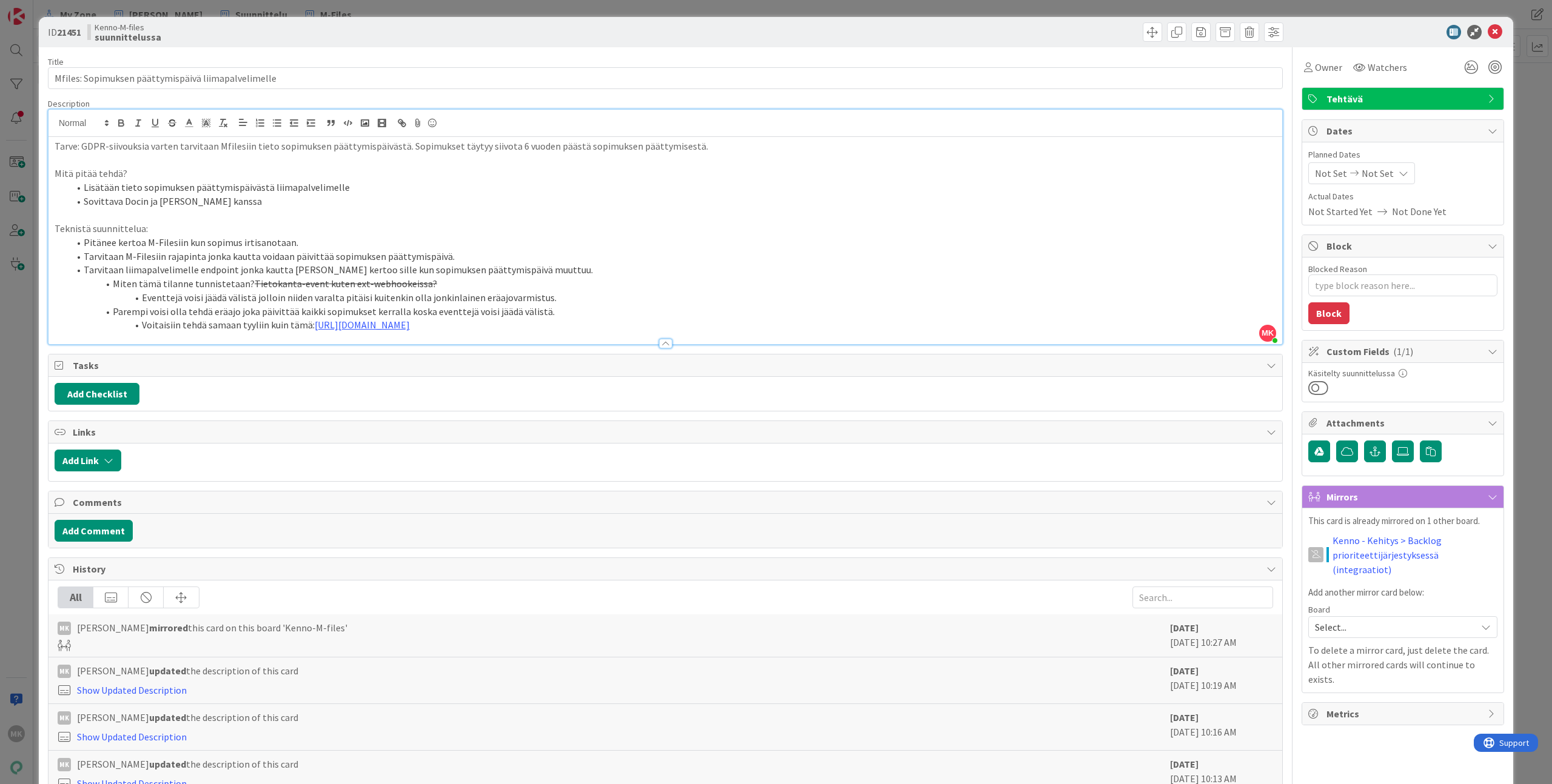
click at [289, 55] on div "Title 51 / 128 Mfiles: Sopimuksen päättymispäivä liimapalvelimelle Description …" at bounding box center [665, 459] width 1235 height 823
click at [265, 11] on div "ID 21451 Kenno-M-files suunnittelussa Title 51 / 128 Mfiles: Sopimuksen päättym…" at bounding box center [776, 392] width 1552 height 784
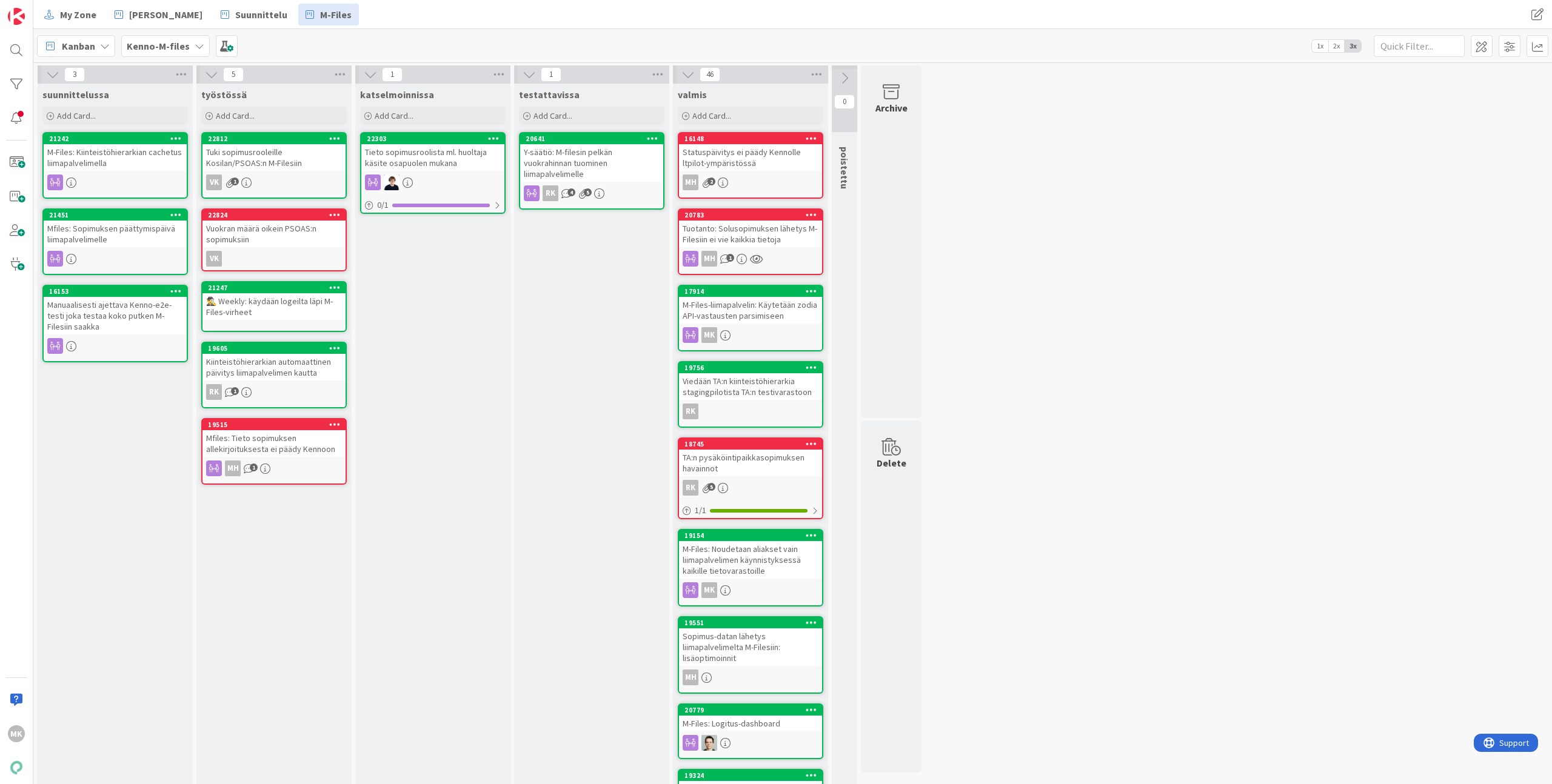
click at [54, 238] on div "Mfiles: Sopimuksen päättymispäivä liimapalvelimelle" at bounding box center [115, 234] width 143 height 27
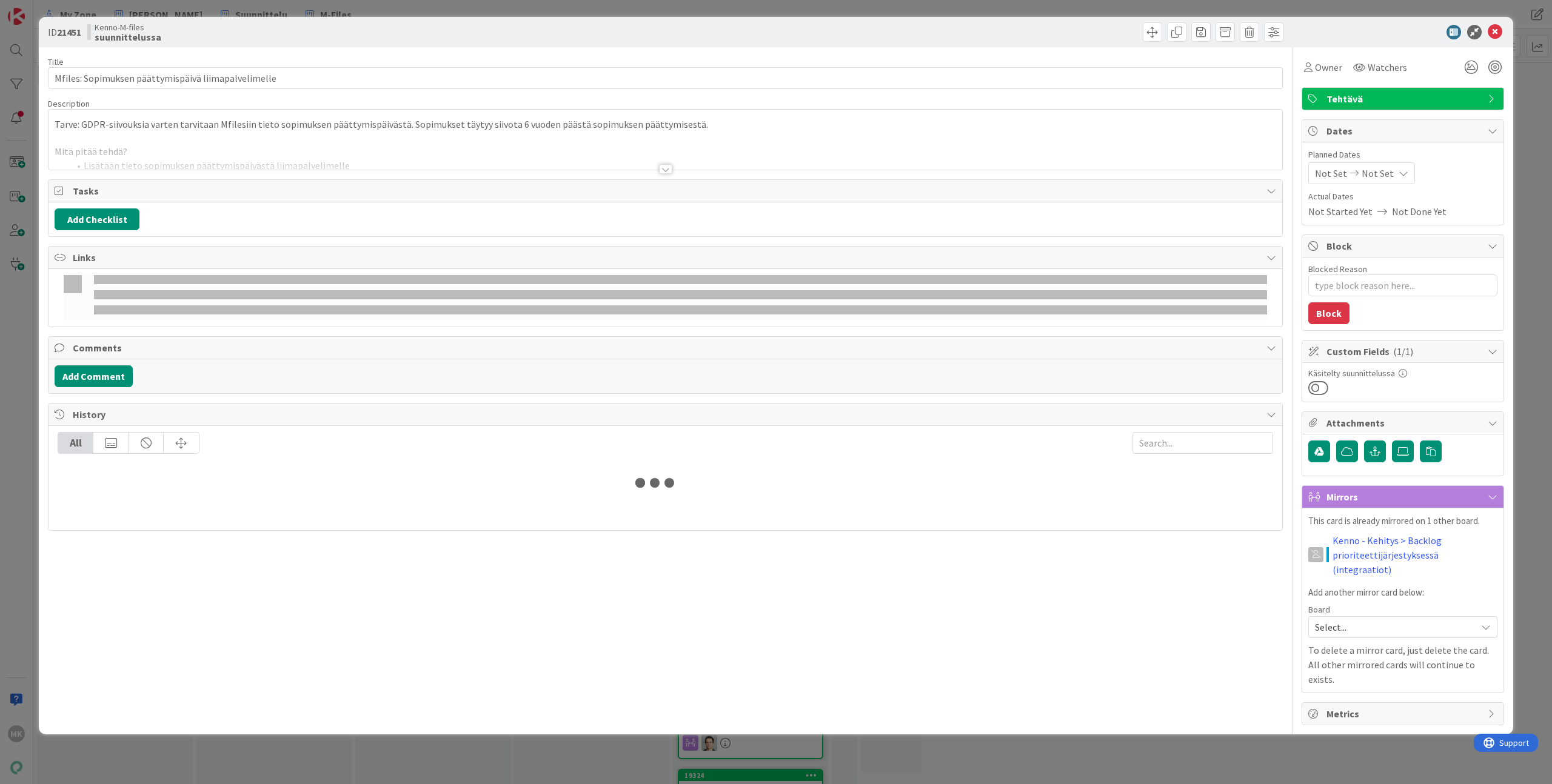
type textarea "x"
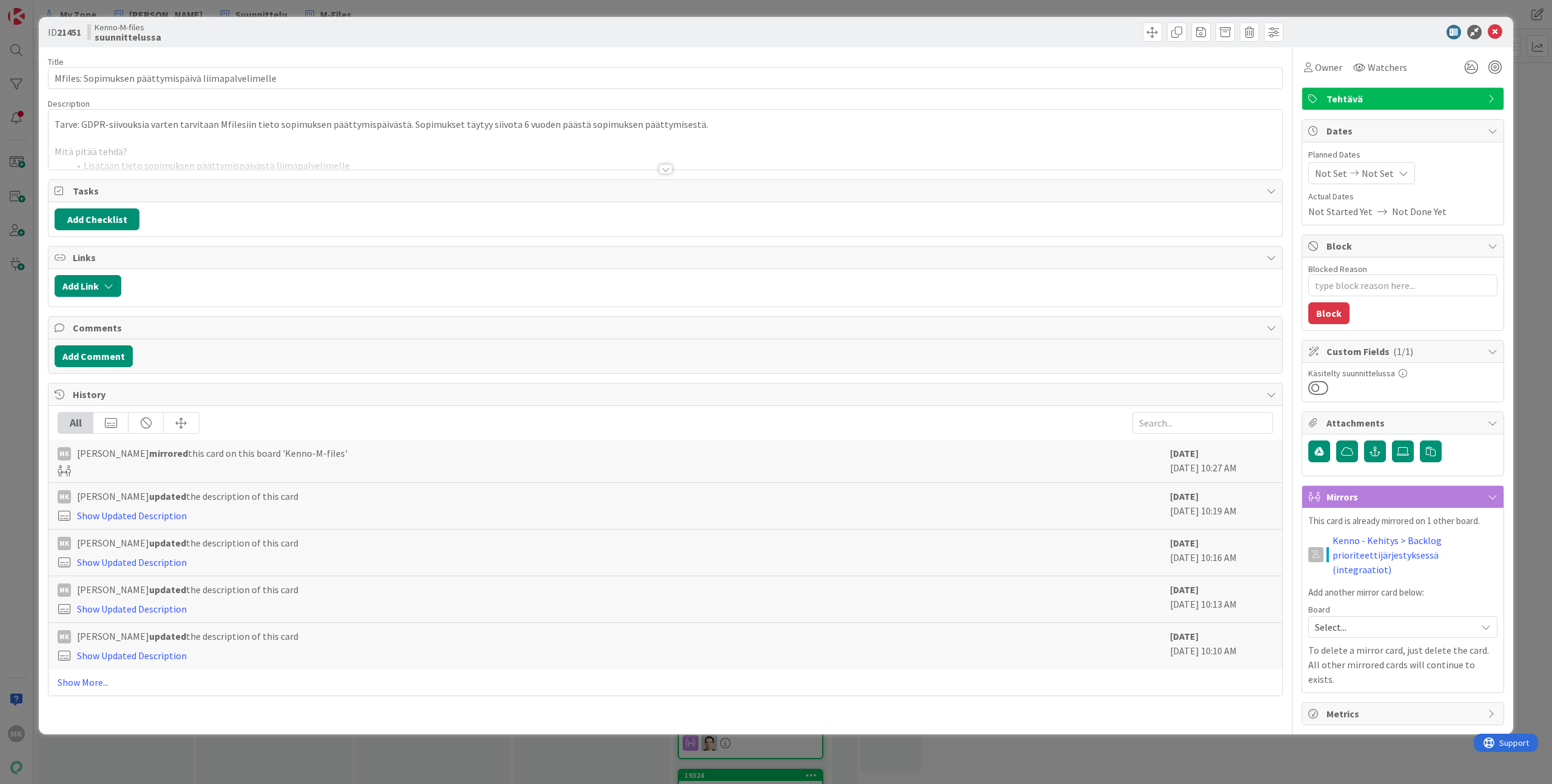
click at [394, 149] on div at bounding box center [665, 154] width 1233 height 31
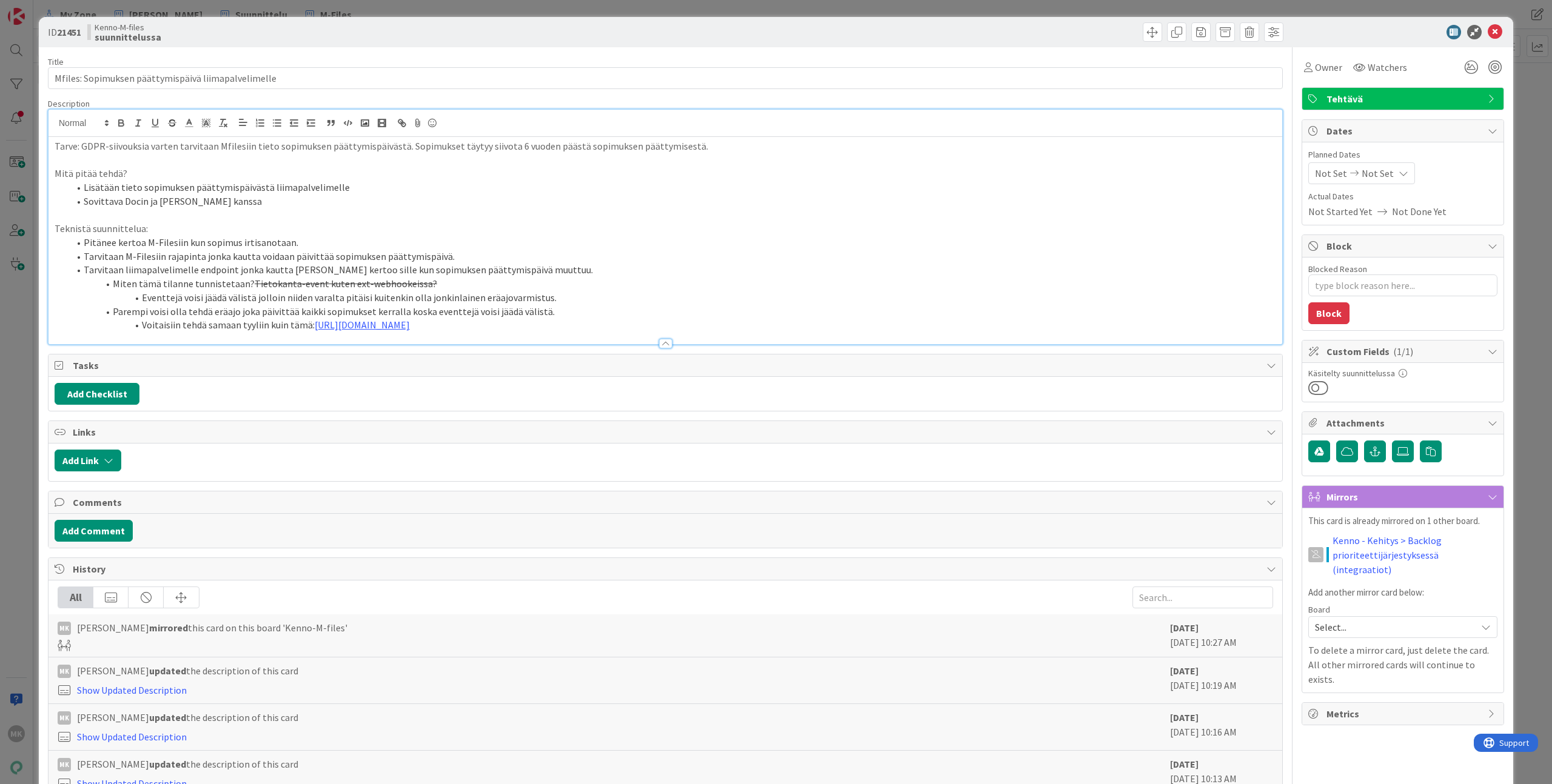
click at [351, 193] on li "Lisätään tieto sopimuksen päättymispäivästä liimapalvelimelle" at bounding box center [672, 187] width 1207 height 14
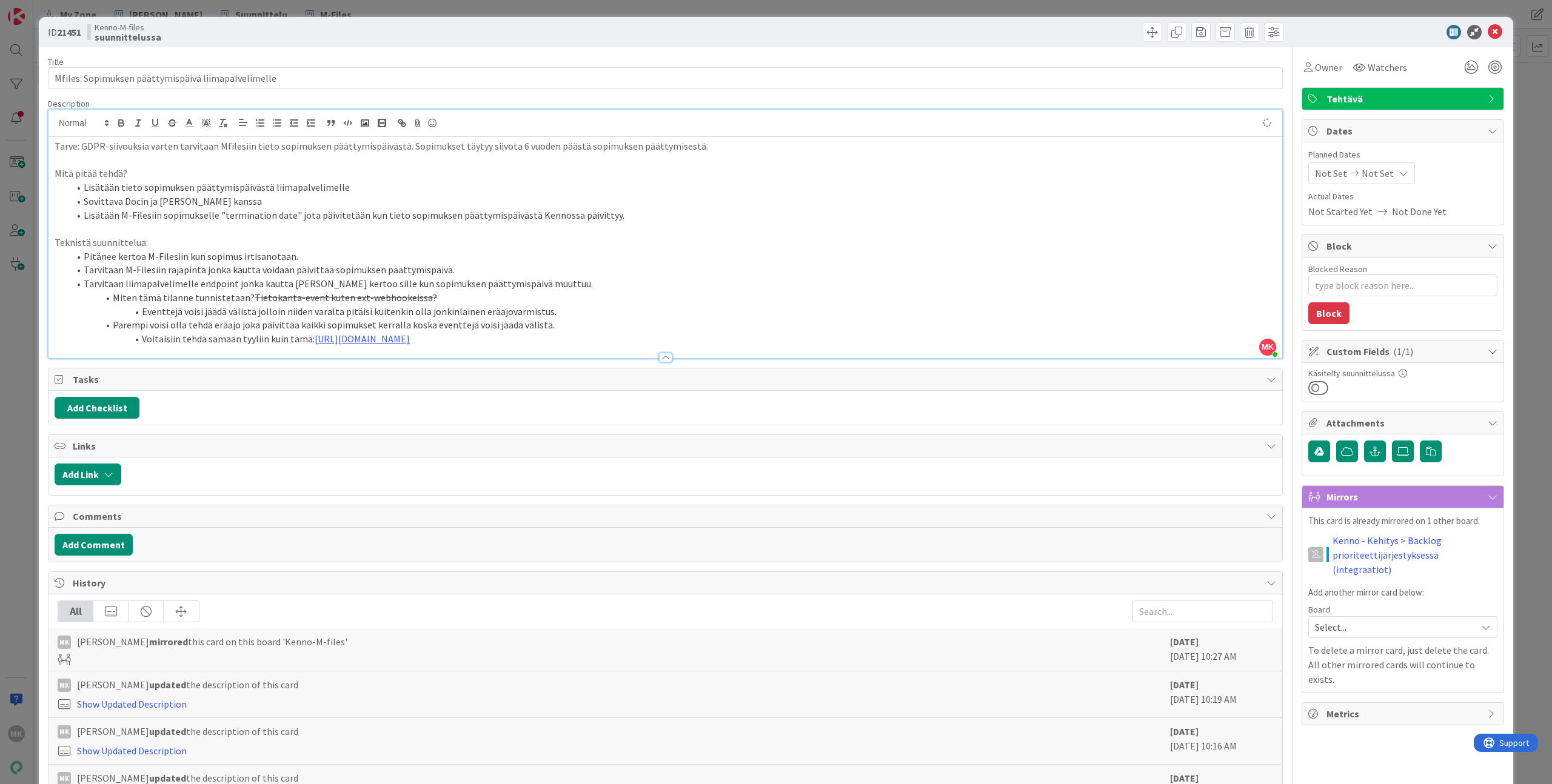
type textarea "x"
click at [566, 41] on div "Kenno-M-files suunnittelussa" at bounding box center [375, 32] width 575 height 20
click at [539, 12] on div "ID 21451 Kenno-M-files suunnittelussa Title 51 / 128 Mfiles: Sopimuksen päättym…" at bounding box center [776, 392] width 1552 height 784
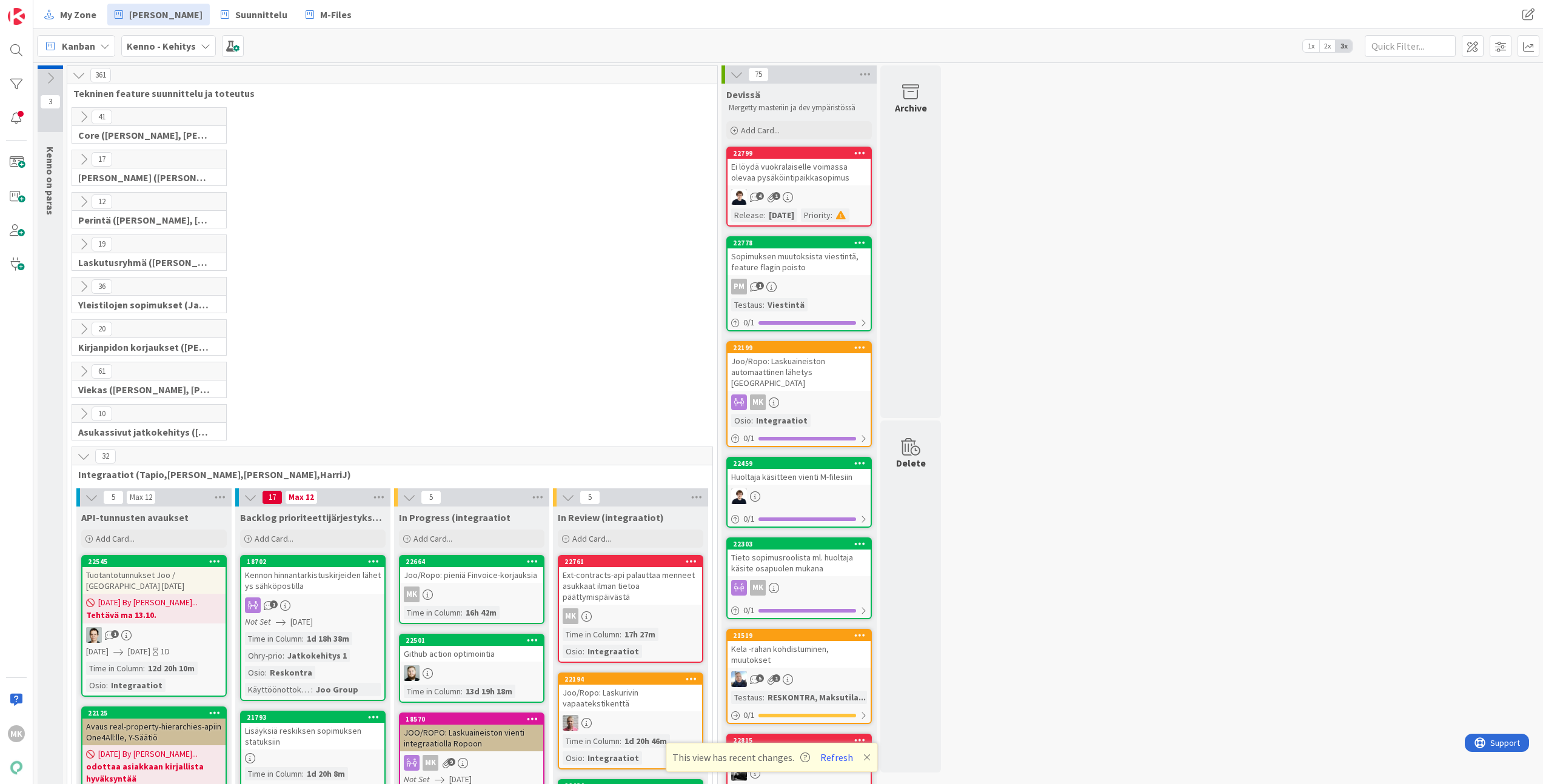
click at [462, 572] on div "Joo/Ropo: pieniä Finvoice-korjauksia" at bounding box center [472, 575] width 143 height 15
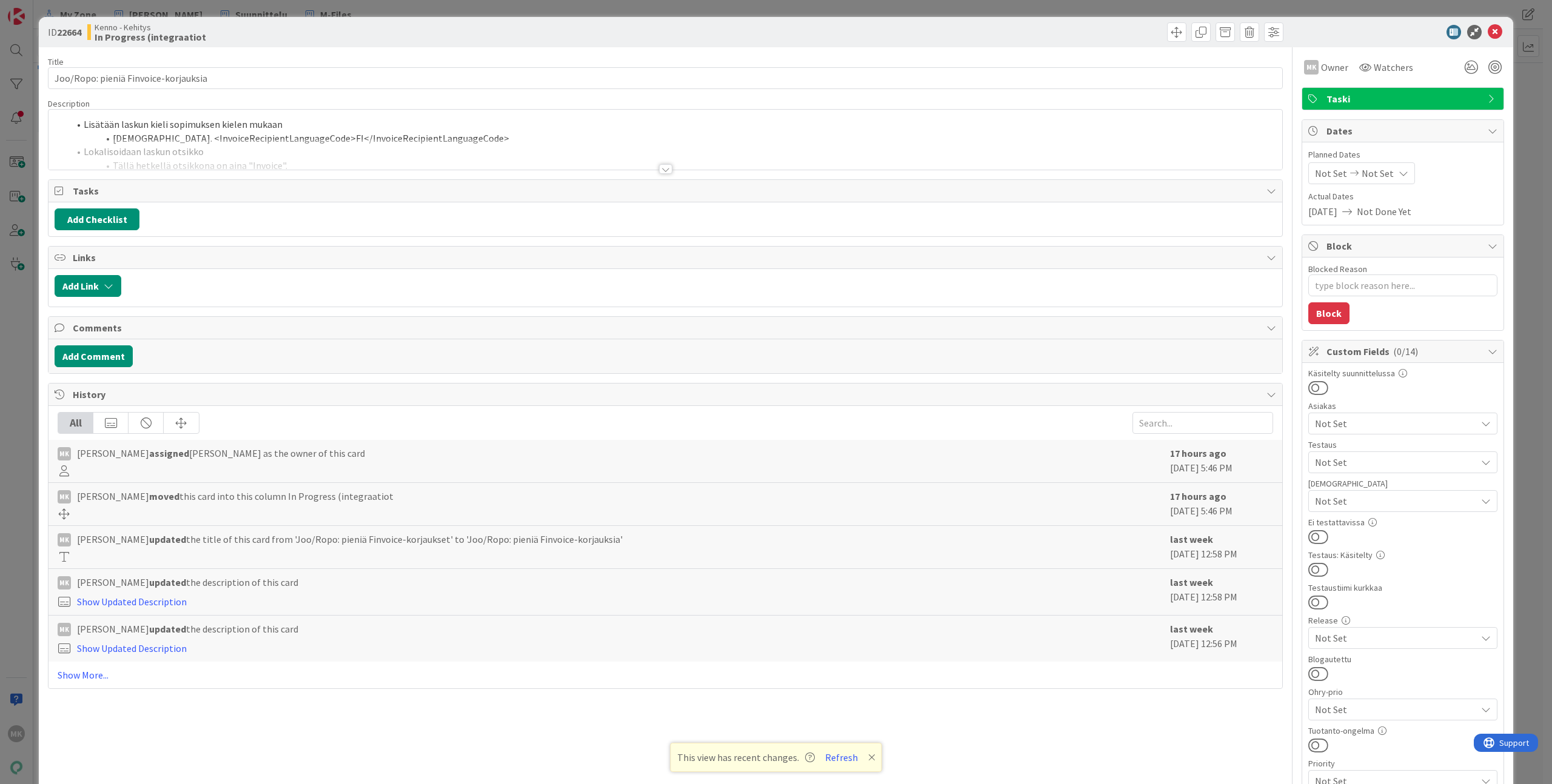
click at [225, 163] on div at bounding box center [665, 154] width 1233 height 31
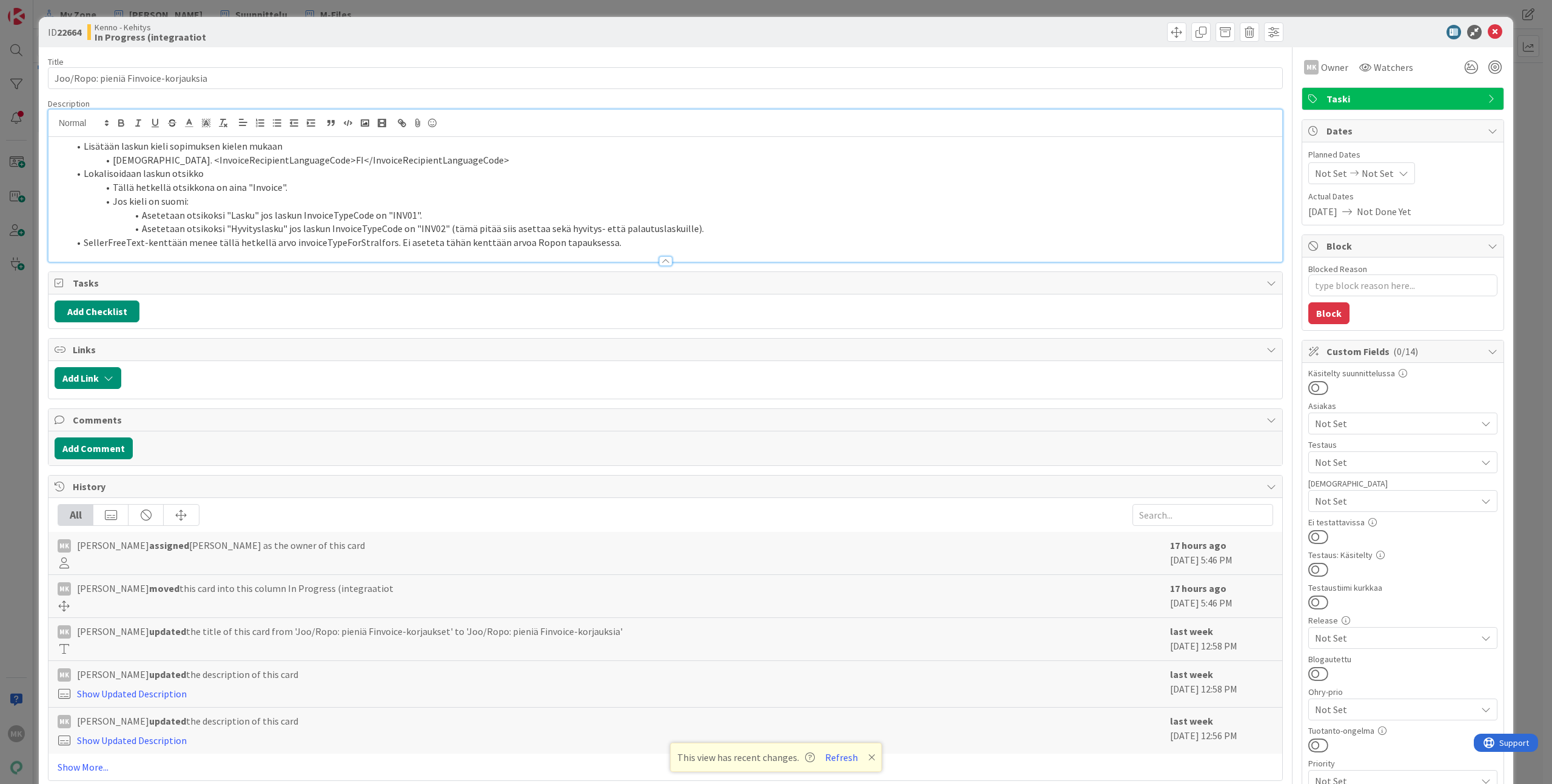
click at [117, 246] on li "SellerFreeText-kenttään menee tällä hetkellä arvo invoiceTypeForStralfors. Ei a…" at bounding box center [672, 243] width 1207 height 14
copy li "SellerFreeText"
type textarea "x"
